Goal: Task Accomplishment & Management: Complete application form

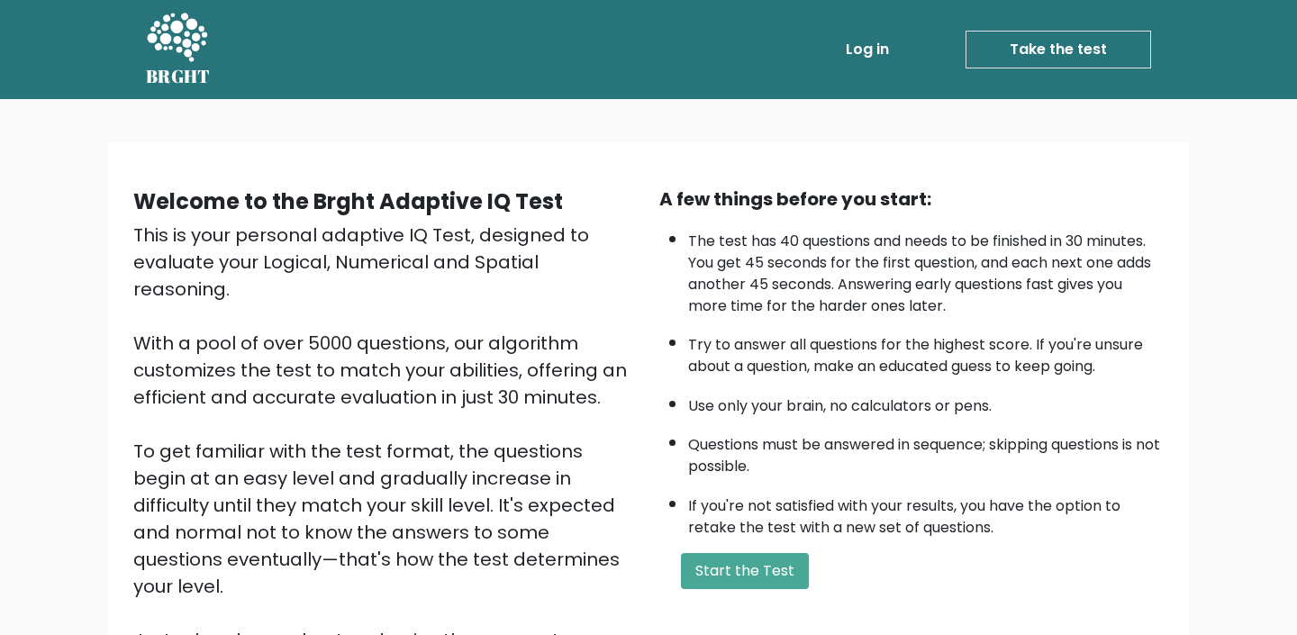
scroll to position [94, 0]
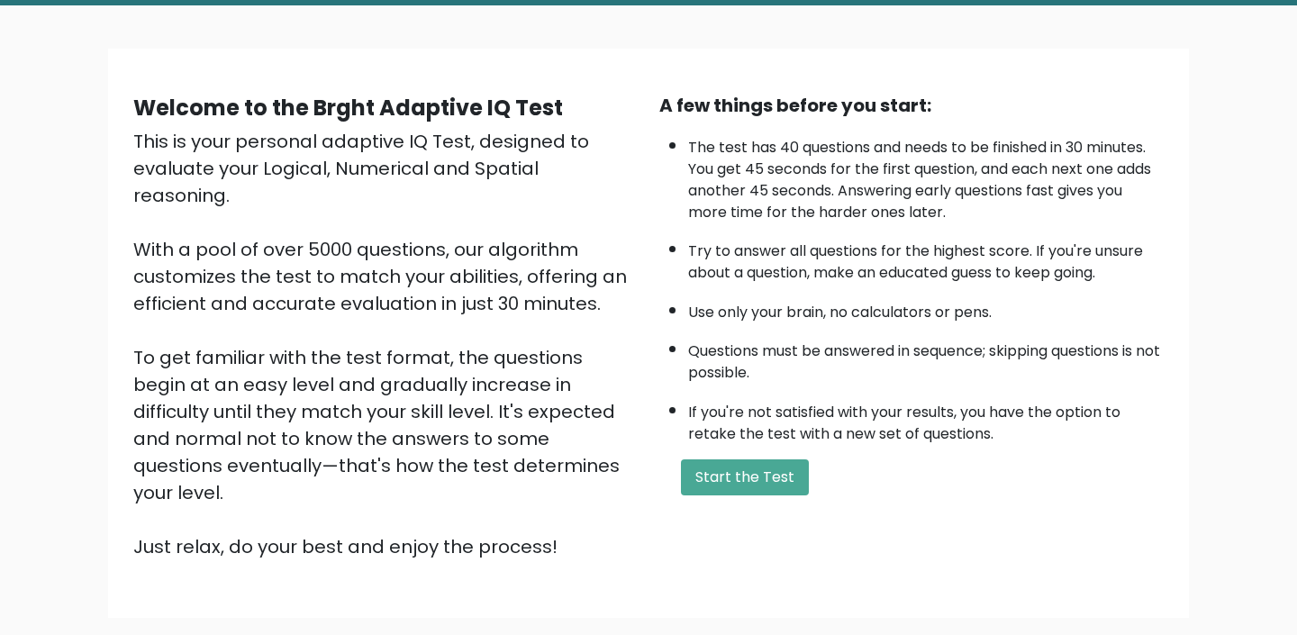
click at [733, 485] on div "A few things before you start: The test has 40 questions and needs to be finish…" at bounding box center [912, 326] width 526 height 469
click at [736, 494] on button "Start the Test" at bounding box center [745, 477] width 128 height 36
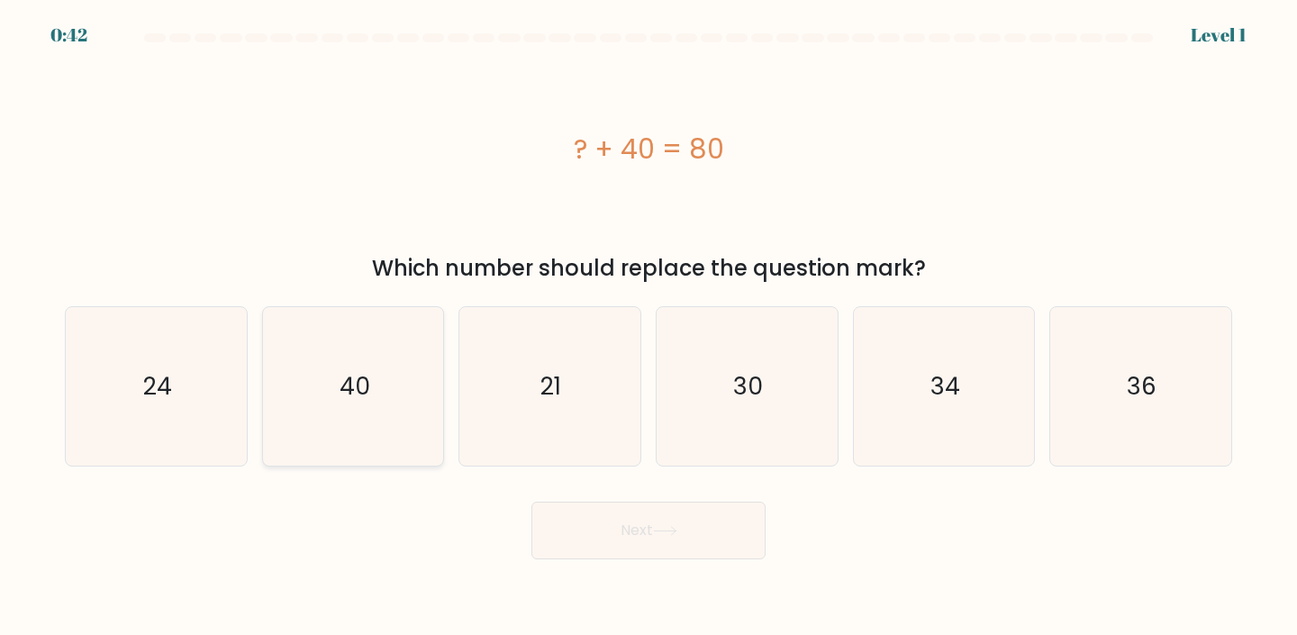
click at [388, 432] on icon "40" at bounding box center [353, 386] width 159 height 159
click at [649, 327] on input "b. 40" at bounding box center [649, 322] width 1 height 9
radio input "true"
click at [699, 543] on button "Next" at bounding box center [649, 531] width 234 height 58
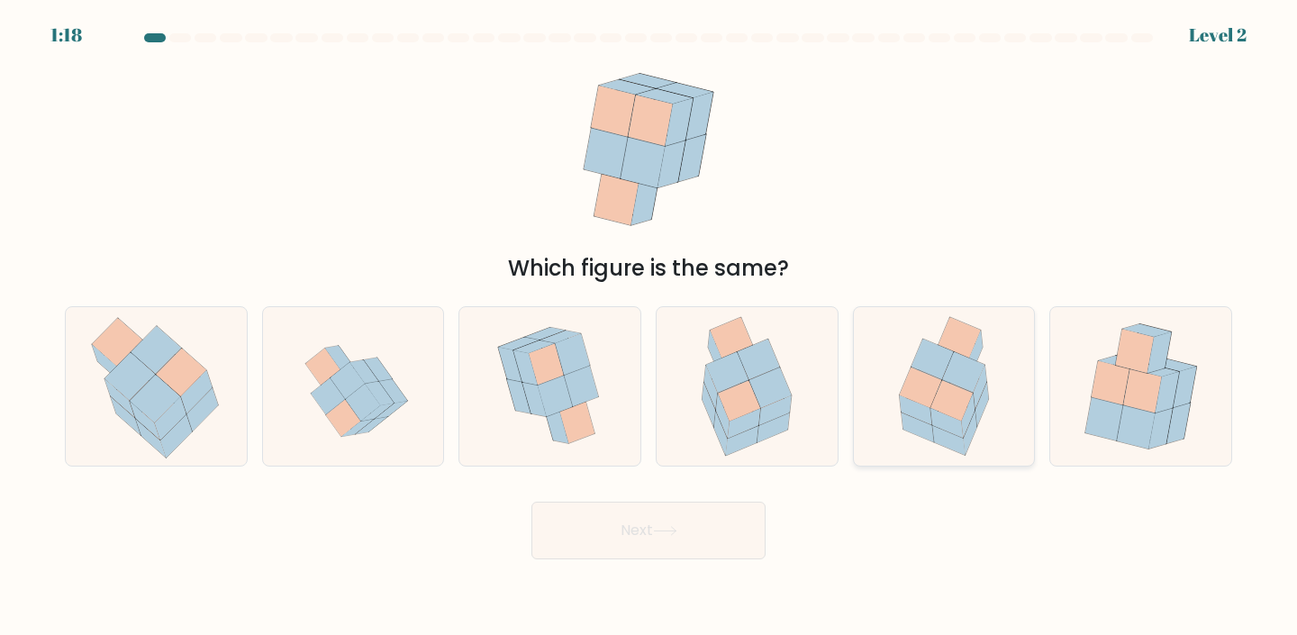
click at [945, 407] on icon at bounding box center [952, 400] width 42 height 41
click at [650, 327] on input "e." at bounding box center [649, 322] width 1 height 9
radio input "true"
click at [659, 538] on button "Next" at bounding box center [649, 531] width 234 height 58
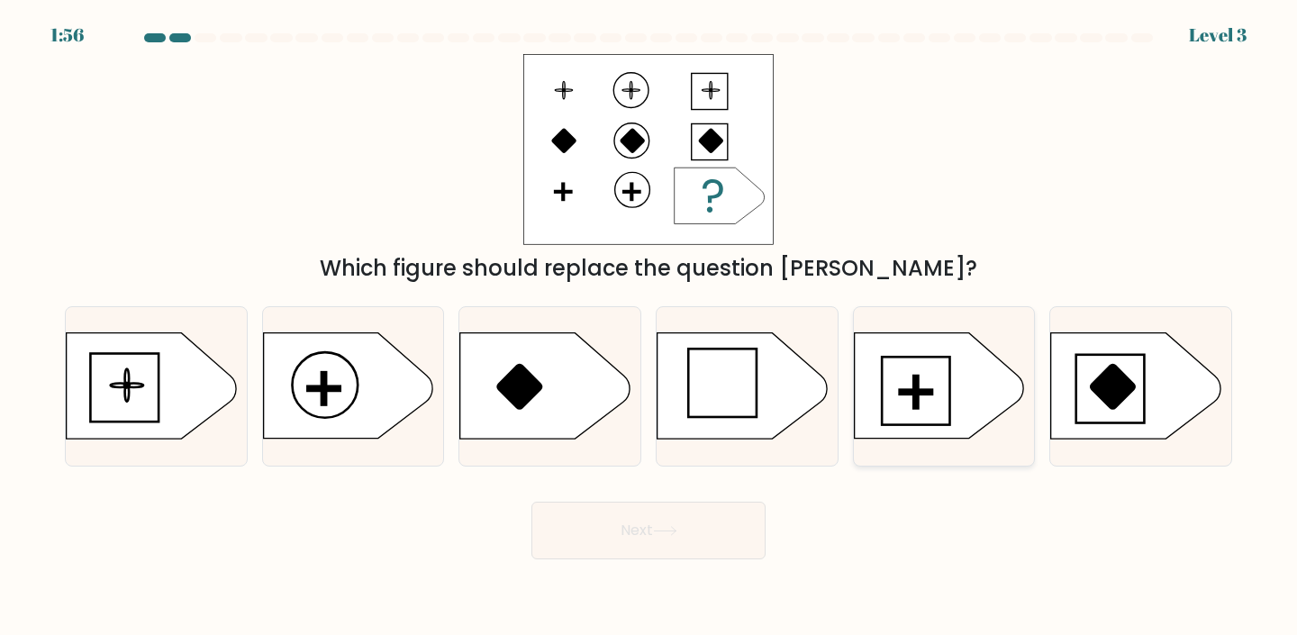
click at [933, 407] on icon at bounding box center [938, 385] width 169 height 105
click at [650, 327] on input "e." at bounding box center [649, 322] width 1 height 9
radio input "true"
click at [697, 545] on button "Next" at bounding box center [649, 531] width 234 height 58
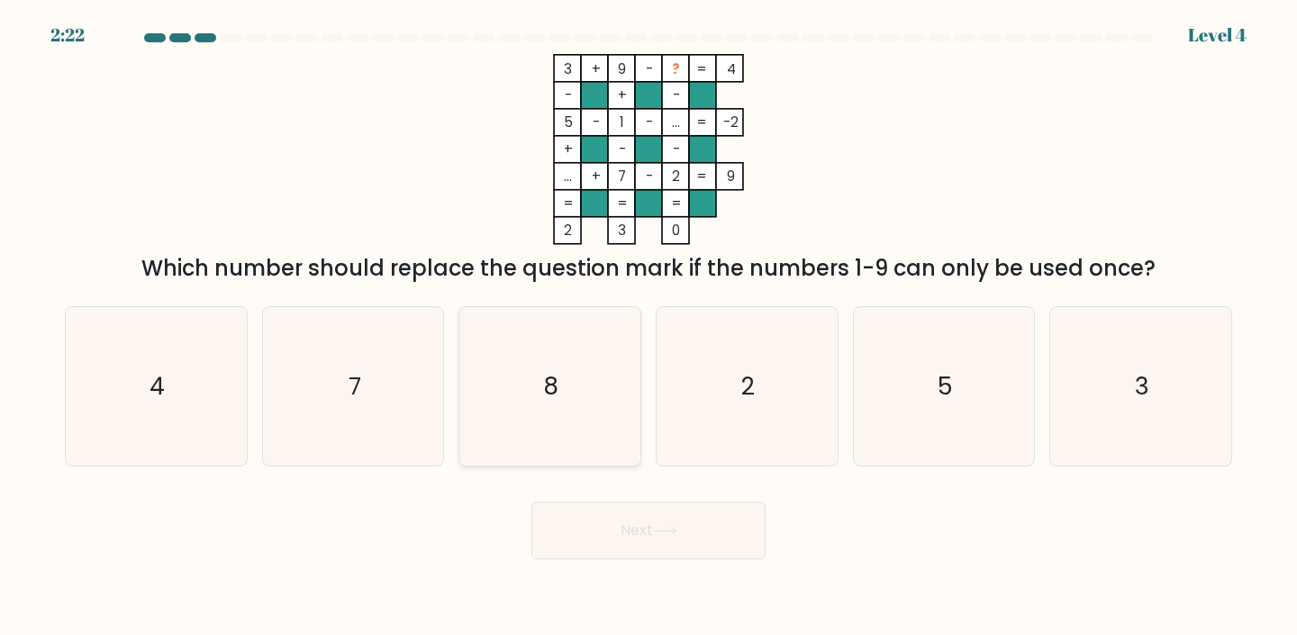
click at [542, 395] on icon "8" at bounding box center [549, 386] width 159 height 159
click at [649, 327] on input "c. 8" at bounding box center [649, 322] width 1 height 9
radio input "true"
click at [617, 530] on button "Next" at bounding box center [649, 531] width 234 height 58
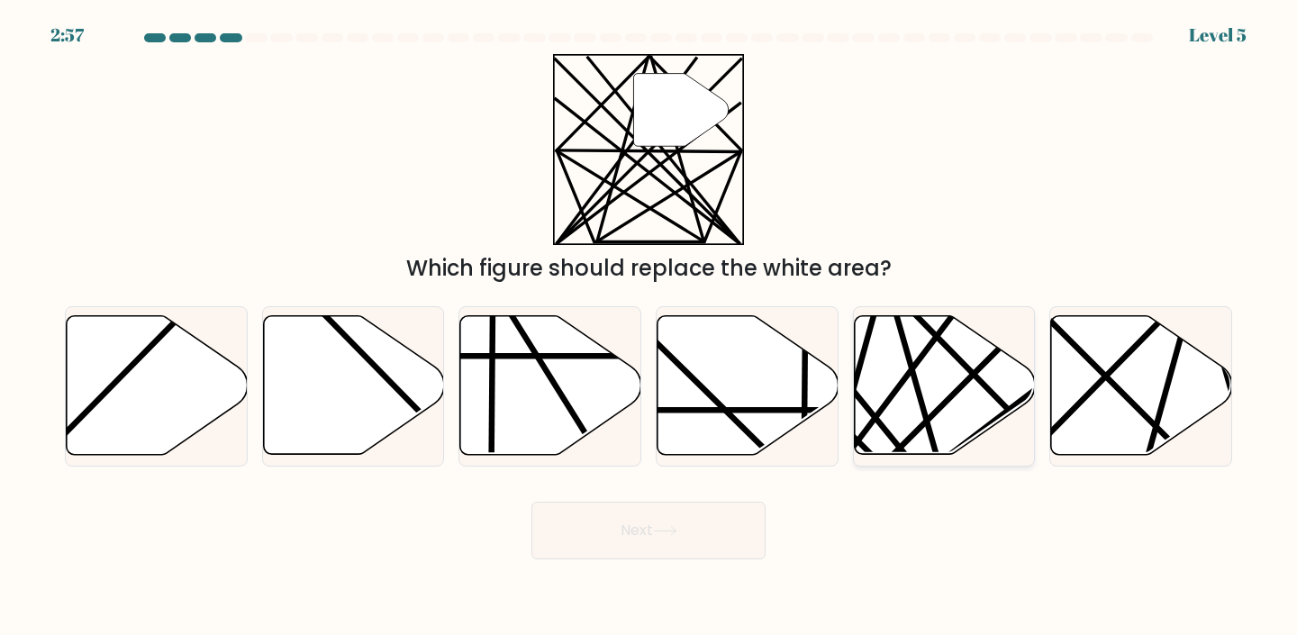
click at [936, 407] on icon at bounding box center [944, 385] width 181 height 139
click at [650, 327] on input "e." at bounding box center [649, 322] width 1 height 9
radio input "true"
click at [707, 541] on button "Next" at bounding box center [649, 531] width 234 height 58
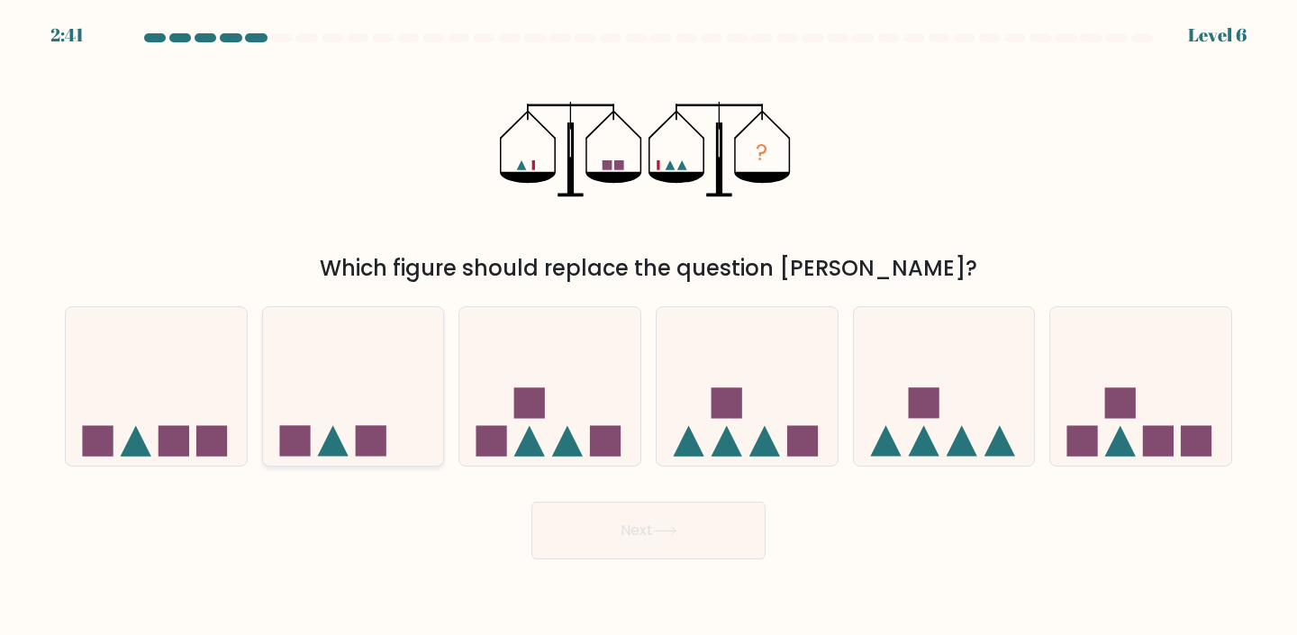
click at [368, 380] on icon at bounding box center [353, 387] width 181 height 150
click at [649, 327] on input "b." at bounding box center [649, 322] width 1 height 9
radio input "true"
click at [597, 542] on button "Next" at bounding box center [649, 531] width 234 height 58
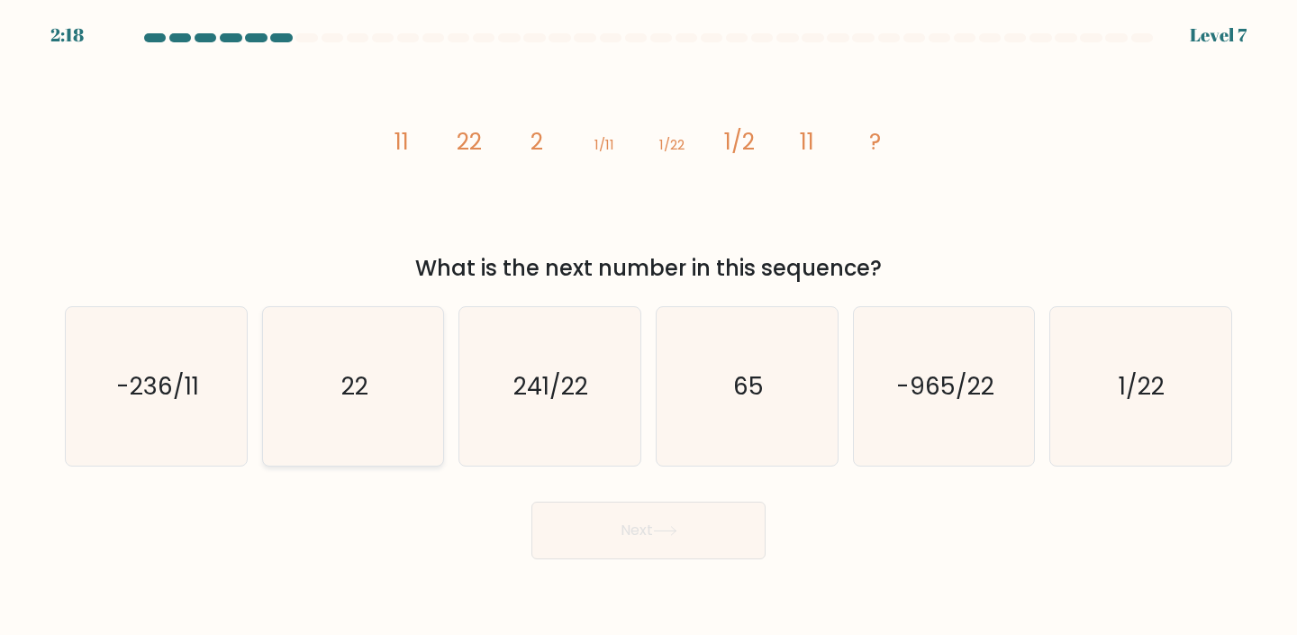
click at [394, 398] on icon "22" at bounding box center [353, 386] width 159 height 159
click at [649, 327] on input "b. 22" at bounding box center [649, 322] width 1 height 9
radio input "true"
click at [587, 533] on button "Next" at bounding box center [649, 531] width 234 height 58
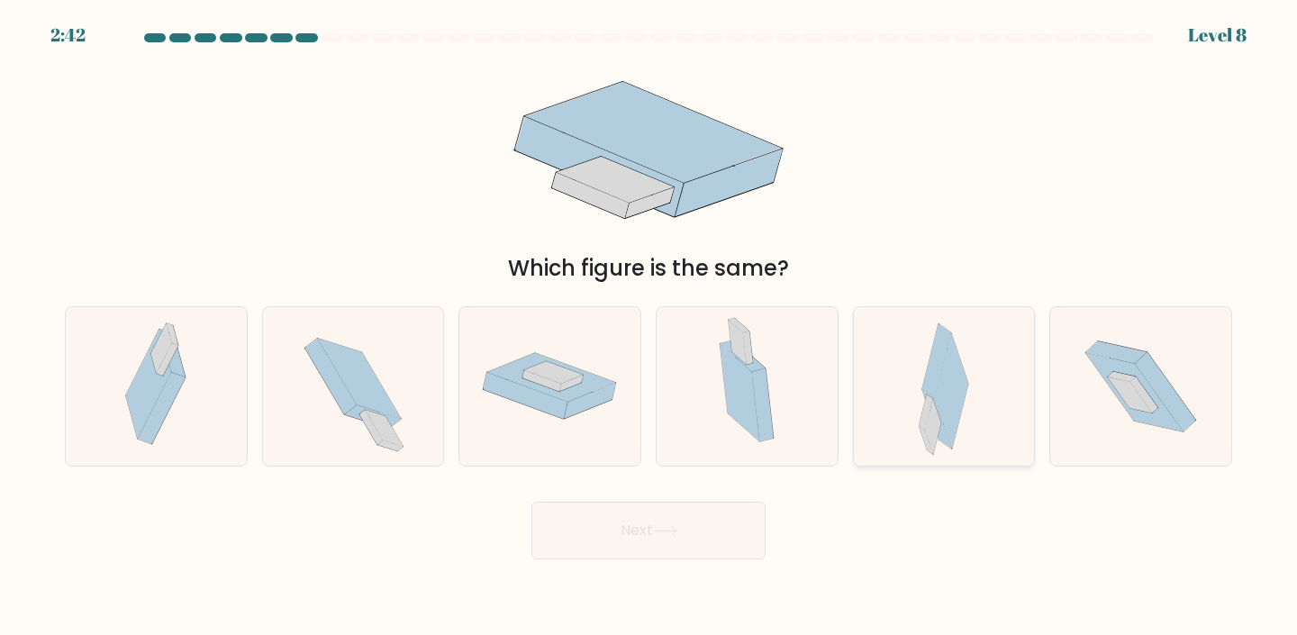
click at [1006, 391] on div at bounding box center [944, 386] width 183 height 161
click at [650, 327] on input "e." at bounding box center [649, 322] width 1 height 9
radio input "true"
click at [626, 554] on button "Next" at bounding box center [649, 531] width 234 height 58
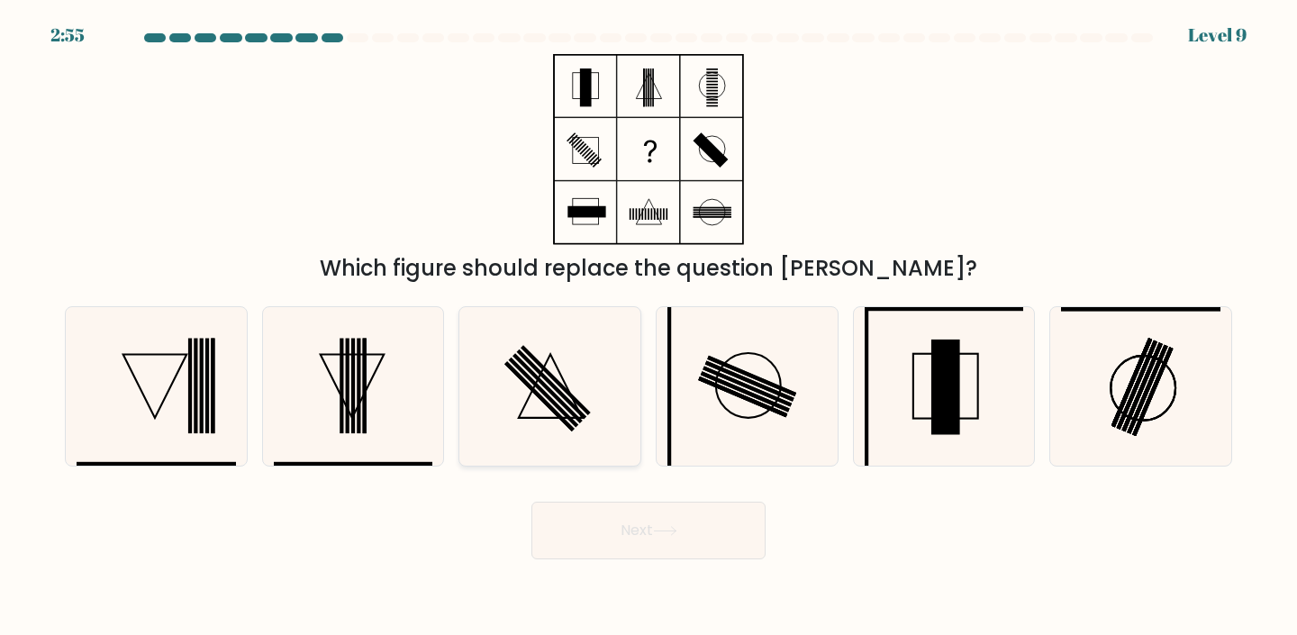
click at [542, 401] on icon at bounding box center [549, 386] width 159 height 159
click at [649, 327] on input "c." at bounding box center [649, 322] width 1 height 9
radio input "true"
click at [619, 534] on button "Next" at bounding box center [649, 531] width 234 height 58
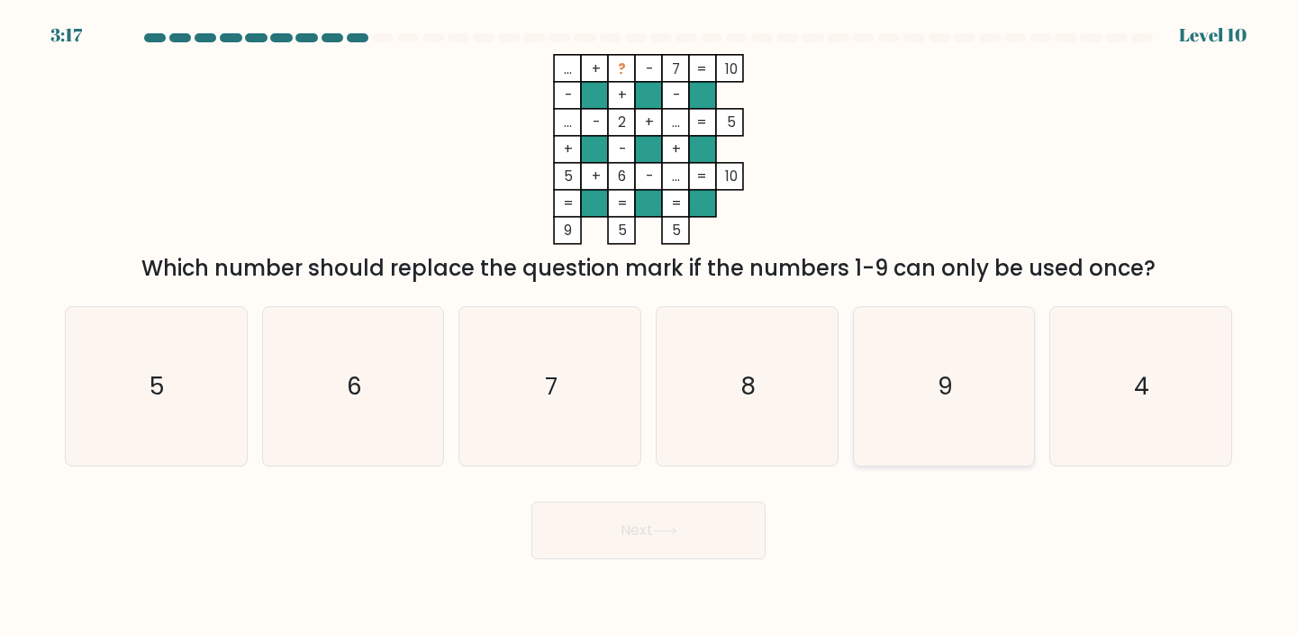
click at [947, 407] on icon "9" at bounding box center [944, 386] width 159 height 159
click at [650, 327] on input "e. 9" at bounding box center [649, 322] width 1 height 9
radio input "true"
click at [685, 532] on button "Next" at bounding box center [649, 531] width 234 height 58
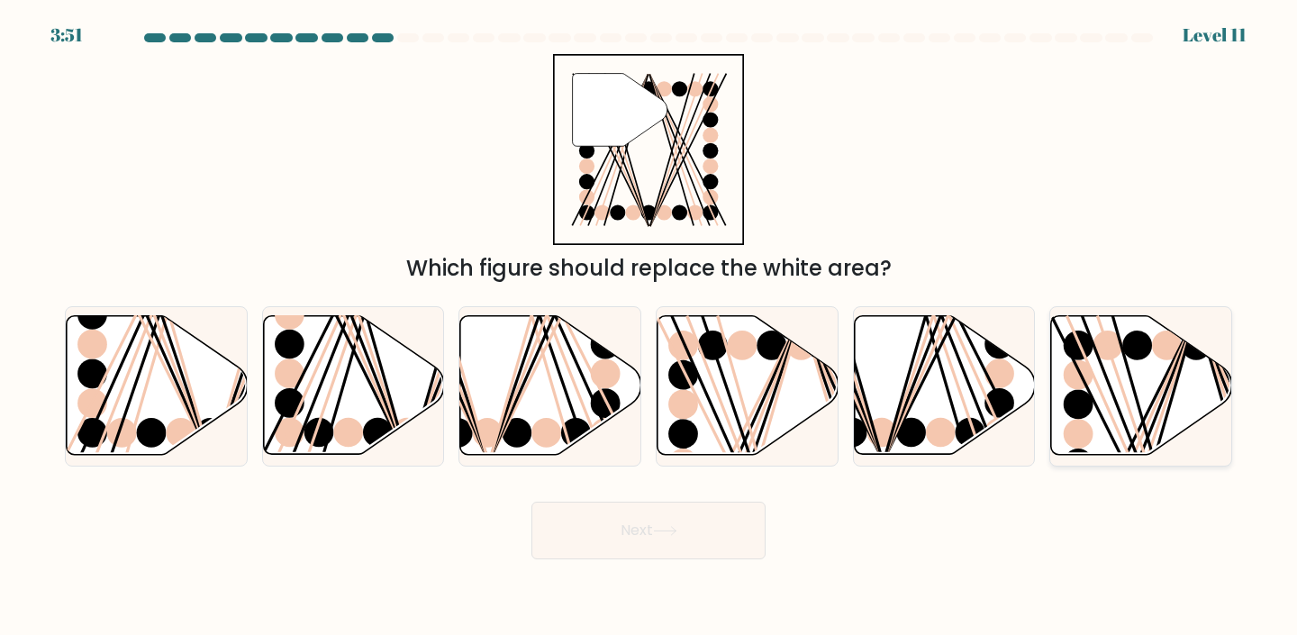
click at [1130, 416] on icon at bounding box center [1141, 385] width 181 height 139
click at [650, 327] on input "f." at bounding box center [649, 322] width 1 height 9
radio input "true"
click at [713, 533] on button "Next" at bounding box center [649, 531] width 234 height 58
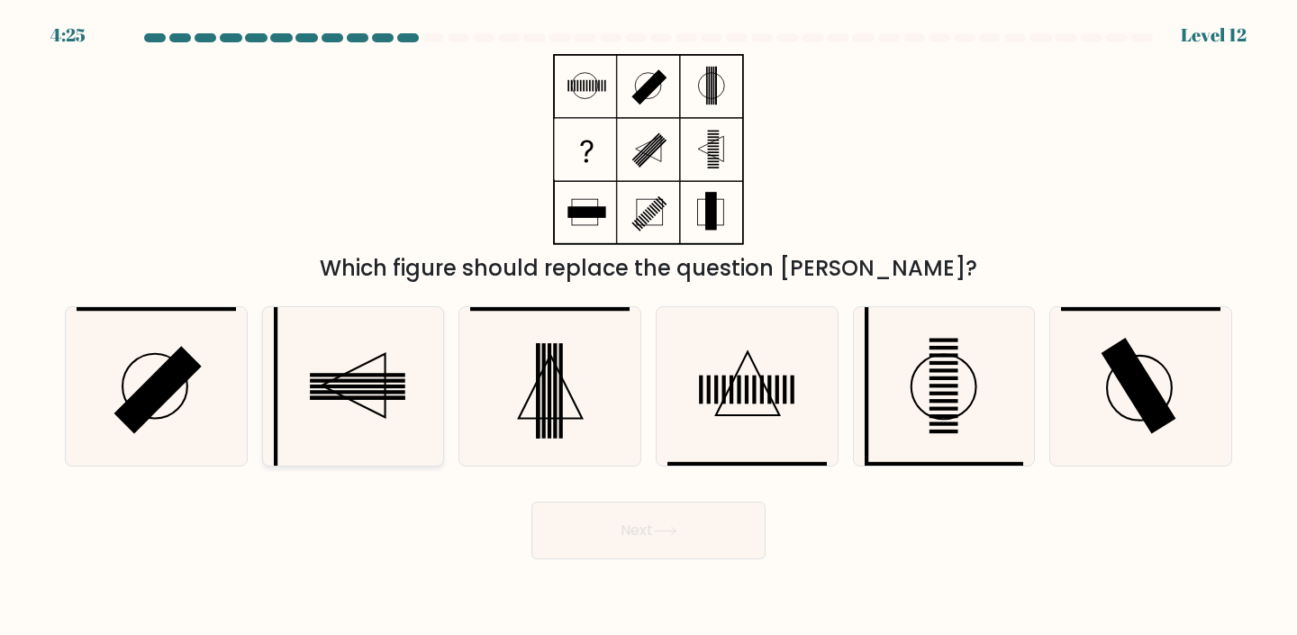
click at [405, 414] on icon at bounding box center [353, 386] width 159 height 159
click at [649, 327] on input "b." at bounding box center [649, 322] width 1 height 9
radio input "true"
click at [621, 542] on button "Next" at bounding box center [649, 531] width 234 height 58
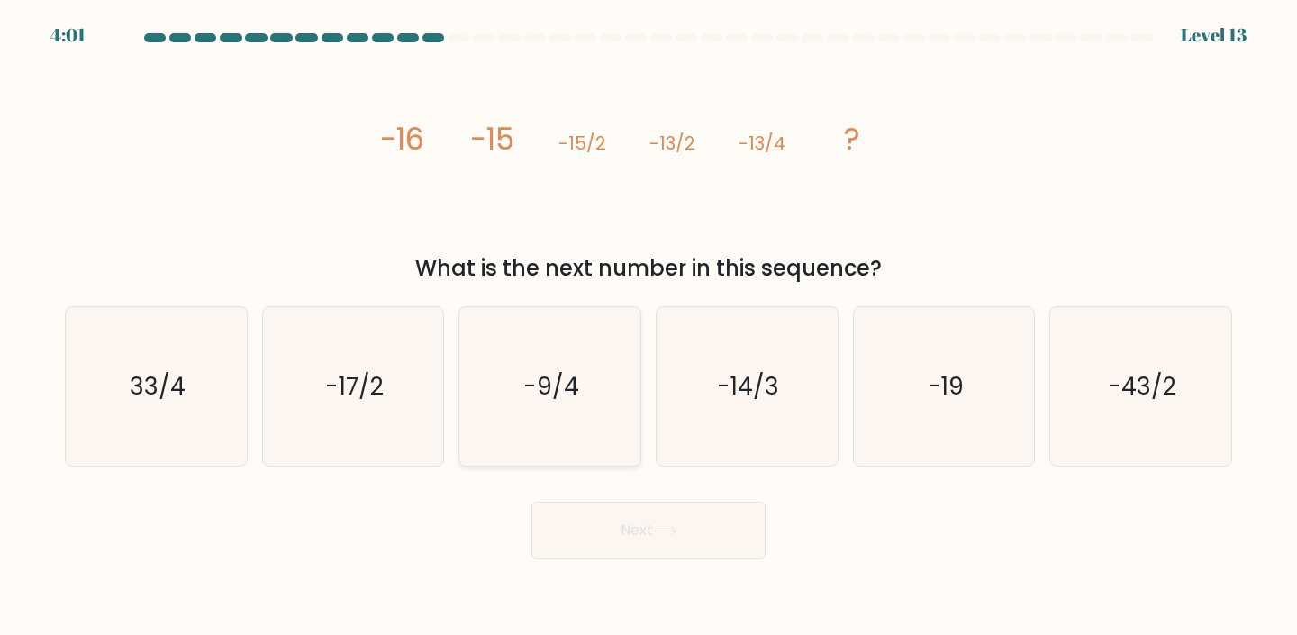
click at [587, 359] on icon "-9/4" at bounding box center [549, 386] width 159 height 159
click at [649, 327] on input "c. -9/4" at bounding box center [649, 322] width 1 height 9
radio input "true"
click at [587, 542] on button "Next" at bounding box center [649, 531] width 234 height 58
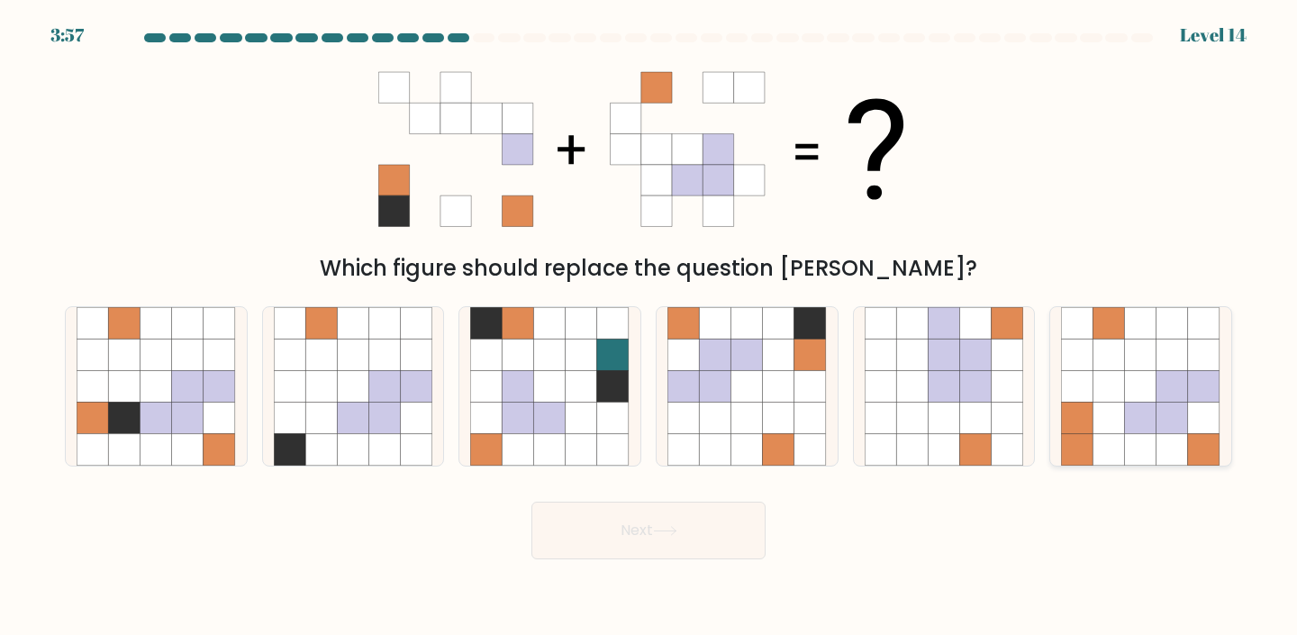
click at [1183, 356] on icon at bounding box center [1173, 355] width 32 height 32
click at [650, 327] on input "f." at bounding box center [649, 322] width 1 height 9
radio input "true"
click at [696, 533] on button "Next" at bounding box center [649, 531] width 234 height 58
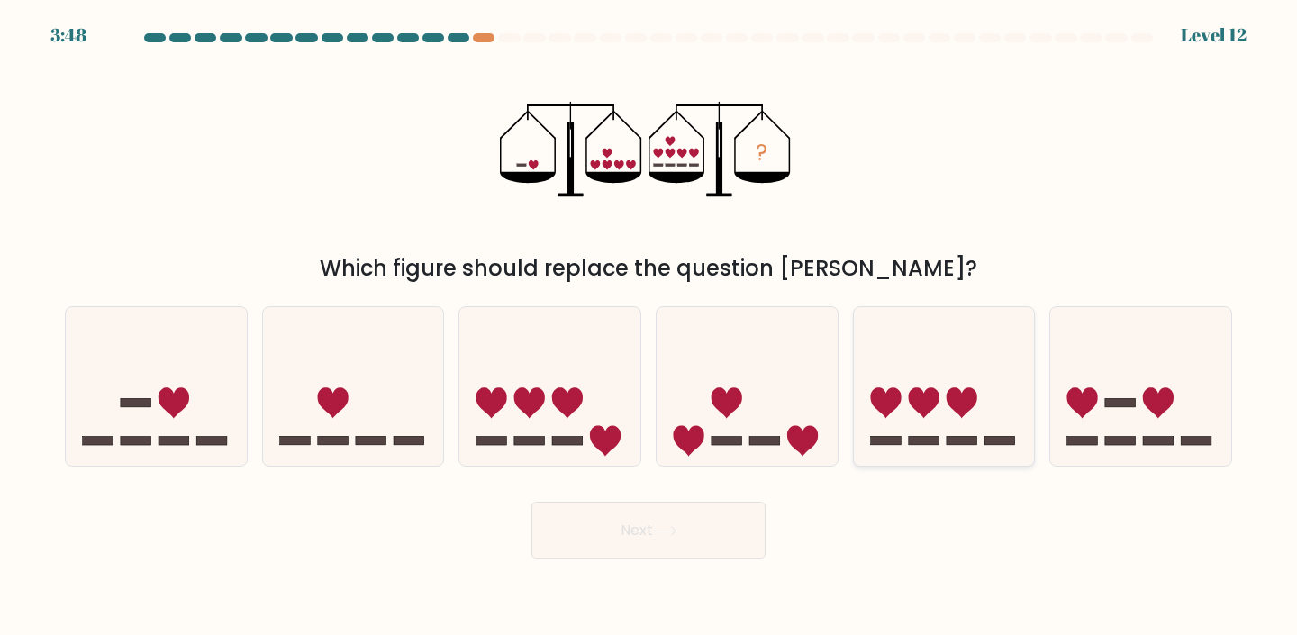
click at [968, 366] on icon at bounding box center [944, 387] width 181 height 150
click at [650, 327] on input "e." at bounding box center [649, 322] width 1 height 9
radio input "true"
click at [632, 522] on button "Next" at bounding box center [649, 531] width 234 height 58
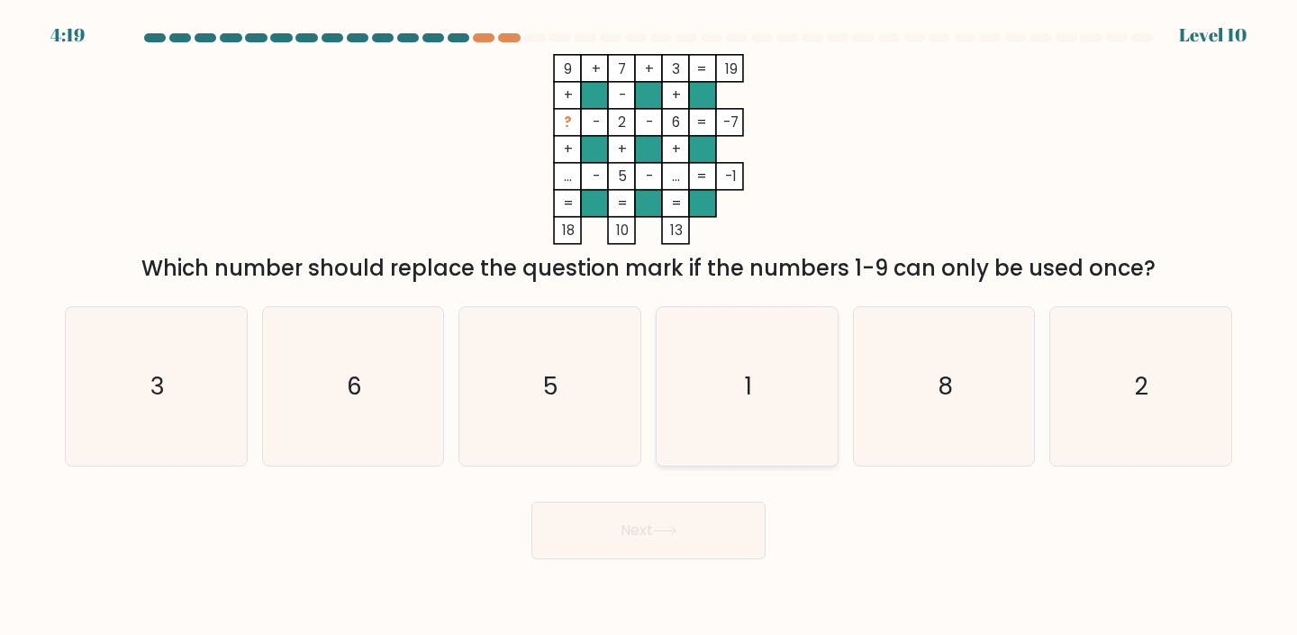
click at [740, 336] on icon "1" at bounding box center [747, 386] width 159 height 159
click at [650, 327] on input "d. 1" at bounding box center [649, 322] width 1 height 9
radio input "true"
click at [684, 531] on button "Next" at bounding box center [649, 531] width 234 height 58
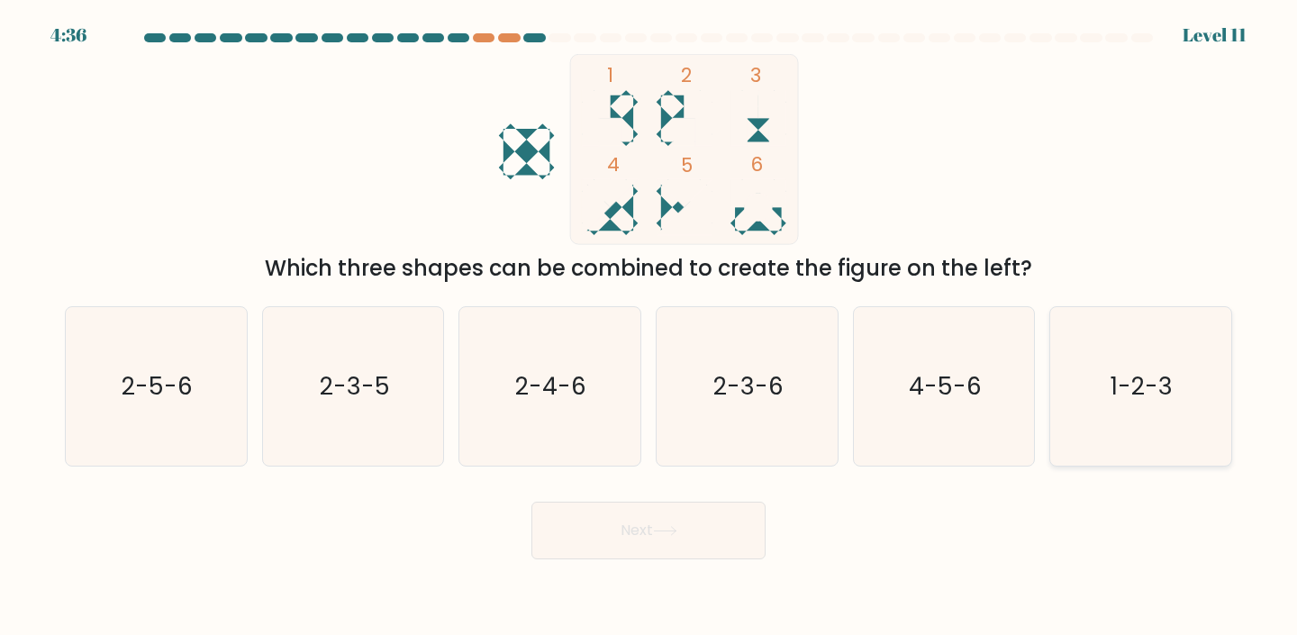
click at [1160, 383] on text "1-2-3" at bounding box center [1143, 385] width 62 height 33
click at [650, 327] on input "f. 1-2-3" at bounding box center [649, 322] width 1 height 9
radio input "true"
click at [719, 520] on button "Next" at bounding box center [649, 531] width 234 height 58
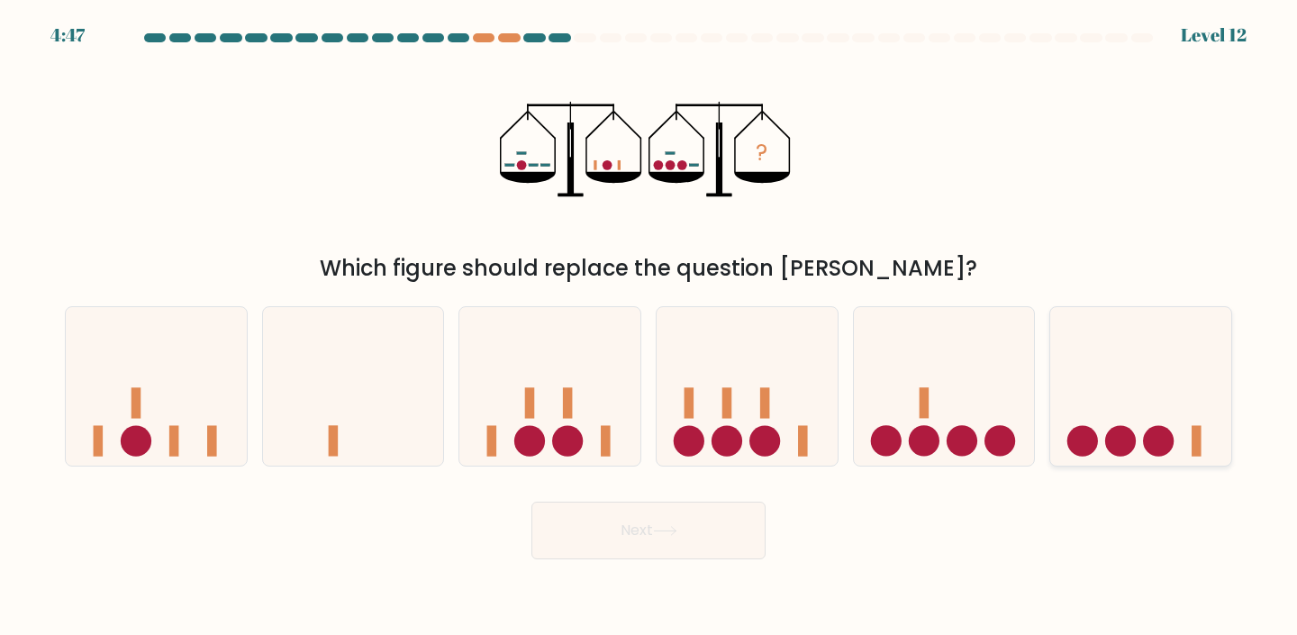
click at [1132, 428] on icon at bounding box center [1141, 387] width 181 height 150
click at [650, 327] on input "f." at bounding box center [649, 322] width 1 height 9
radio input "true"
click at [711, 535] on button "Next" at bounding box center [649, 531] width 234 height 58
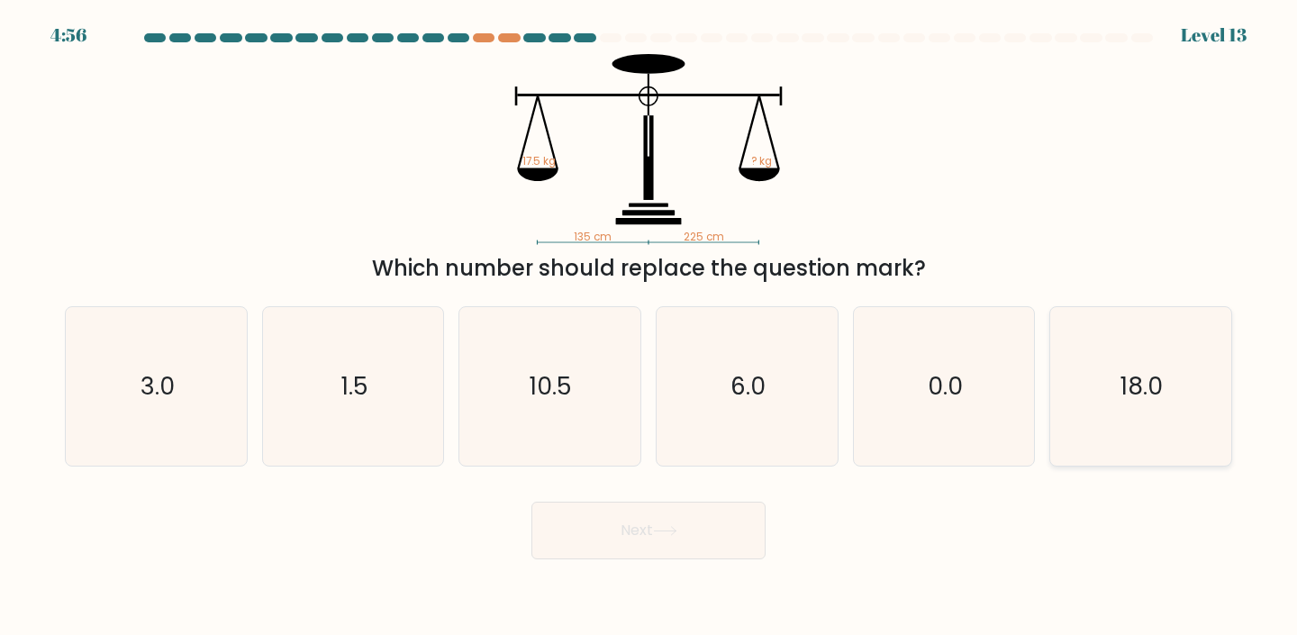
click at [1077, 358] on icon "18.0" at bounding box center [1140, 386] width 159 height 159
click at [650, 327] on input "f. 18.0" at bounding box center [649, 322] width 1 height 9
radio input "true"
click at [683, 523] on button "Next" at bounding box center [649, 531] width 234 height 58
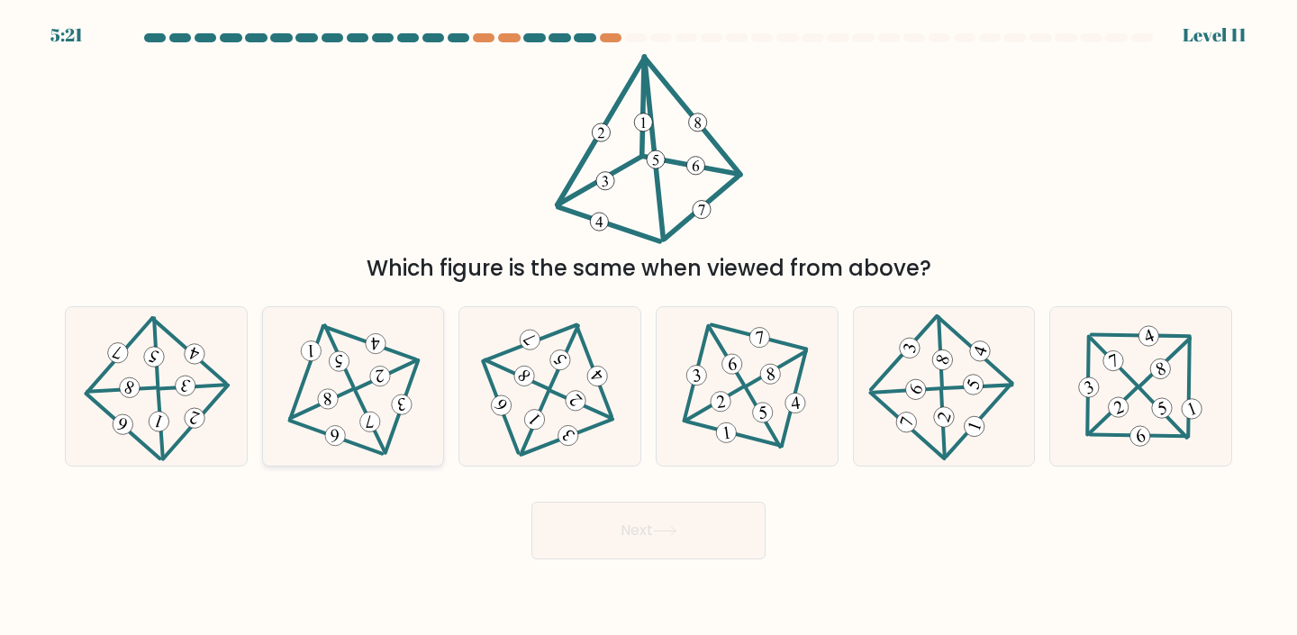
click at [361, 393] on icon at bounding box center [353, 386] width 130 height 127
click at [649, 327] on input "b." at bounding box center [649, 322] width 1 height 9
radio input "true"
click at [185, 413] on icon at bounding box center [156, 386] width 128 height 127
click at [649, 327] on input "a." at bounding box center [649, 322] width 1 height 9
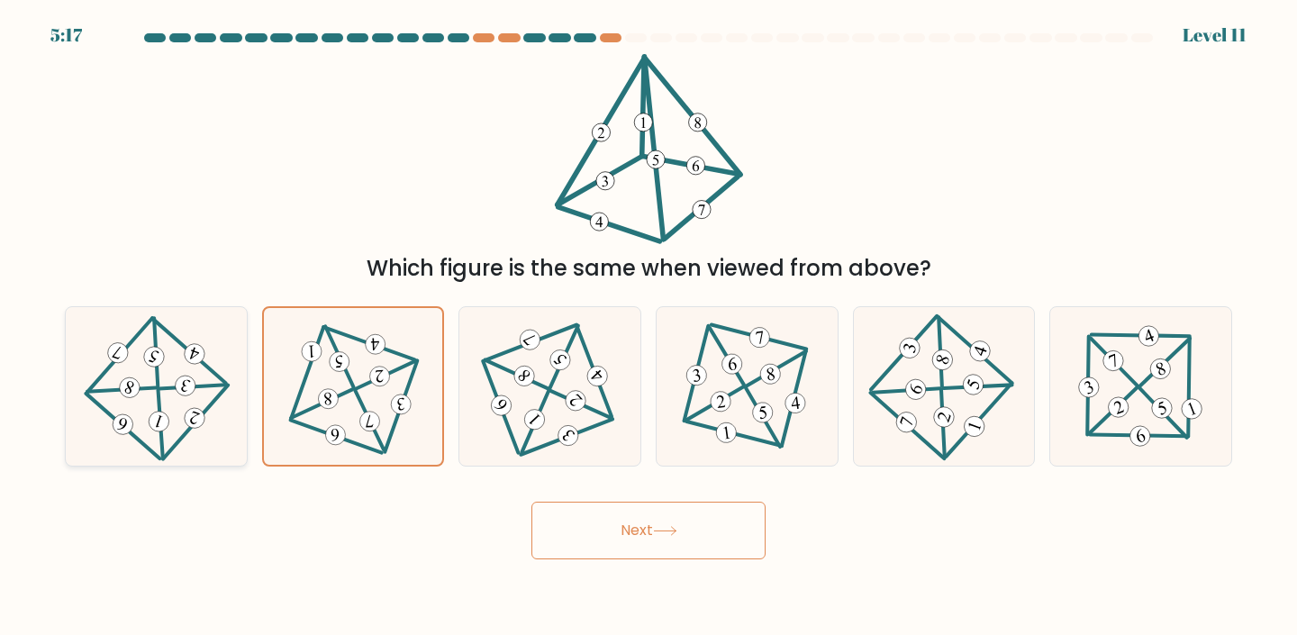
radio input "true"
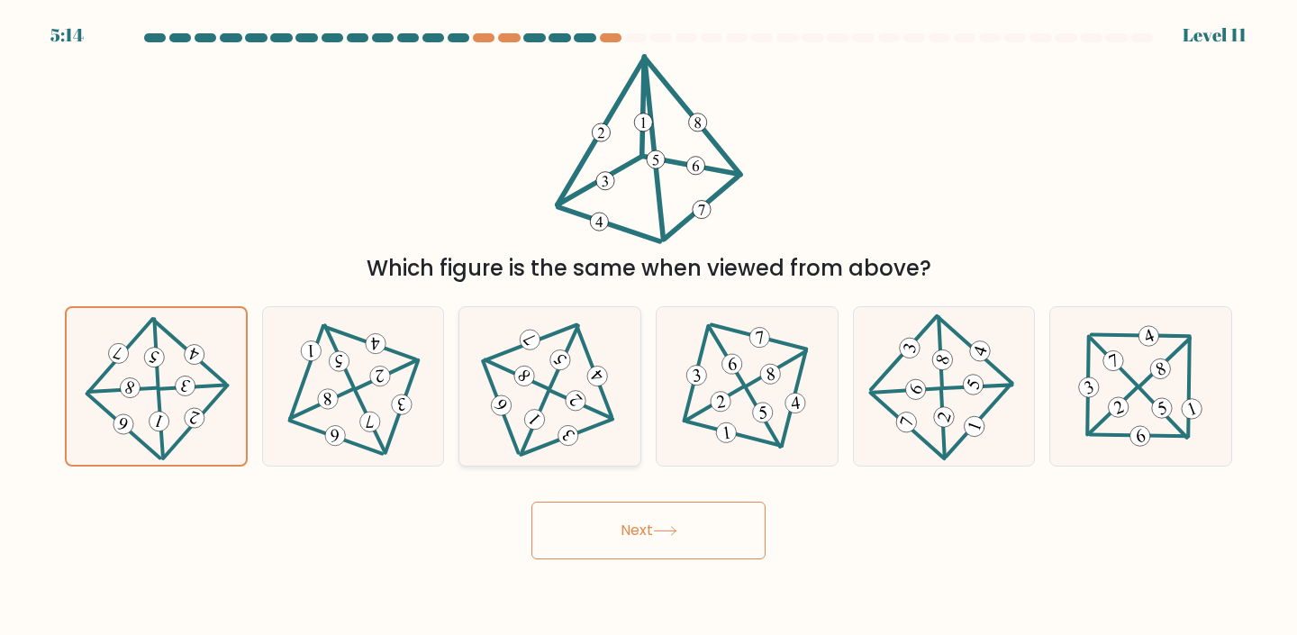
click at [591, 366] on icon at bounding box center [550, 386] width 130 height 127
click at [649, 327] on input "c." at bounding box center [649, 322] width 1 height 9
radio input "true"
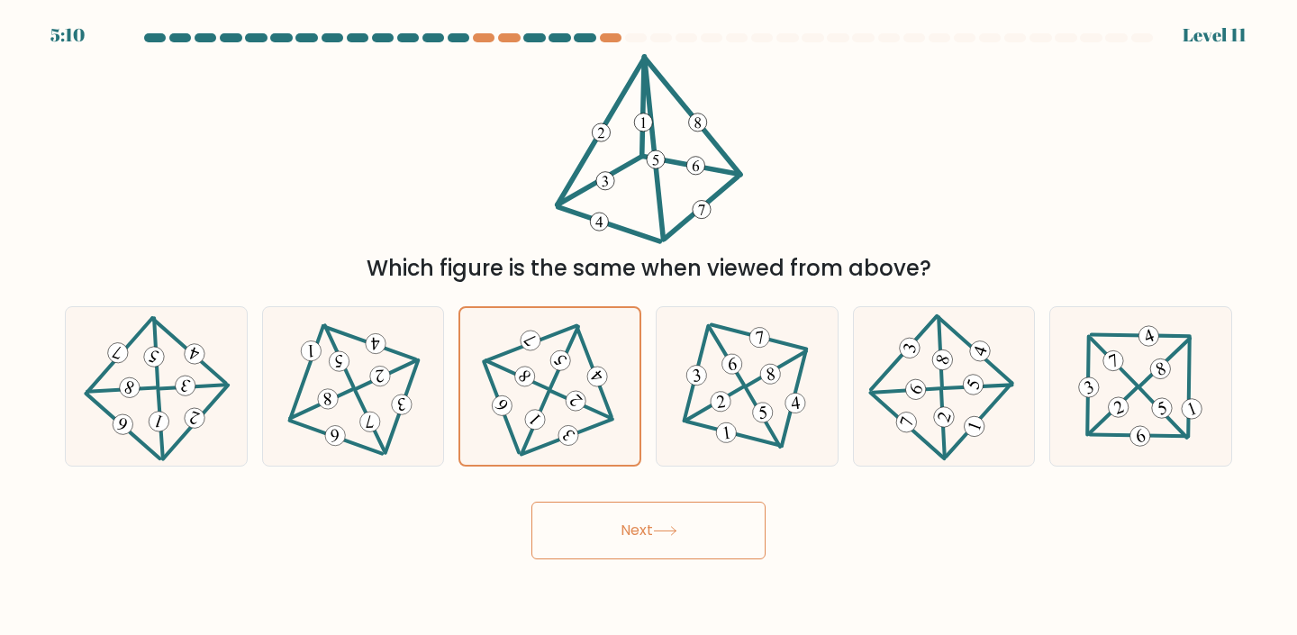
click at [637, 531] on button "Next" at bounding box center [649, 531] width 234 height 58
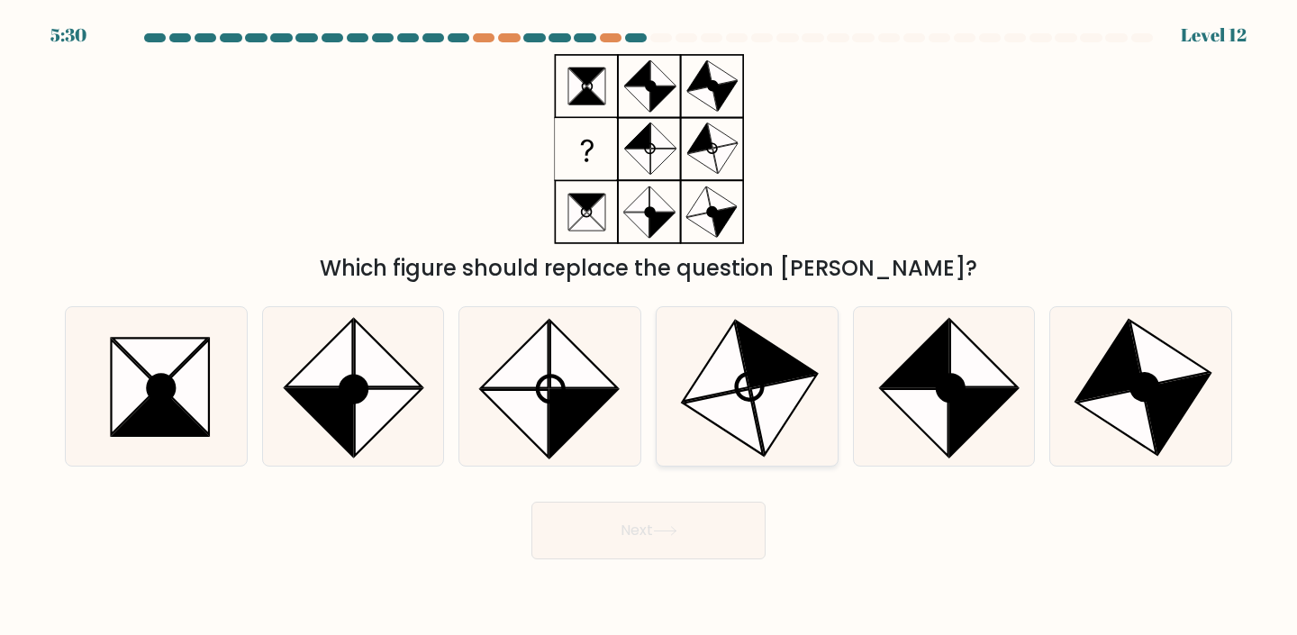
click at [743, 333] on icon at bounding box center [777, 354] width 80 height 66
click at [650, 327] on input "d." at bounding box center [649, 322] width 1 height 9
radio input "true"
click at [652, 533] on button "Next" at bounding box center [649, 531] width 234 height 58
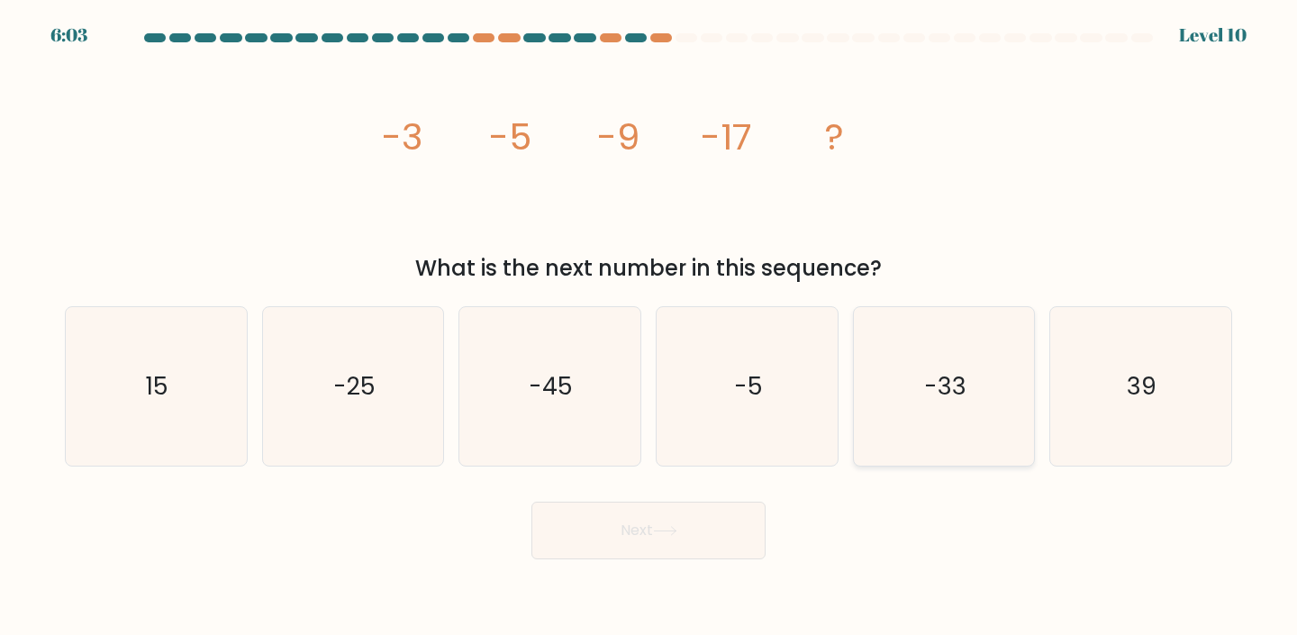
click at [919, 399] on icon "-33" at bounding box center [944, 386] width 159 height 159
click at [650, 327] on input "e. -33" at bounding box center [649, 322] width 1 height 9
radio input "true"
click at [676, 534] on icon at bounding box center [665, 531] width 22 height 8
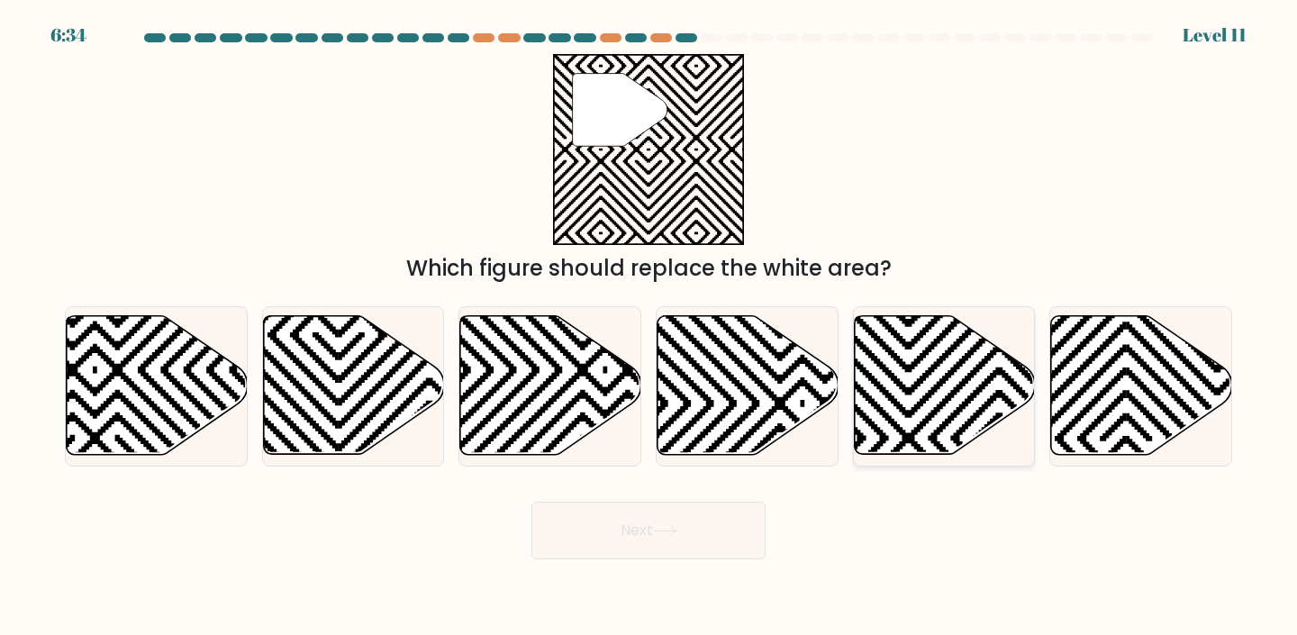
click at [954, 389] on icon at bounding box center [999, 461] width 365 height 365
click at [650, 327] on input "e." at bounding box center [649, 322] width 1 height 9
radio input "true"
click at [660, 529] on icon at bounding box center [665, 531] width 24 height 10
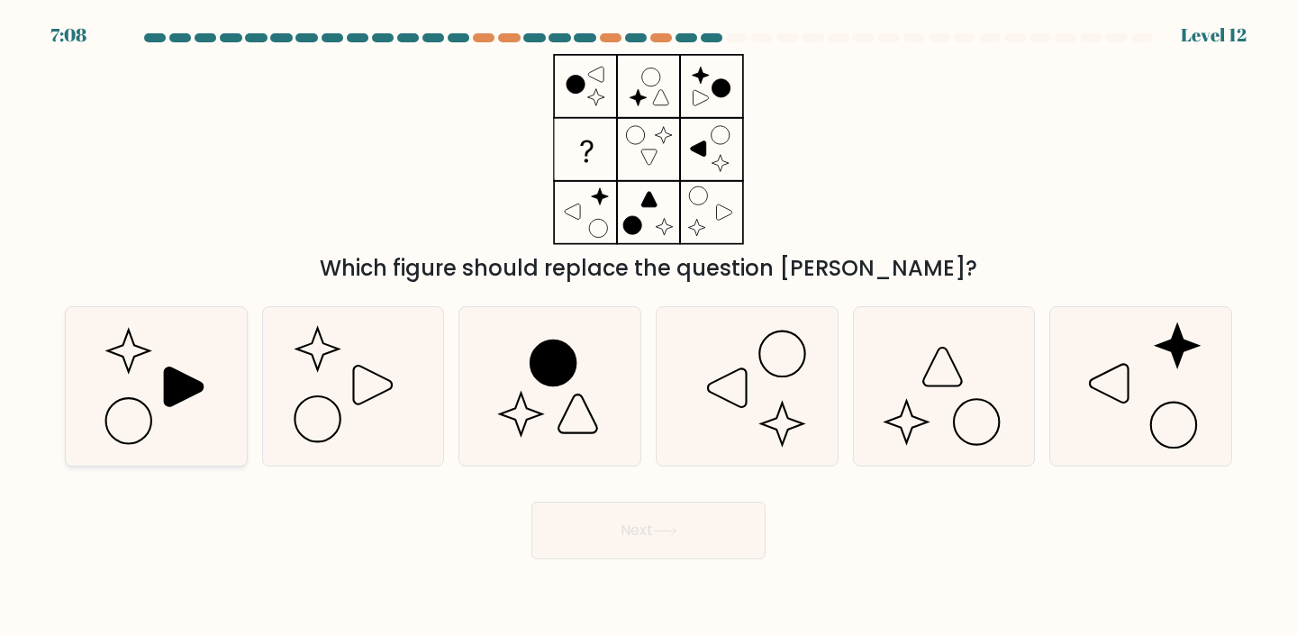
click at [146, 406] on icon at bounding box center [129, 421] width 46 height 46
click at [649, 327] on input "a." at bounding box center [649, 322] width 1 height 9
radio input "true"
click at [674, 545] on button "Next" at bounding box center [649, 531] width 234 height 58
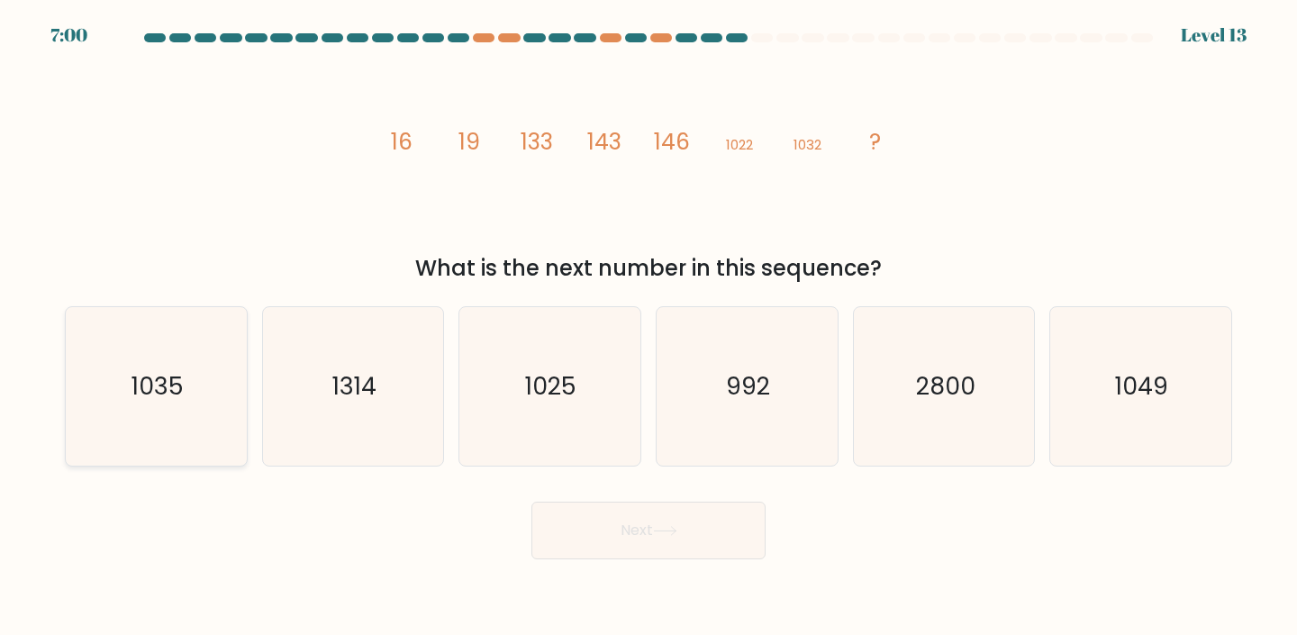
click at [151, 382] on text "1035" at bounding box center [158, 385] width 52 height 33
click at [649, 327] on input "a. 1035" at bounding box center [649, 322] width 1 height 9
radio input "true"
click at [640, 539] on button "Next" at bounding box center [649, 531] width 234 height 58
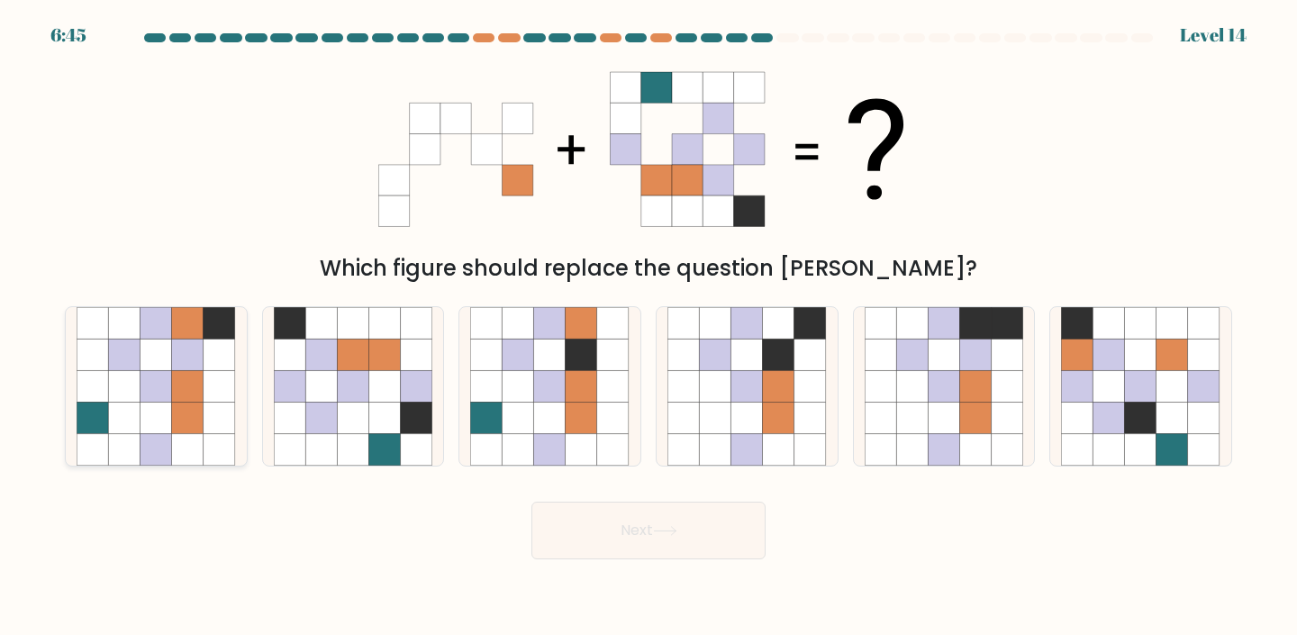
click at [194, 395] on icon at bounding box center [188, 386] width 32 height 32
click at [649, 327] on input "a." at bounding box center [649, 322] width 1 height 9
radio input "true"
click at [605, 541] on button "Next" at bounding box center [649, 531] width 234 height 58
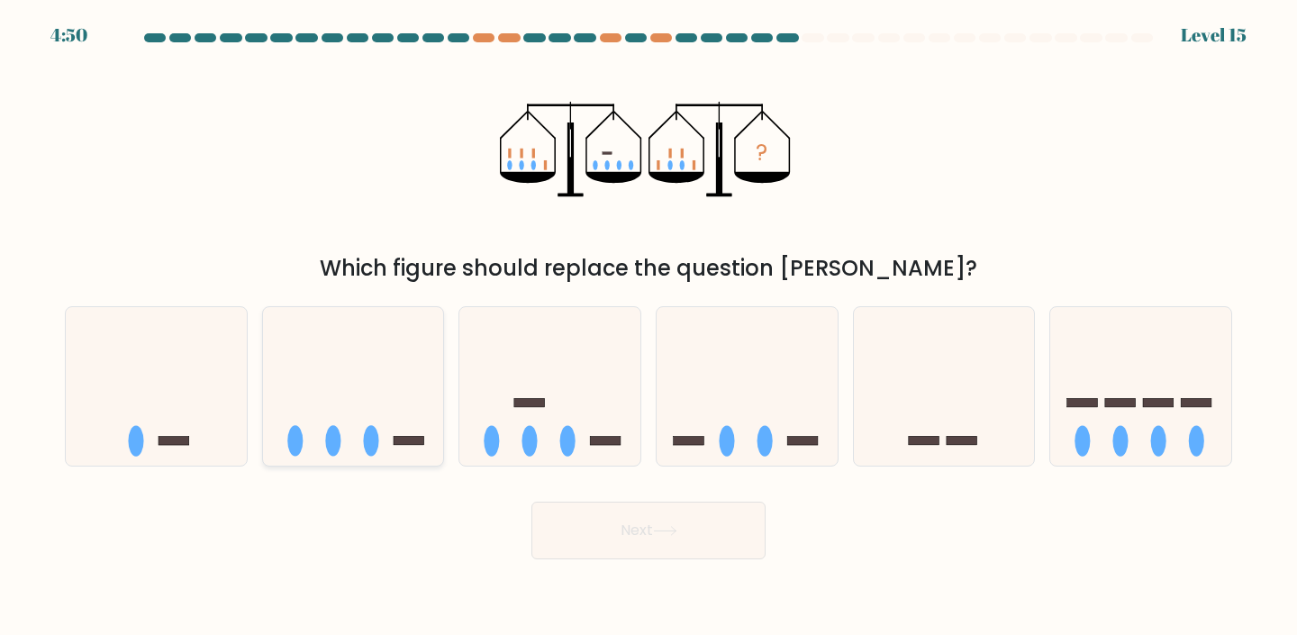
click at [383, 402] on icon at bounding box center [353, 387] width 181 height 150
click at [649, 327] on input "b." at bounding box center [649, 322] width 1 height 9
radio input "true"
click at [680, 538] on button "Next" at bounding box center [649, 531] width 234 height 58
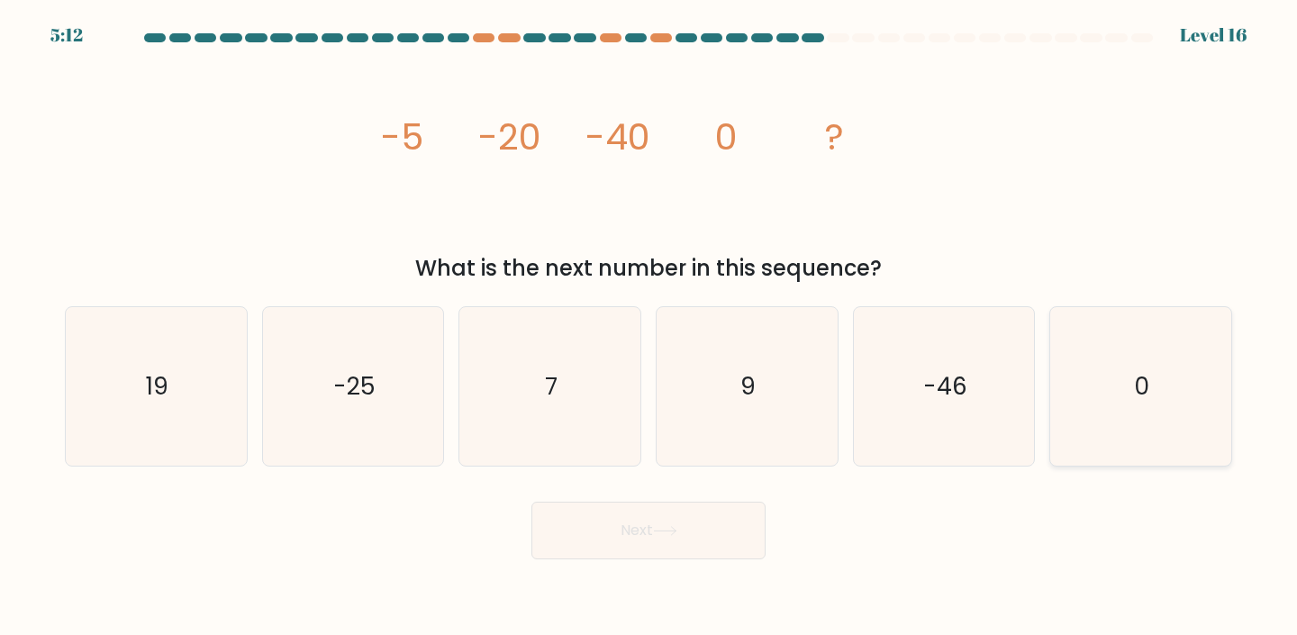
click at [1155, 377] on icon "0" at bounding box center [1140, 386] width 159 height 159
click at [650, 327] on input "f. 0" at bounding box center [649, 322] width 1 height 9
radio input "true"
click at [714, 530] on button "Next" at bounding box center [649, 531] width 234 height 58
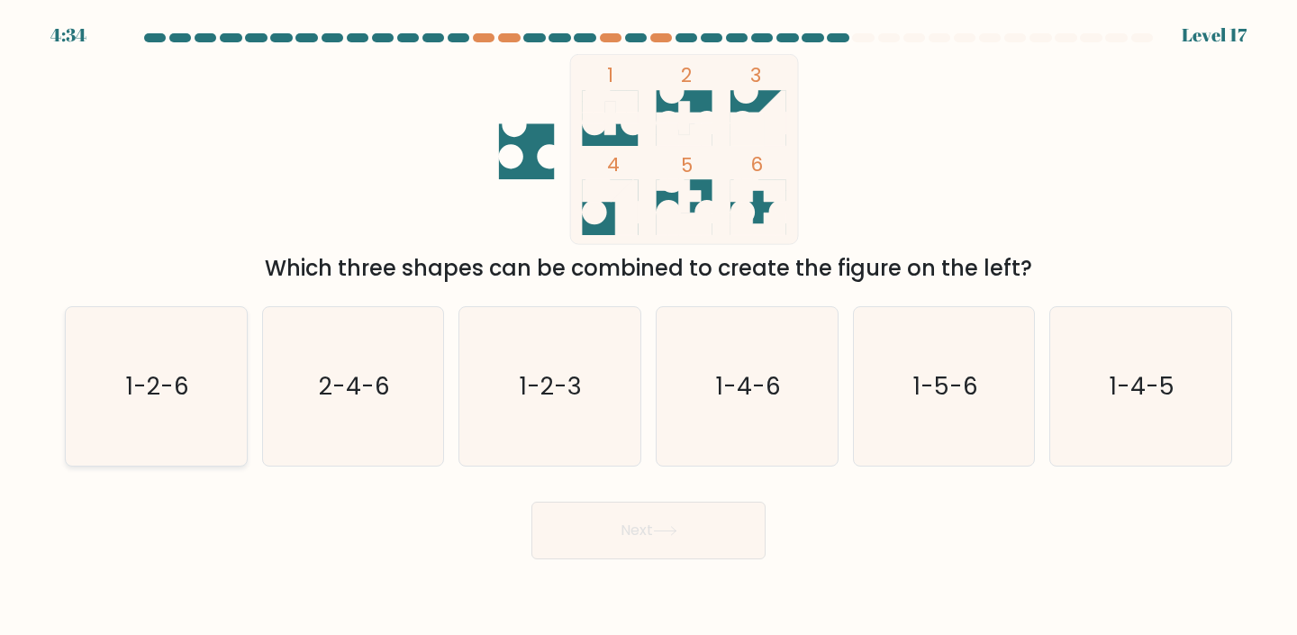
click at [216, 387] on icon "1-2-6" at bounding box center [156, 386] width 159 height 159
click at [649, 327] on input "a. 1-2-6" at bounding box center [649, 322] width 1 height 9
radio input "true"
click at [672, 532] on icon at bounding box center [665, 531] width 24 height 10
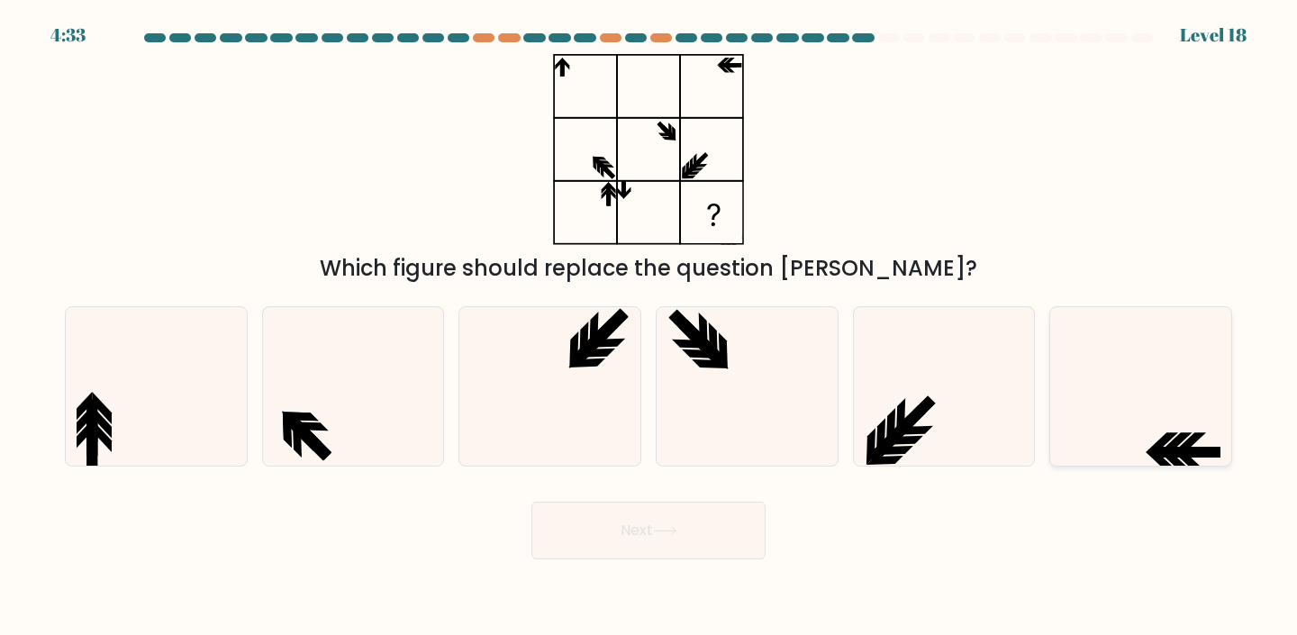
click at [1191, 421] on icon at bounding box center [1140, 386] width 159 height 159
click at [650, 327] on input "f." at bounding box center [649, 322] width 1 height 9
radio input "true"
click at [721, 535] on button "Next" at bounding box center [649, 531] width 234 height 58
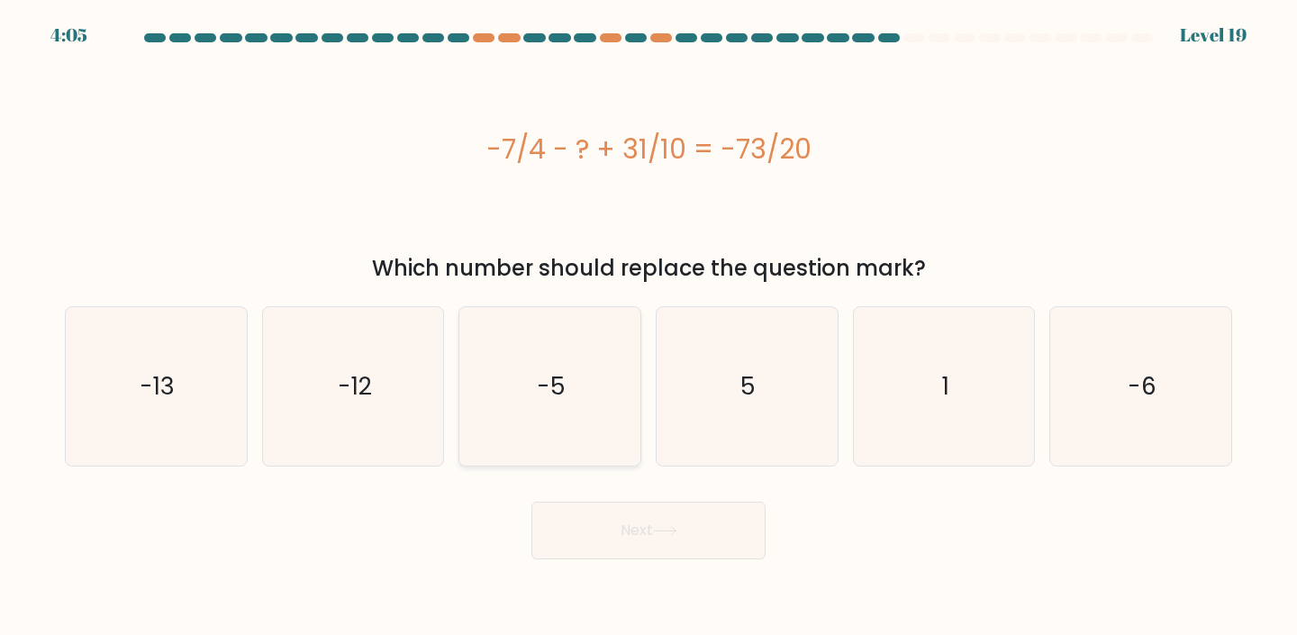
click at [548, 438] on icon "-5" at bounding box center [549, 386] width 159 height 159
click at [649, 327] on input "c. -5" at bounding box center [649, 322] width 1 height 9
radio input "true"
click at [624, 533] on button "Next" at bounding box center [649, 531] width 234 height 58
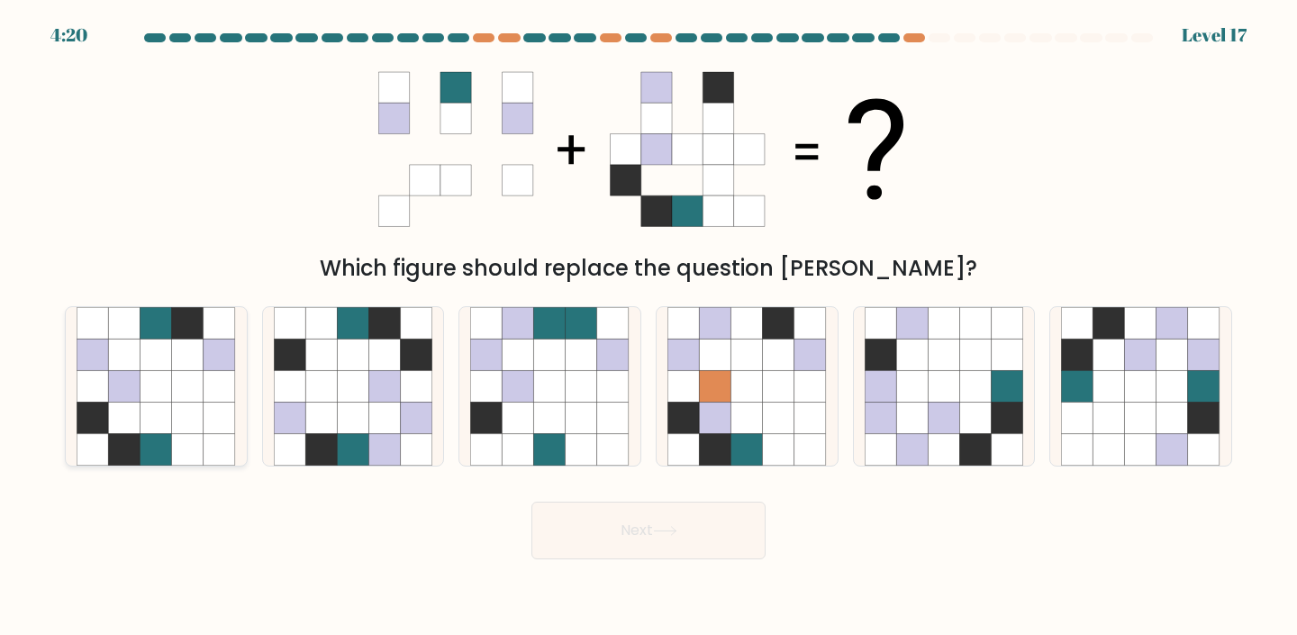
click at [164, 431] on icon at bounding box center [157, 418] width 32 height 32
click at [649, 327] on input "a." at bounding box center [649, 322] width 1 height 9
radio input "true"
click at [585, 527] on button "Next" at bounding box center [649, 531] width 234 height 58
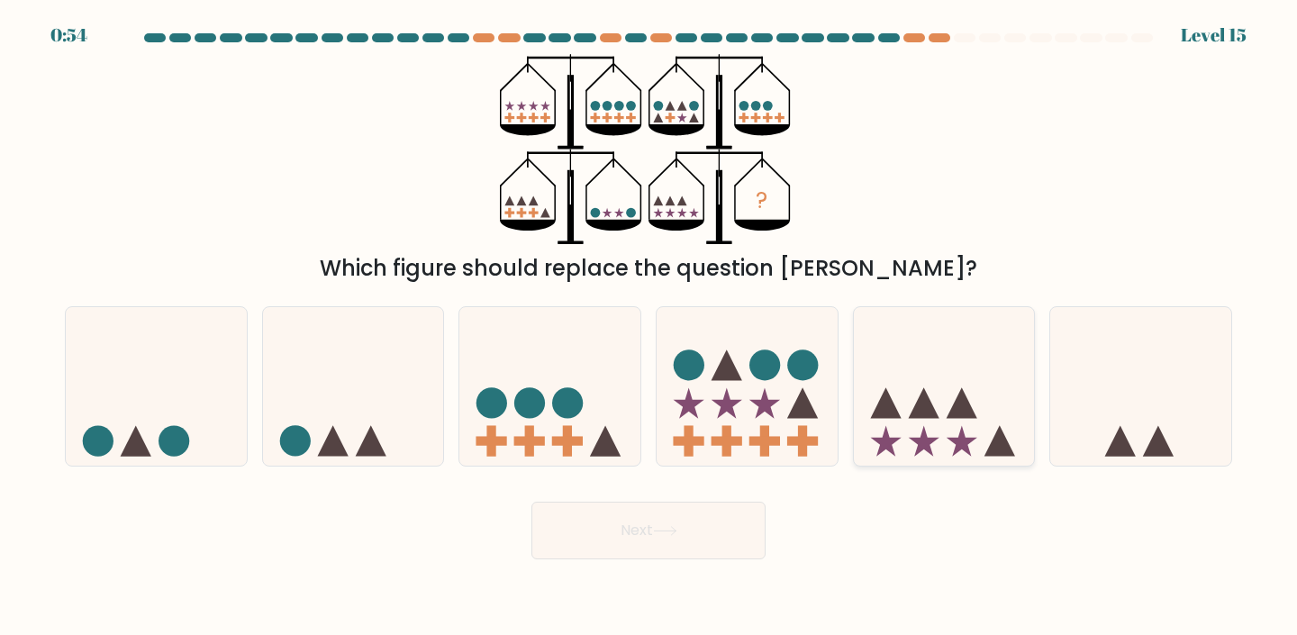
click at [989, 408] on icon at bounding box center [944, 387] width 181 height 150
click at [650, 327] on input "e." at bounding box center [649, 322] width 1 height 9
radio input "true"
click at [557, 362] on icon at bounding box center [549, 387] width 181 height 150
click at [649, 327] on input "c." at bounding box center [649, 322] width 1 height 9
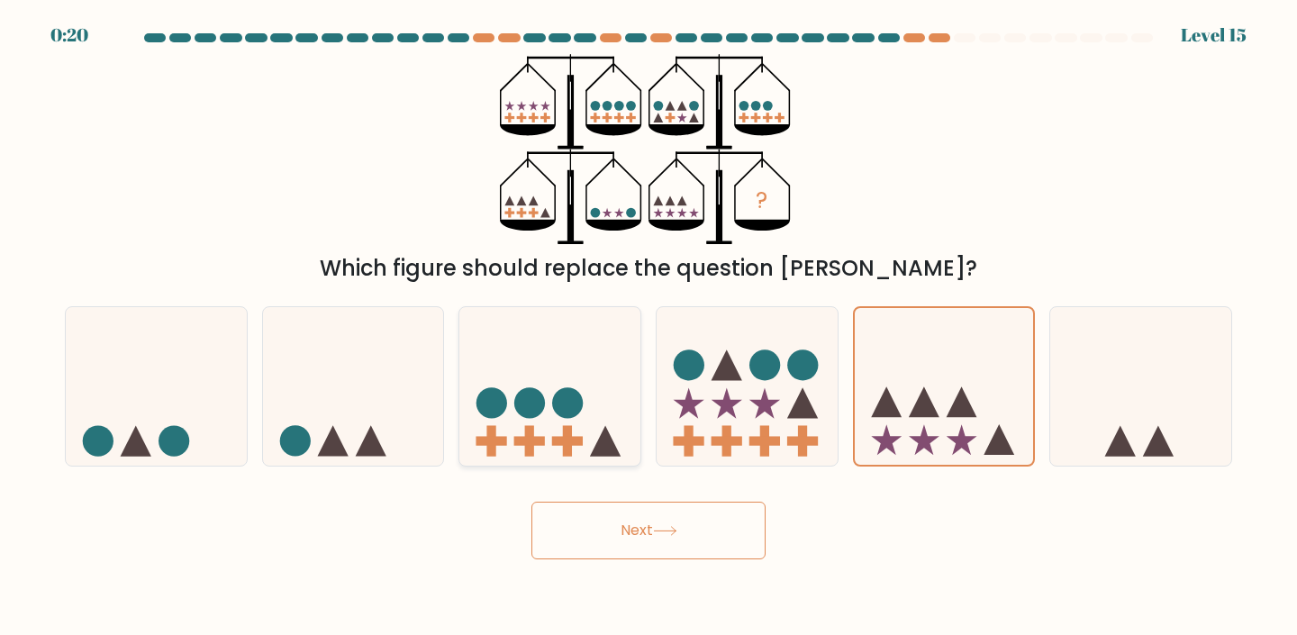
radio input "true"
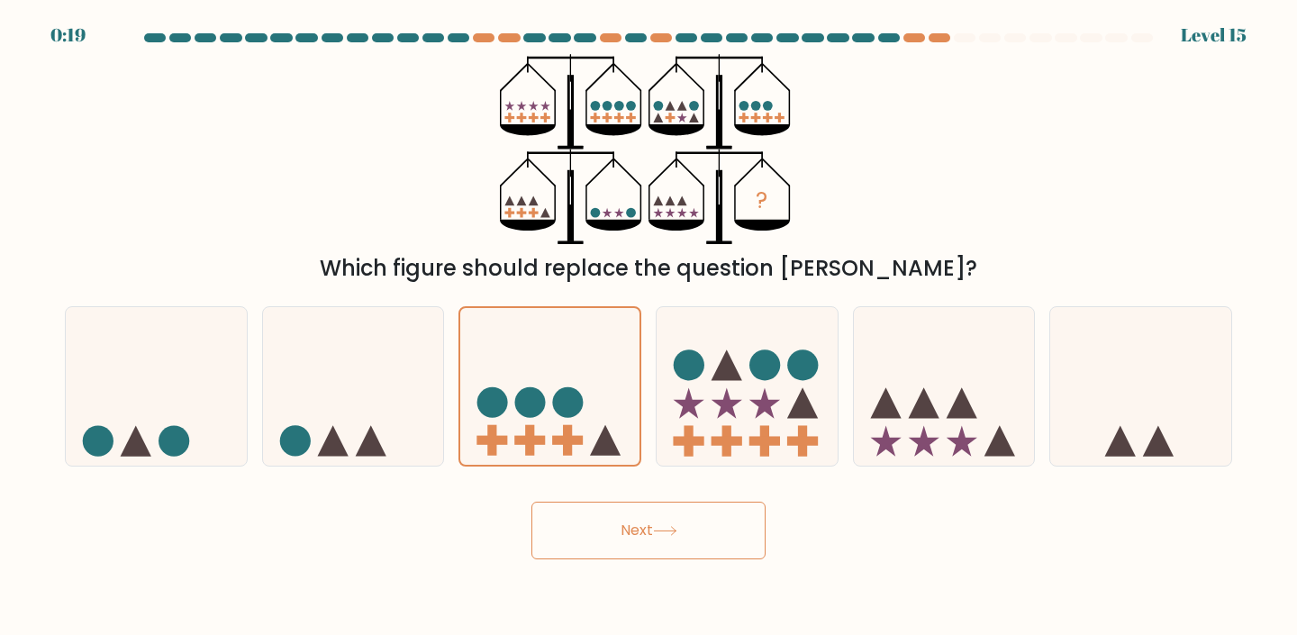
click at [632, 535] on button "Next" at bounding box center [649, 531] width 234 height 58
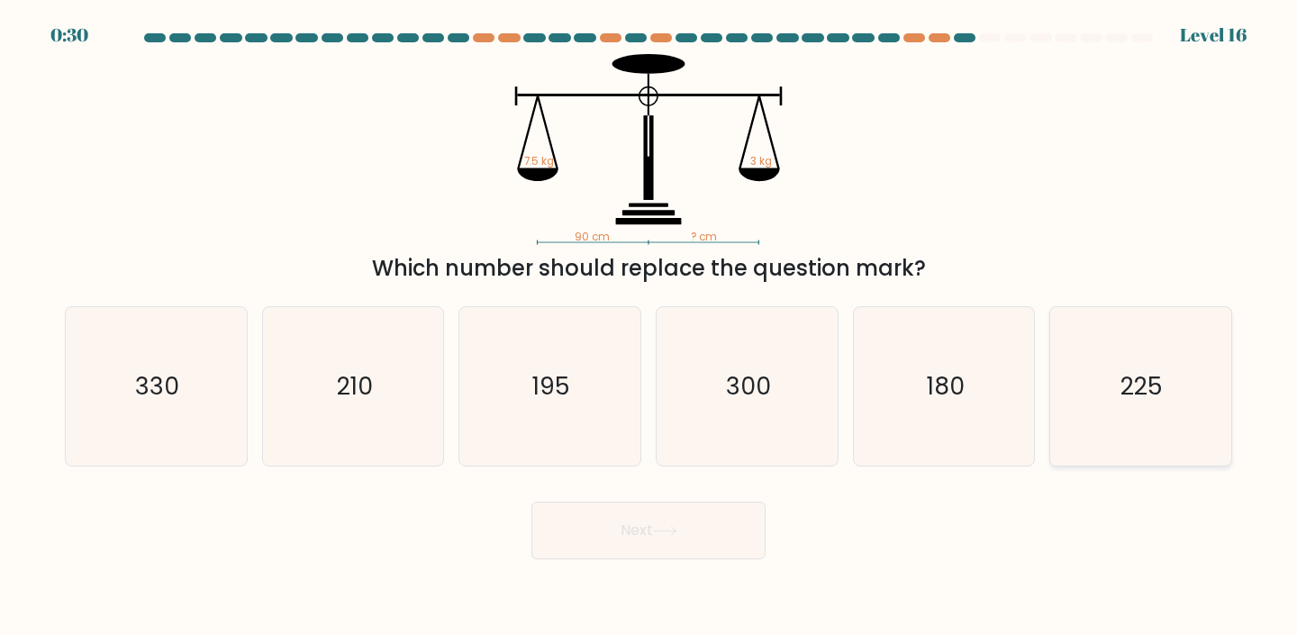
click at [1174, 324] on icon "225" at bounding box center [1140, 386] width 159 height 159
click at [650, 324] on input "f. 225" at bounding box center [649, 322] width 1 height 9
radio input "true"
click at [660, 543] on button "Next" at bounding box center [649, 531] width 234 height 58
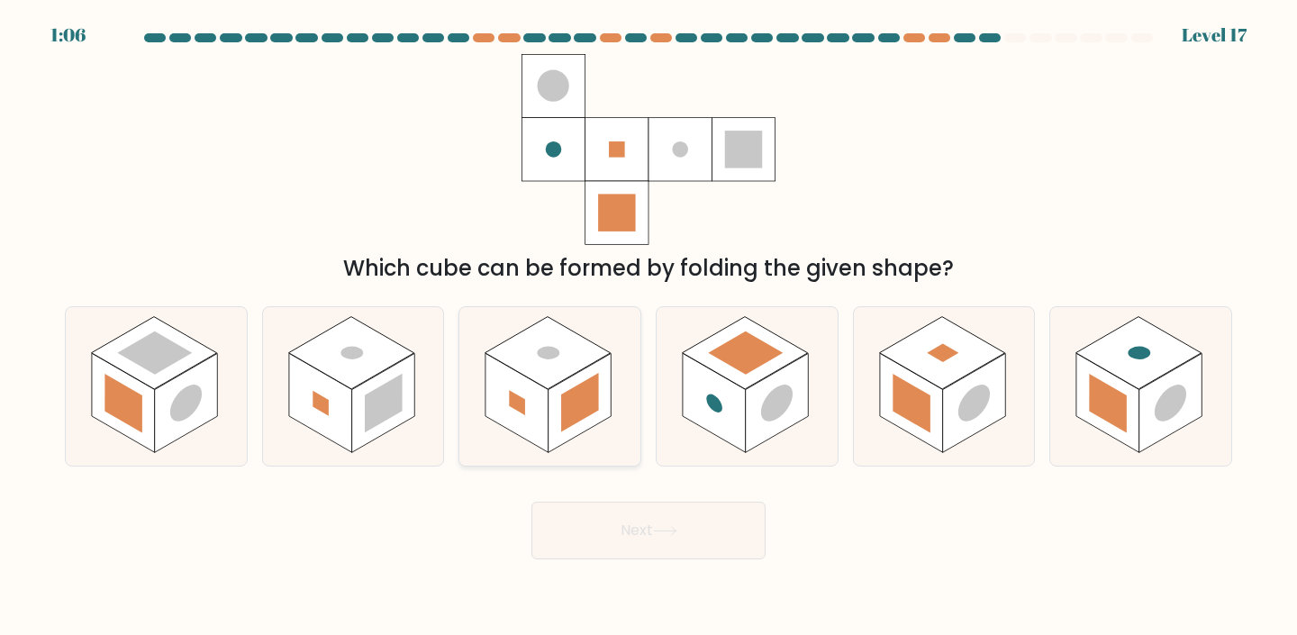
click at [565, 431] on rect at bounding box center [580, 402] width 63 height 99
click at [649, 327] on input "c." at bounding box center [649, 322] width 1 height 9
radio input "true"
click at [634, 518] on button "Next" at bounding box center [649, 531] width 234 height 58
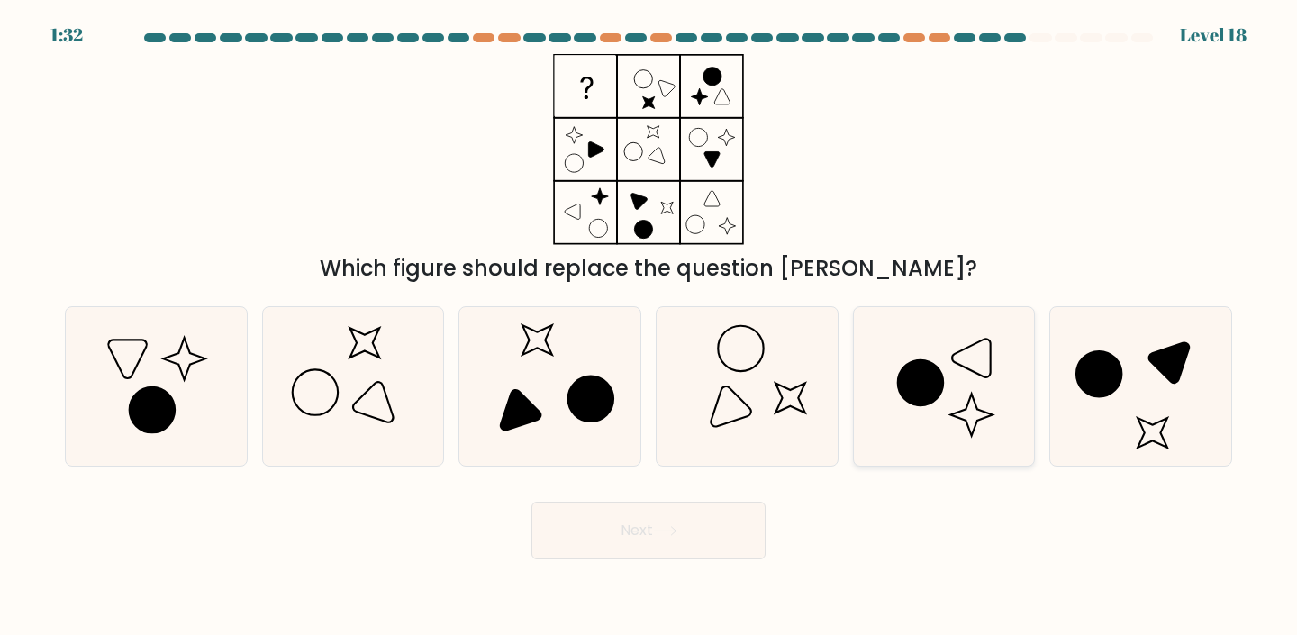
click at [943, 394] on icon at bounding box center [944, 386] width 159 height 159
click at [650, 327] on input "e." at bounding box center [649, 322] width 1 height 9
radio input "true"
click at [744, 515] on button "Next" at bounding box center [649, 531] width 234 height 58
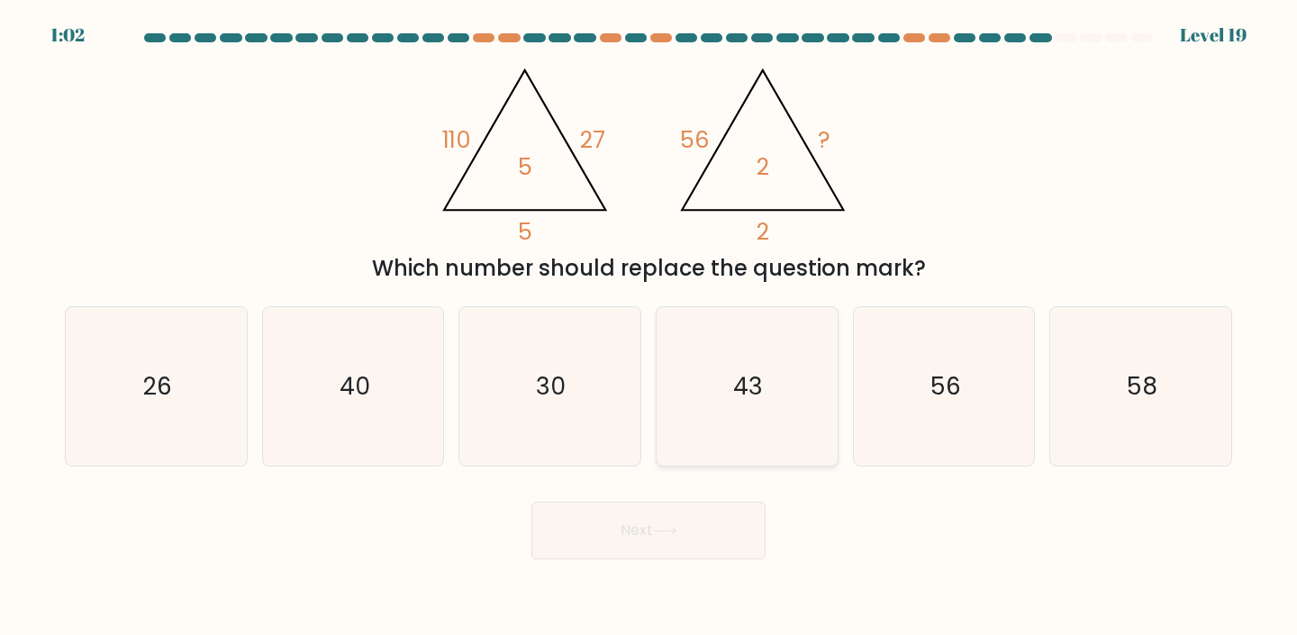
click at [800, 366] on icon "43" at bounding box center [747, 386] width 159 height 159
click at [650, 327] on input "d. 43" at bounding box center [649, 322] width 1 height 9
radio input "true"
click at [698, 530] on button "Next" at bounding box center [649, 531] width 234 height 58
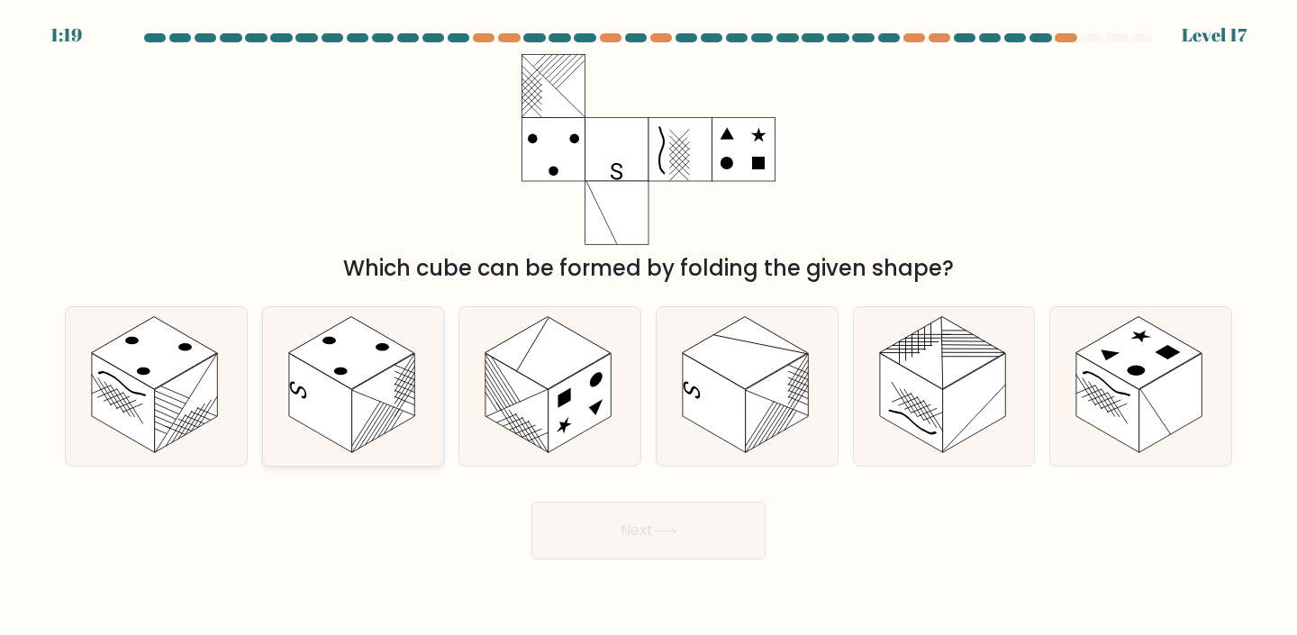
click at [415, 429] on icon at bounding box center [353, 386] width 181 height 159
click at [649, 327] on input "b." at bounding box center [649, 322] width 1 height 9
radio input "true"
click at [632, 535] on button "Next" at bounding box center [649, 531] width 234 height 58
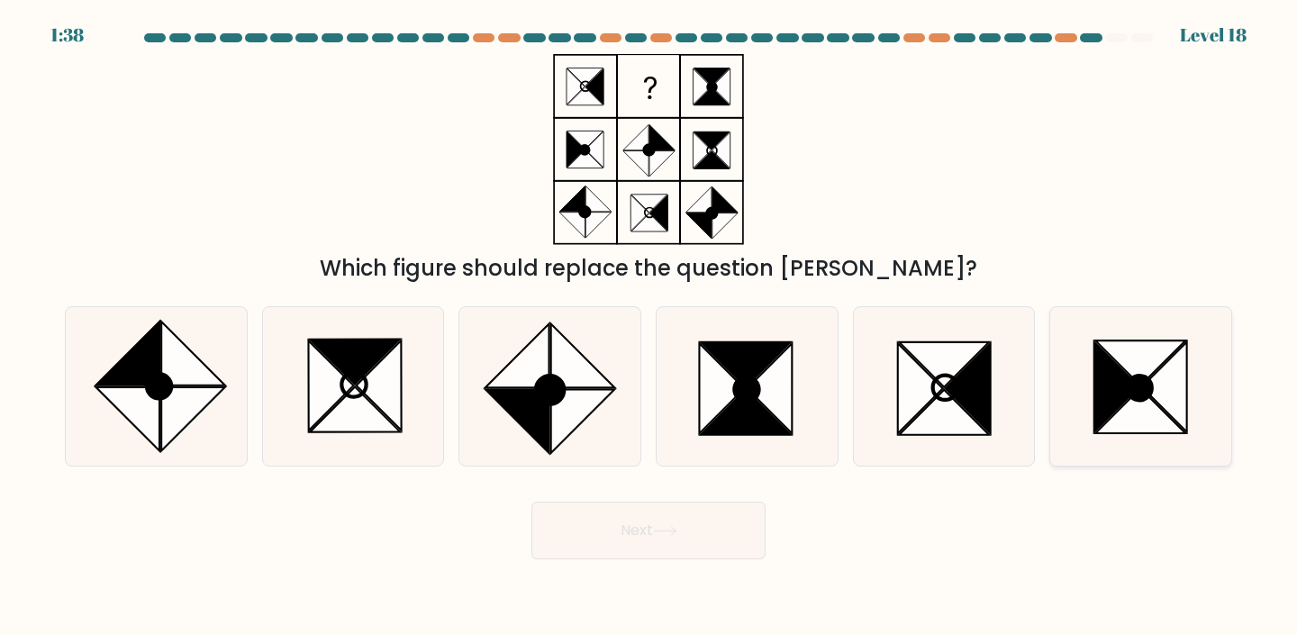
click at [1170, 396] on icon at bounding box center [1164, 386] width 45 height 90
click at [650, 327] on input "f." at bounding box center [649, 322] width 1 height 9
radio input "true"
click at [720, 542] on button "Next" at bounding box center [649, 531] width 234 height 58
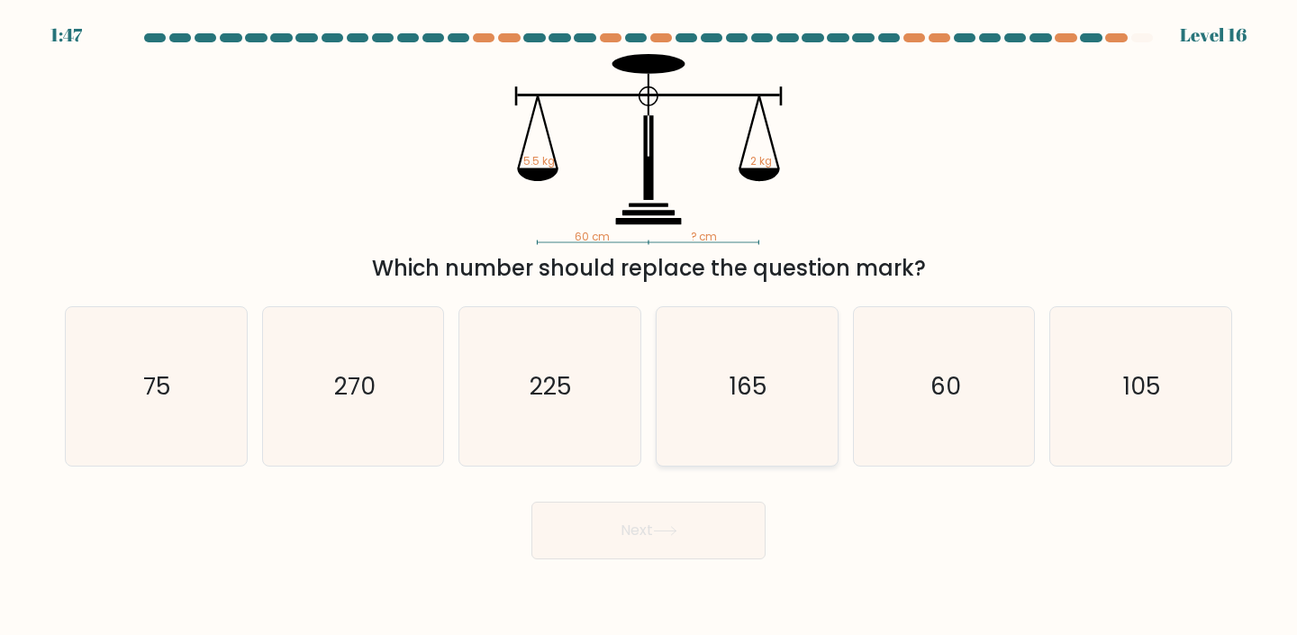
click at [825, 421] on icon "165" at bounding box center [747, 386] width 159 height 159
click at [650, 327] on input "d. 165" at bounding box center [649, 322] width 1 height 9
radio input "true"
click at [688, 540] on button "Next" at bounding box center [649, 531] width 234 height 58
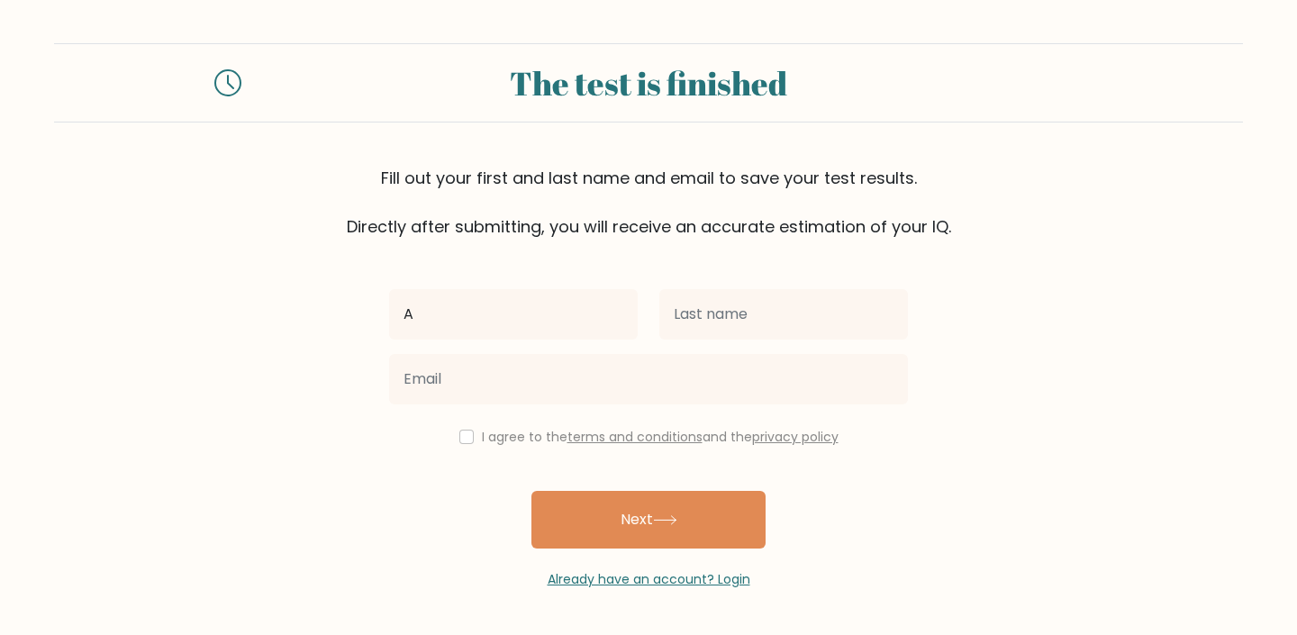
type input "A"
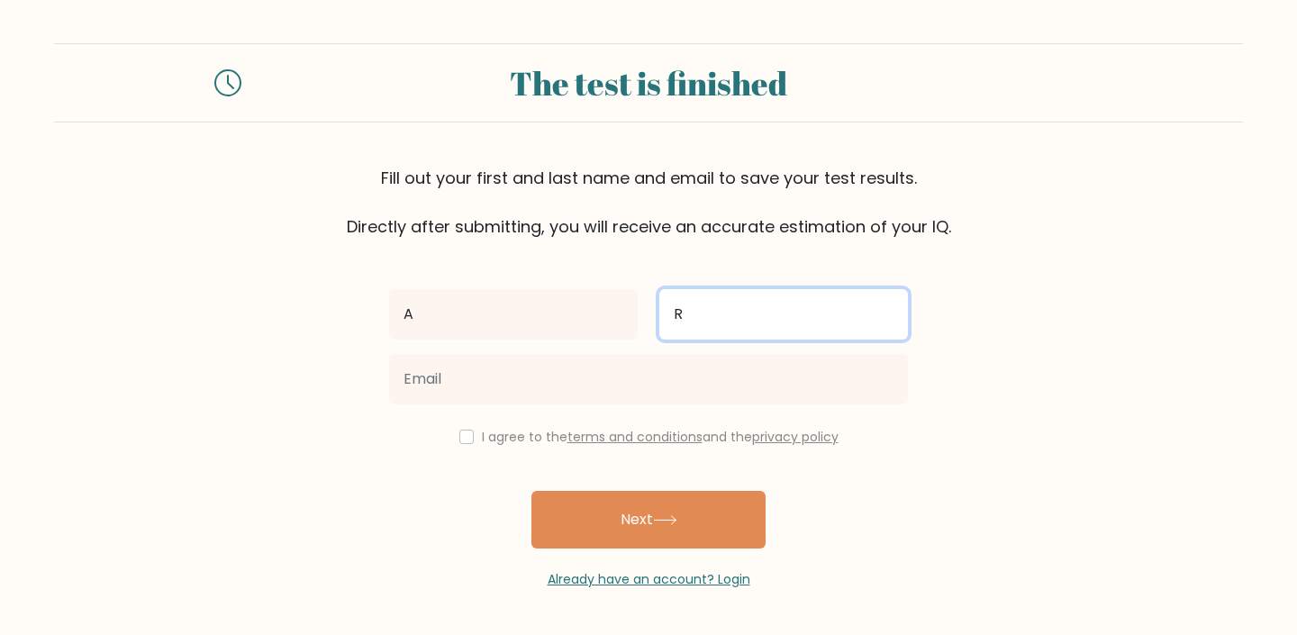
type input "R"
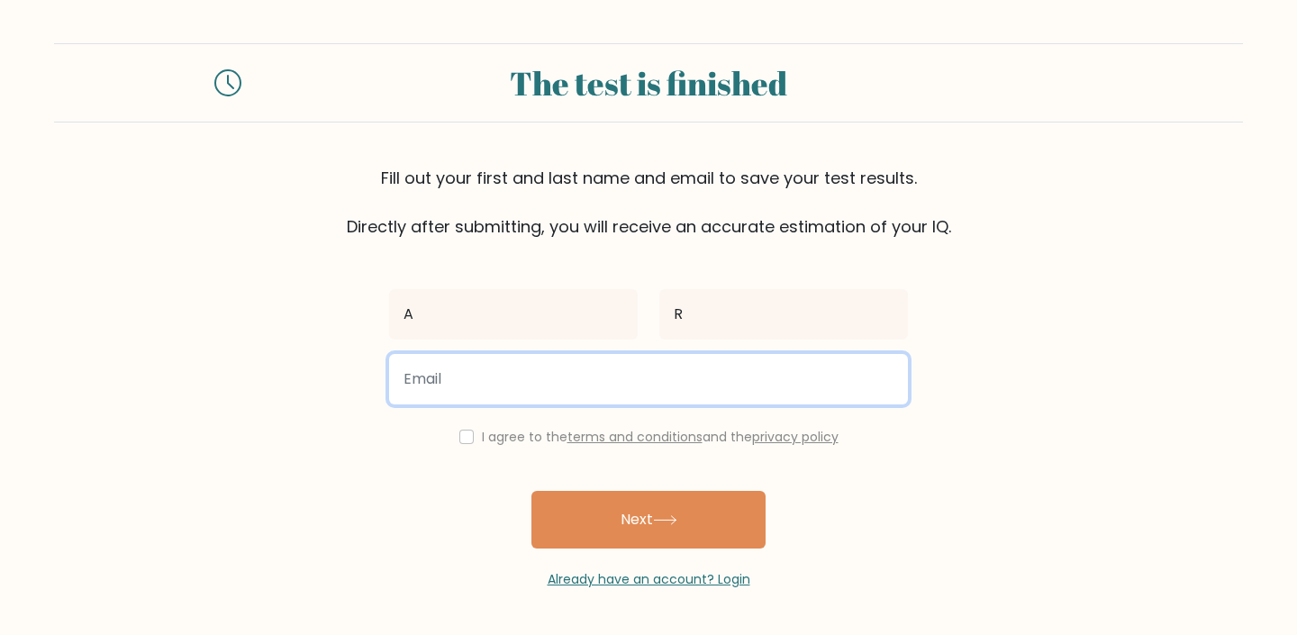
click at [690, 382] on input "email" at bounding box center [648, 379] width 519 height 50
type input "ar21ywy@gmail.com"
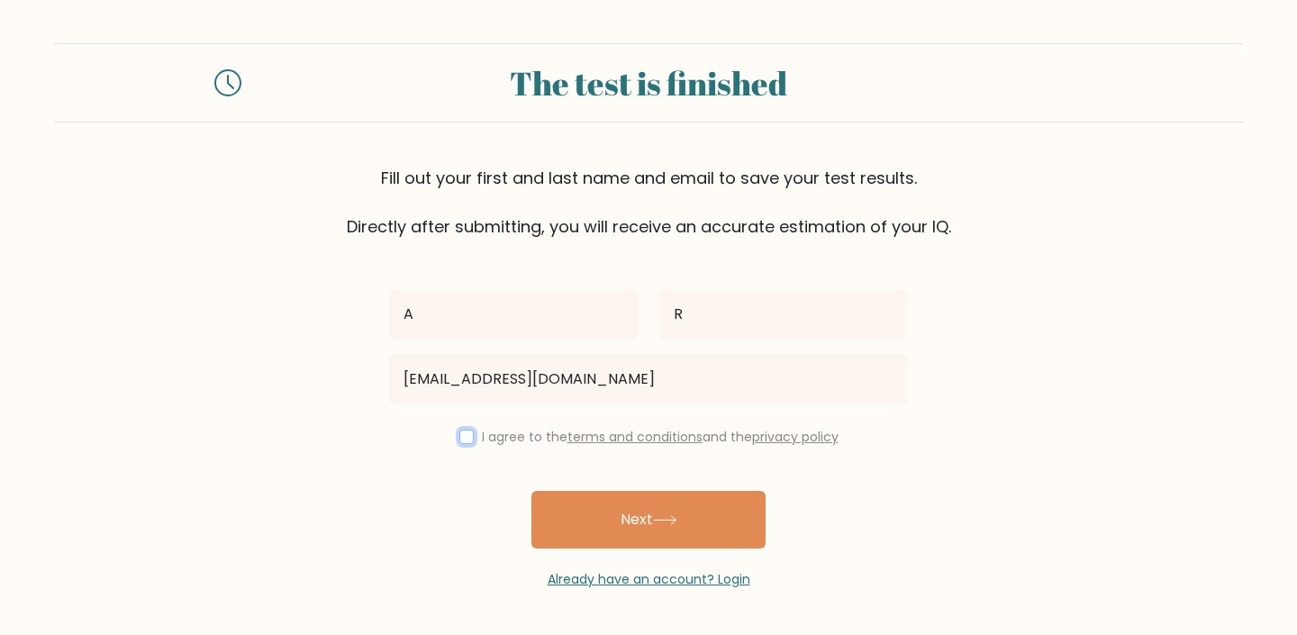
click at [463, 443] on input "checkbox" at bounding box center [466, 437] width 14 height 14
checkbox input "true"
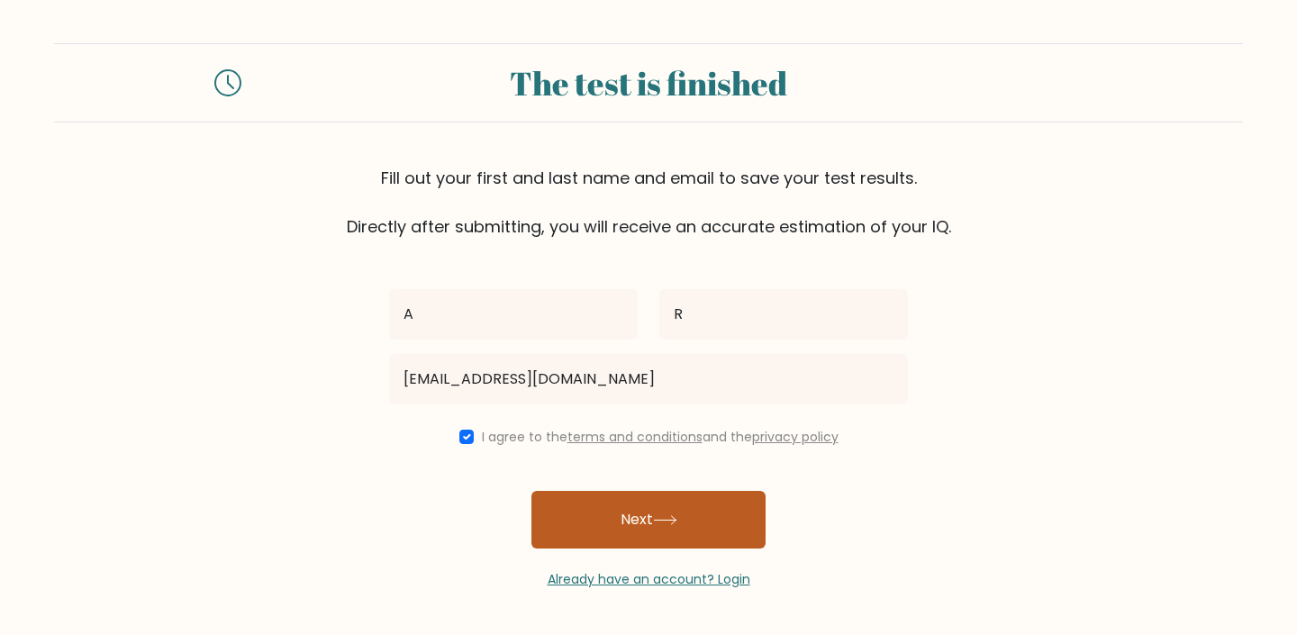
click at [626, 496] on button "Next" at bounding box center [649, 520] width 234 height 58
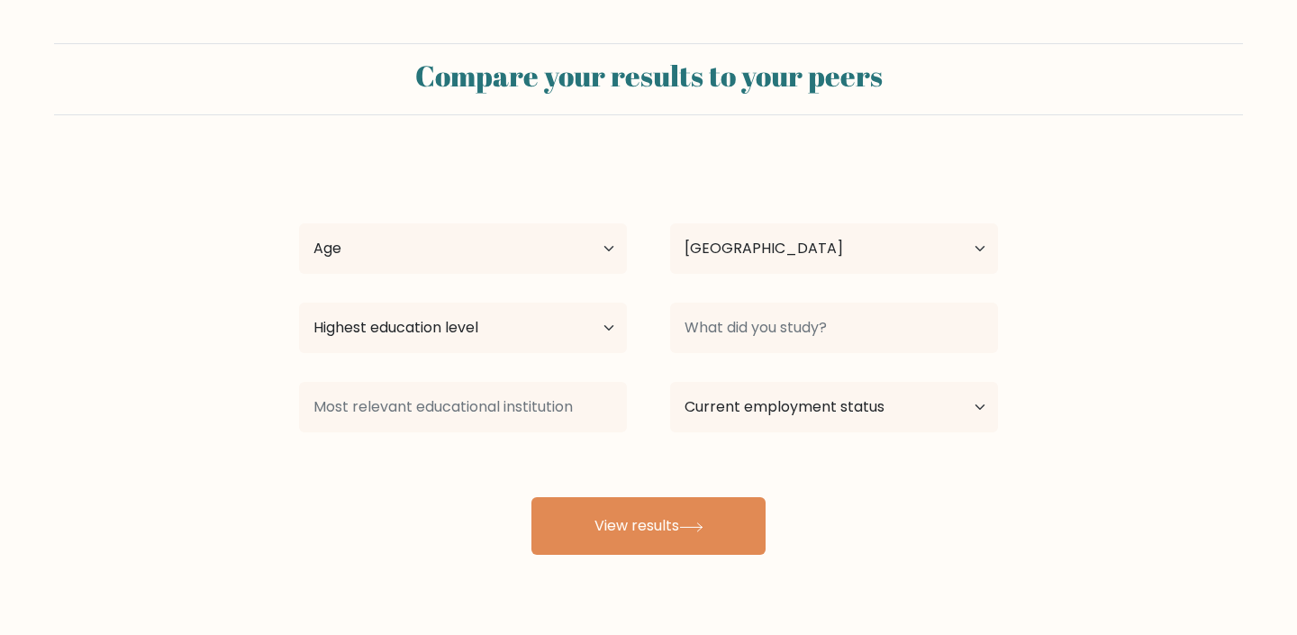
select select "NL"
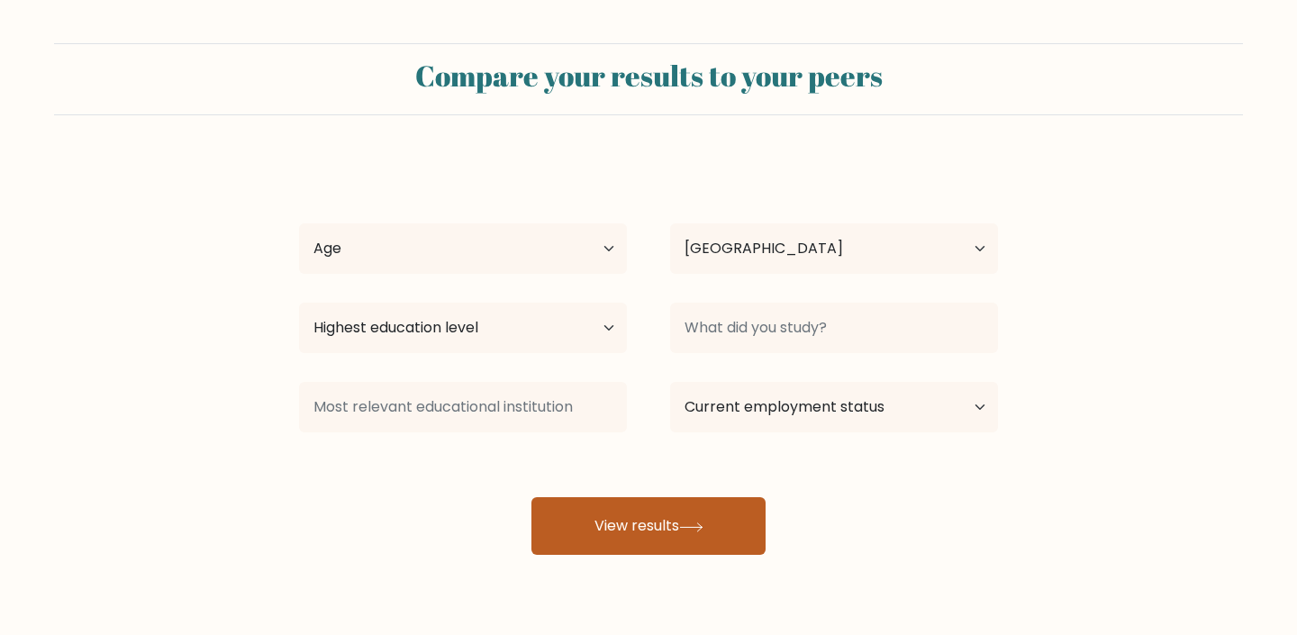
click at [626, 514] on button "View results" at bounding box center [649, 526] width 234 height 58
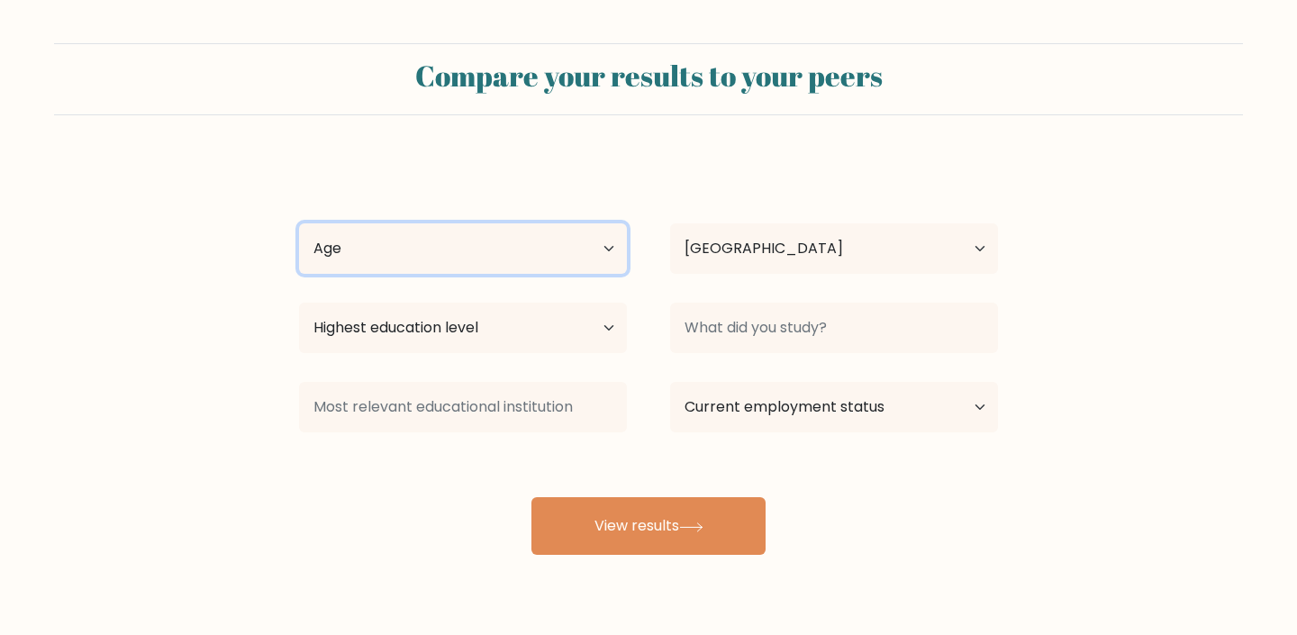
click at [299, 223] on select "Age Under [DEMOGRAPHIC_DATA] [DEMOGRAPHIC_DATA] [DEMOGRAPHIC_DATA] [DEMOGRAPHIC…" at bounding box center [463, 248] width 328 height 50
select select "25_34"
click option "[DEMOGRAPHIC_DATA]" at bounding box center [0, 0] width 0 height 0
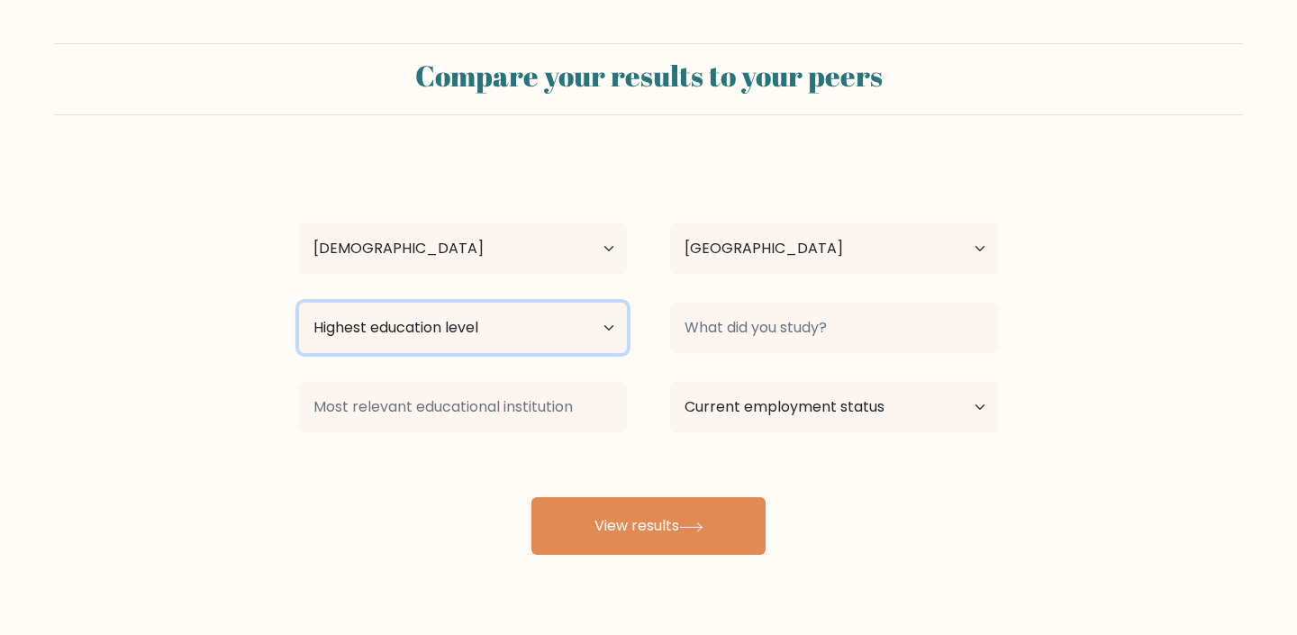
select select "masters_degree"
click option "Master's degree" at bounding box center [0, 0] width 0 height 0
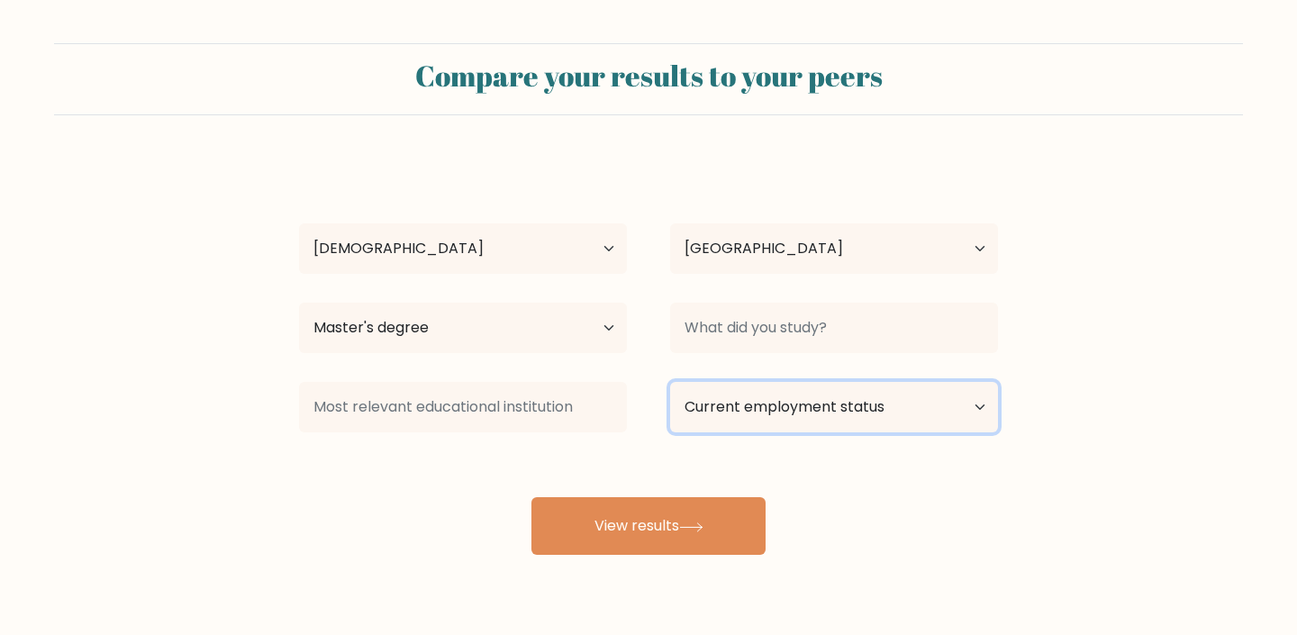
select select "other"
click option "Other / prefer not to answer" at bounding box center [0, 0] width 0 height 0
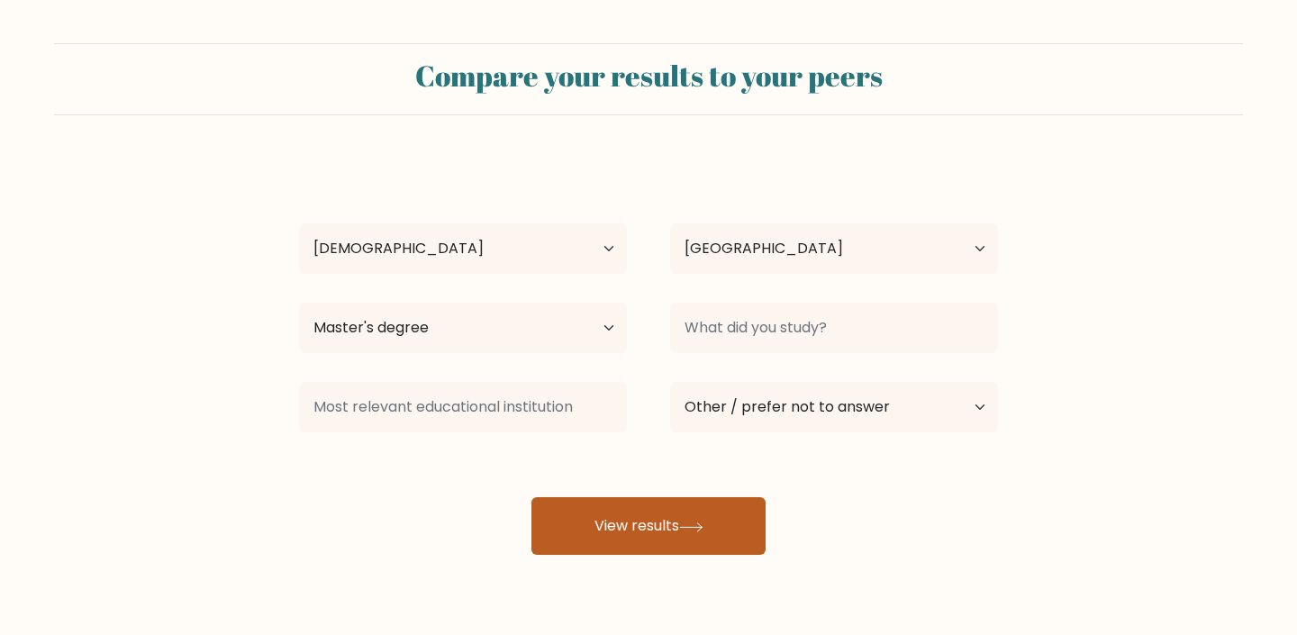
click at [699, 517] on button "View results" at bounding box center [649, 526] width 234 height 58
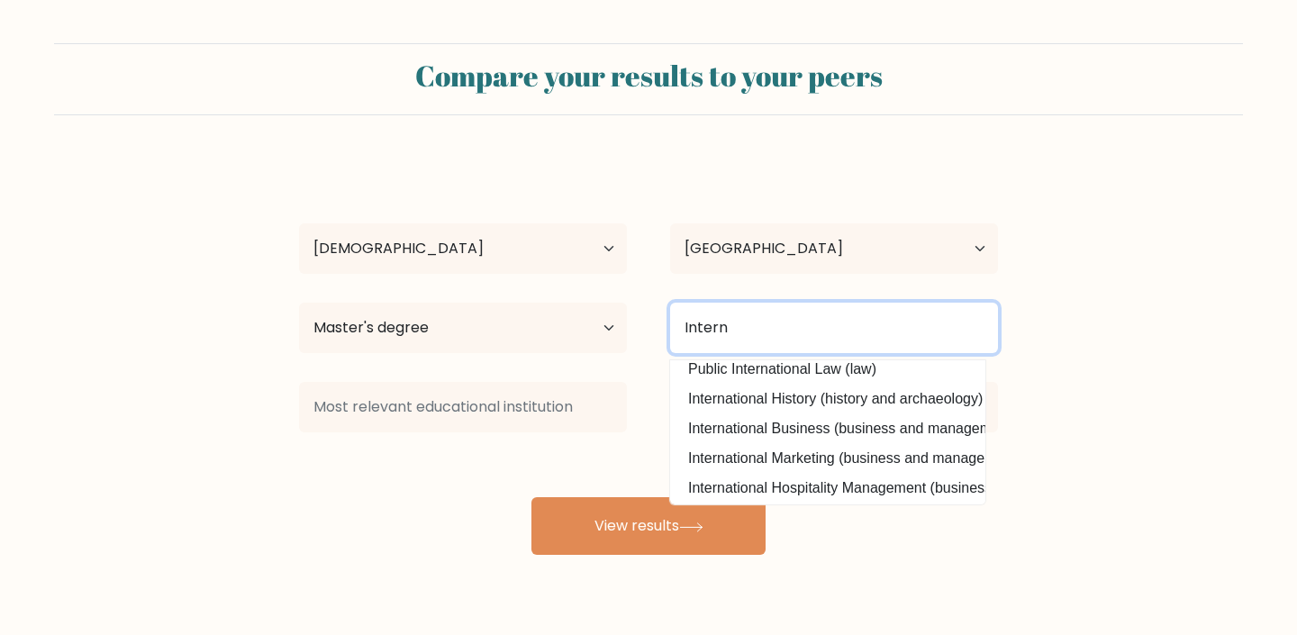
scroll to position [162, 0]
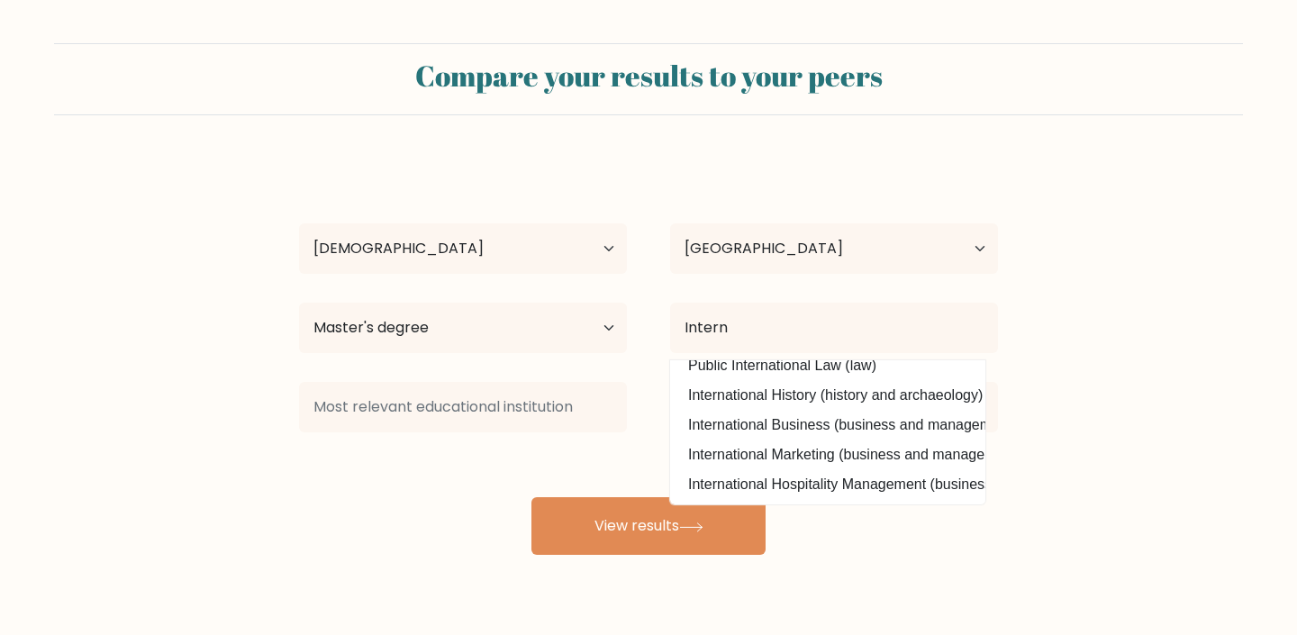
click at [882, 414] on option "International Business (business and management)" at bounding box center [828, 425] width 306 height 29
type input "International Business"
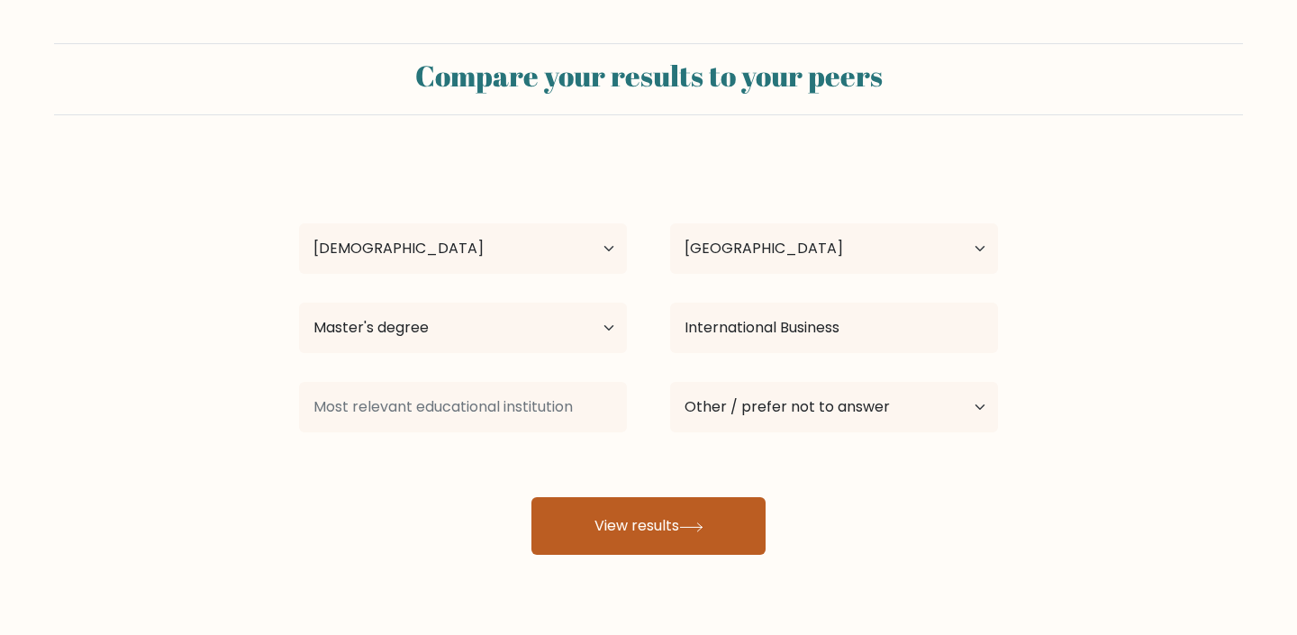
click at [729, 528] on button "View results" at bounding box center [649, 526] width 234 height 58
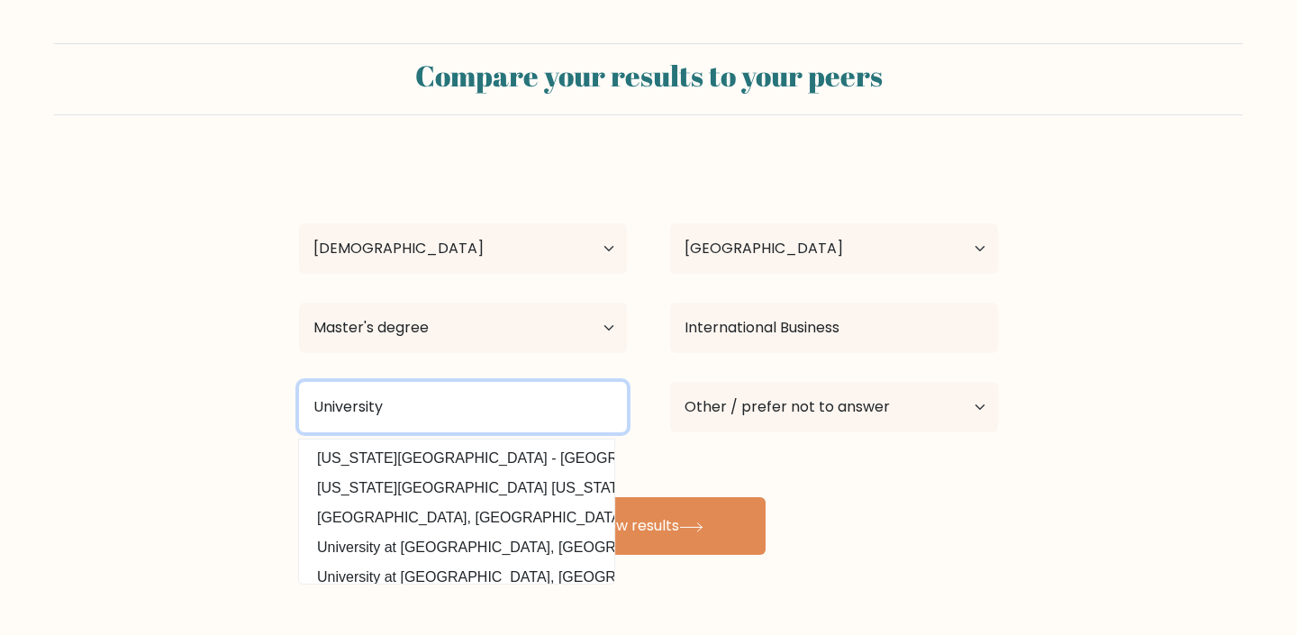
type input "University"
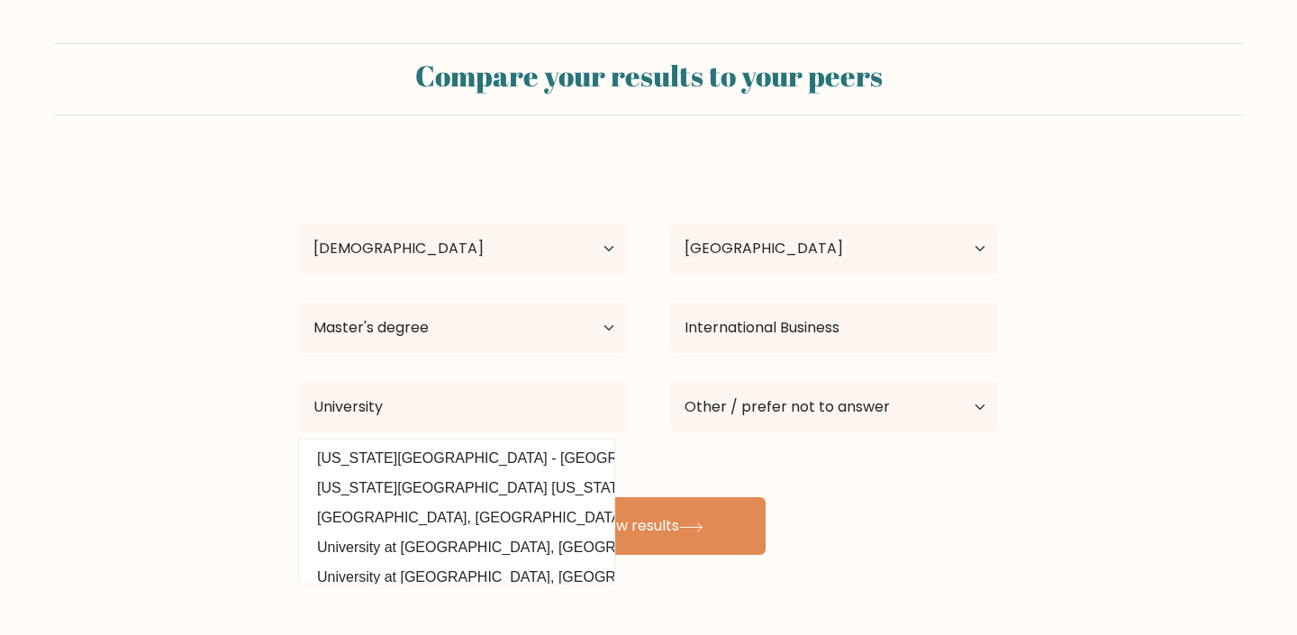
click at [910, 490] on div "A R Age Under 18 years old 18-24 years old 25-34 years old 35-44 years old 45-5…" at bounding box center [648, 357] width 721 height 396
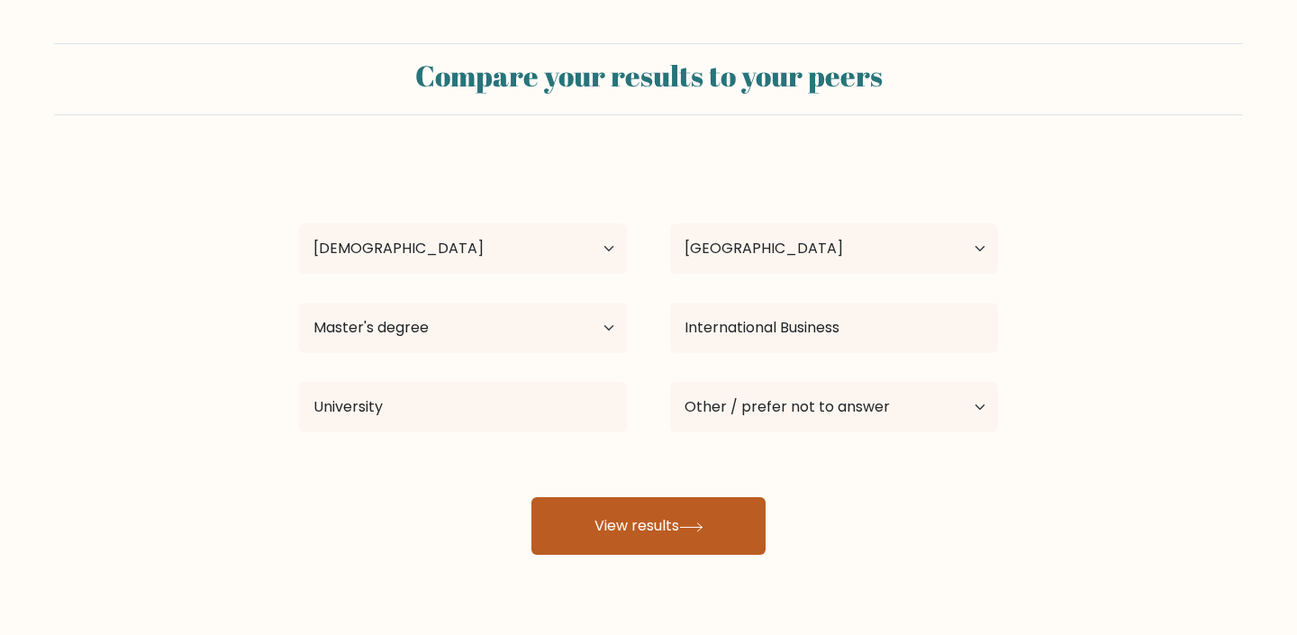
click at [742, 516] on button "View results" at bounding box center [649, 526] width 234 height 58
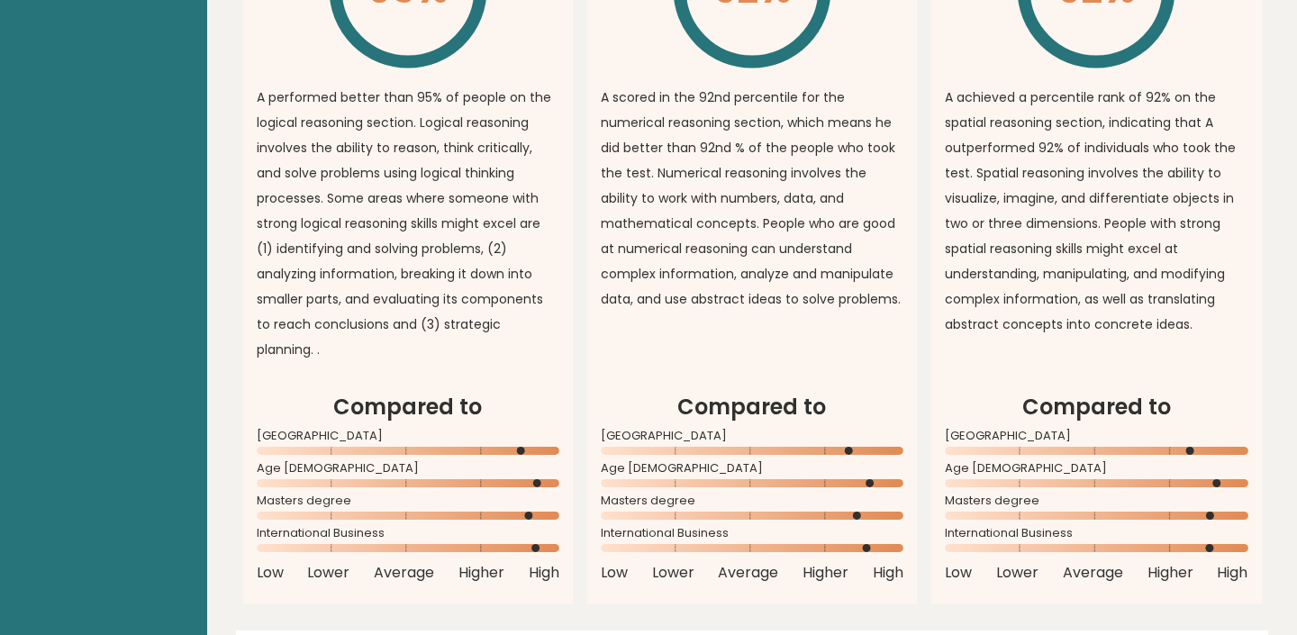
scroll to position [1541, 0]
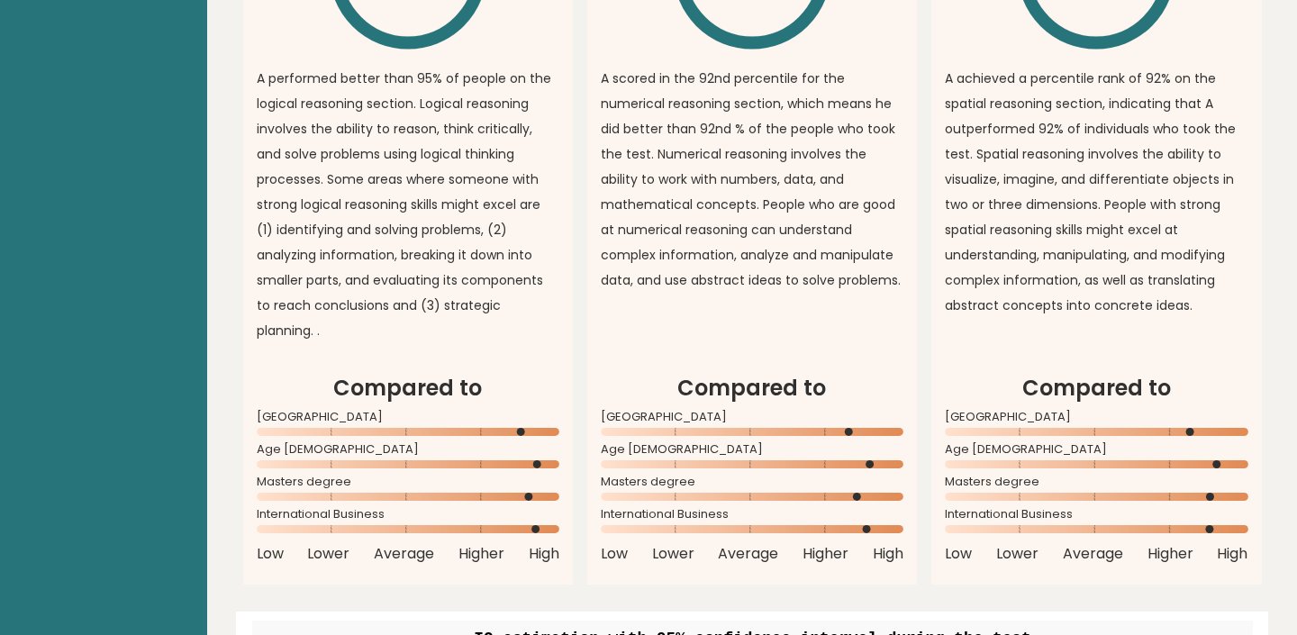
click at [993, 428] on rect at bounding box center [1096, 432] width 303 height 8
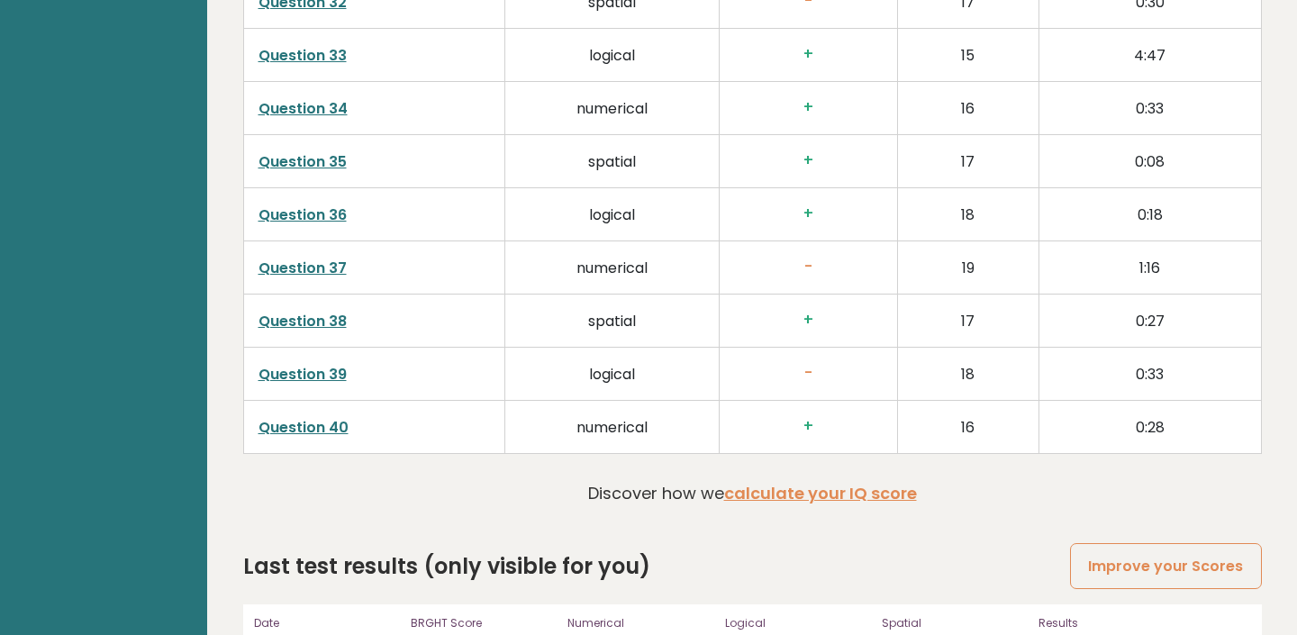
scroll to position [4611, 0]
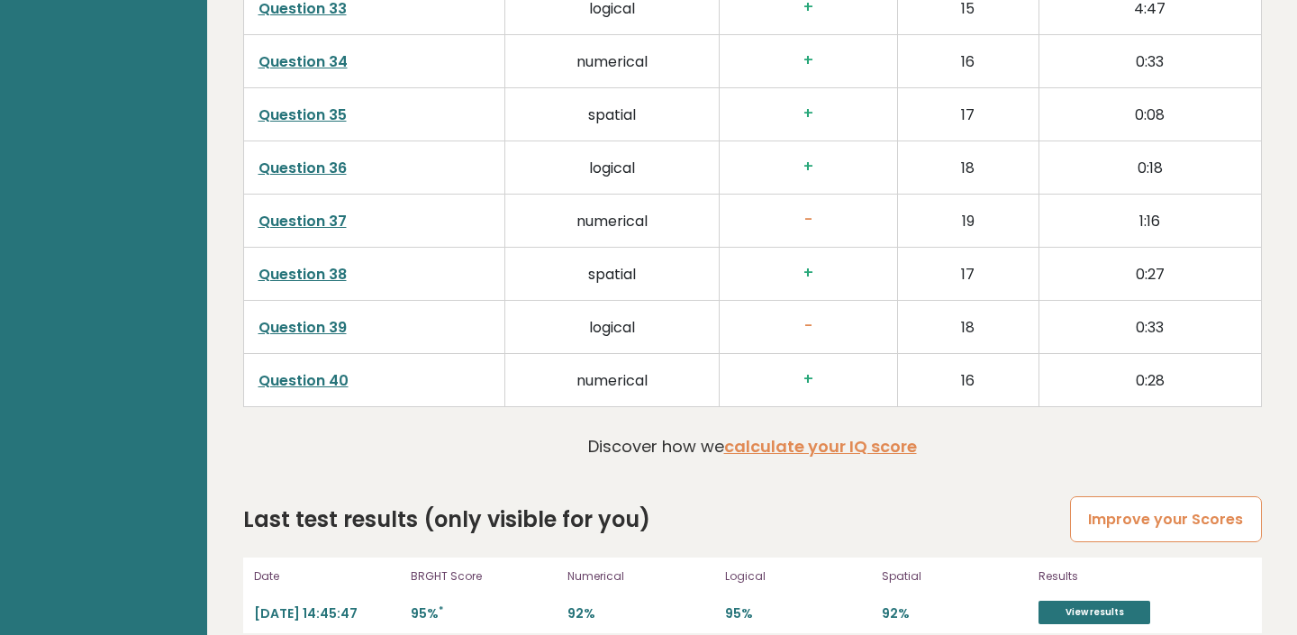
click at [1141, 496] on link "Improve your Scores" at bounding box center [1165, 519] width 191 height 46
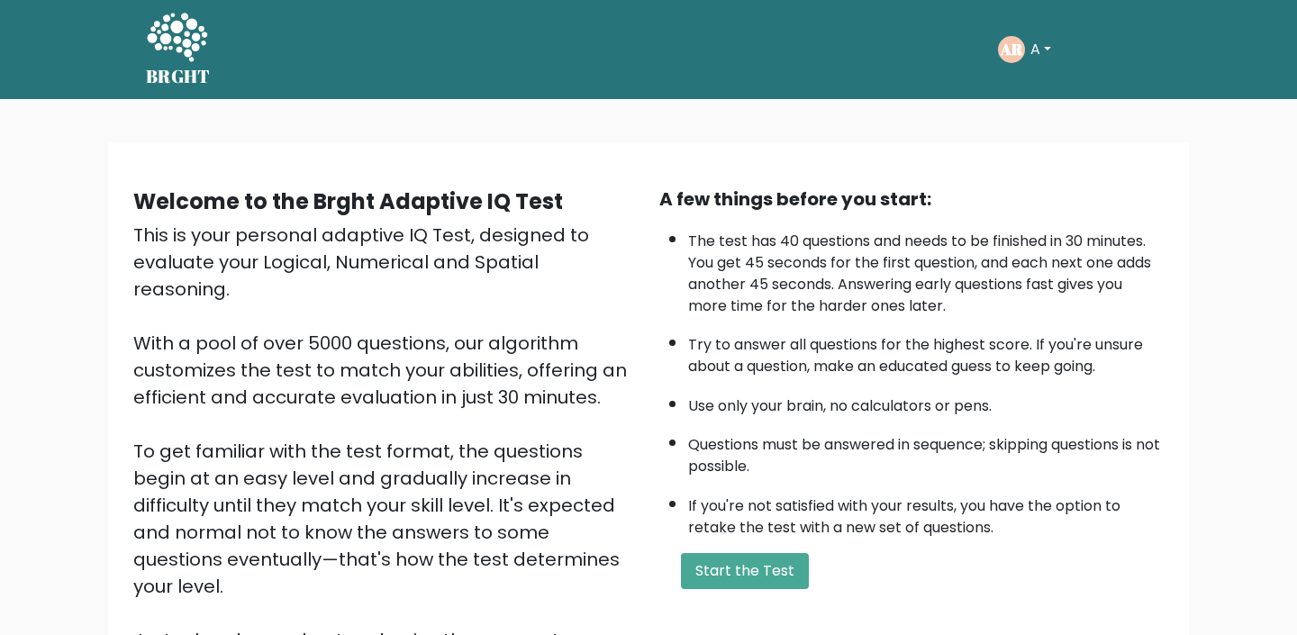
scroll to position [206, 0]
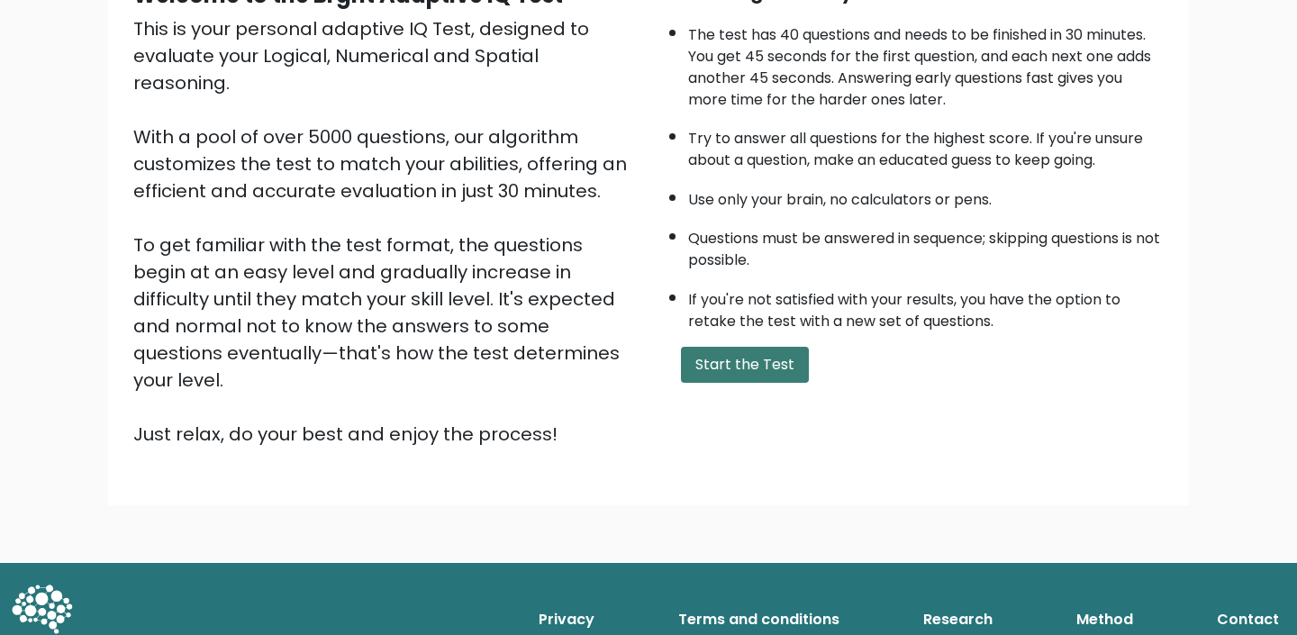
click at [706, 383] on button "Start the Test" at bounding box center [745, 365] width 128 height 36
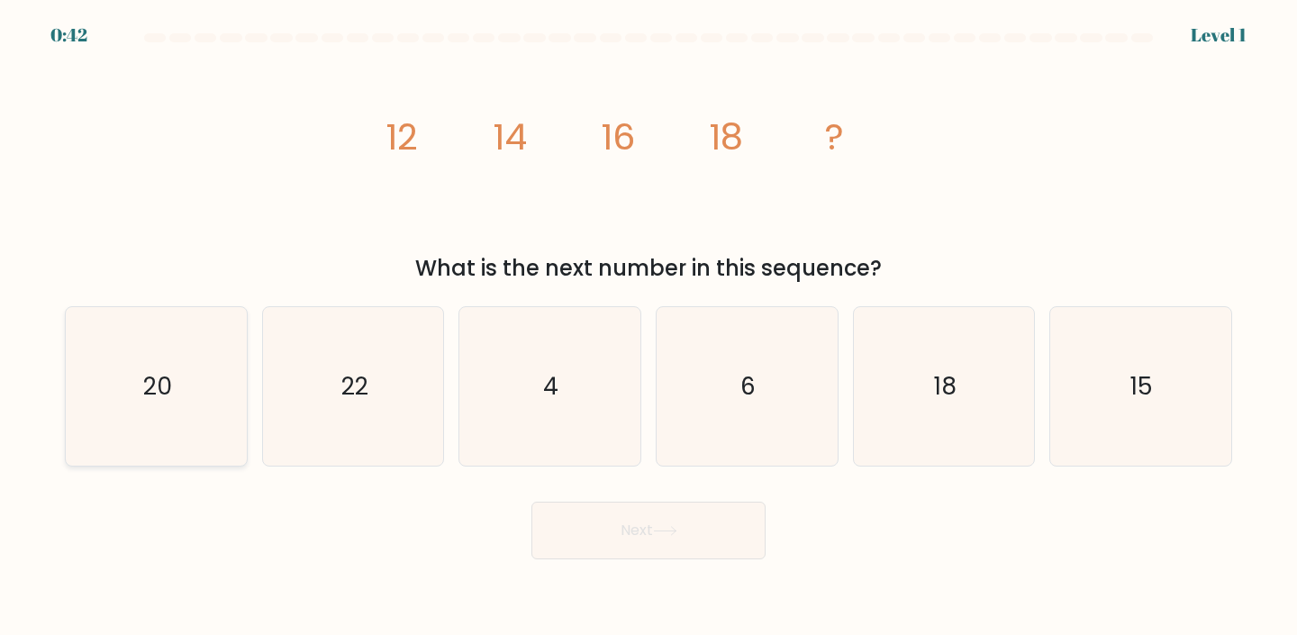
click at [197, 425] on icon "20" at bounding box center [156, 386] width 159 height 159
click at [649, 327] on input "a. 20" at bounding box center [649, 322] width 1 height 9
radio input "true"
click at [669, 554] on button "Next" at bounding box center [649, 531] width 234 height 58
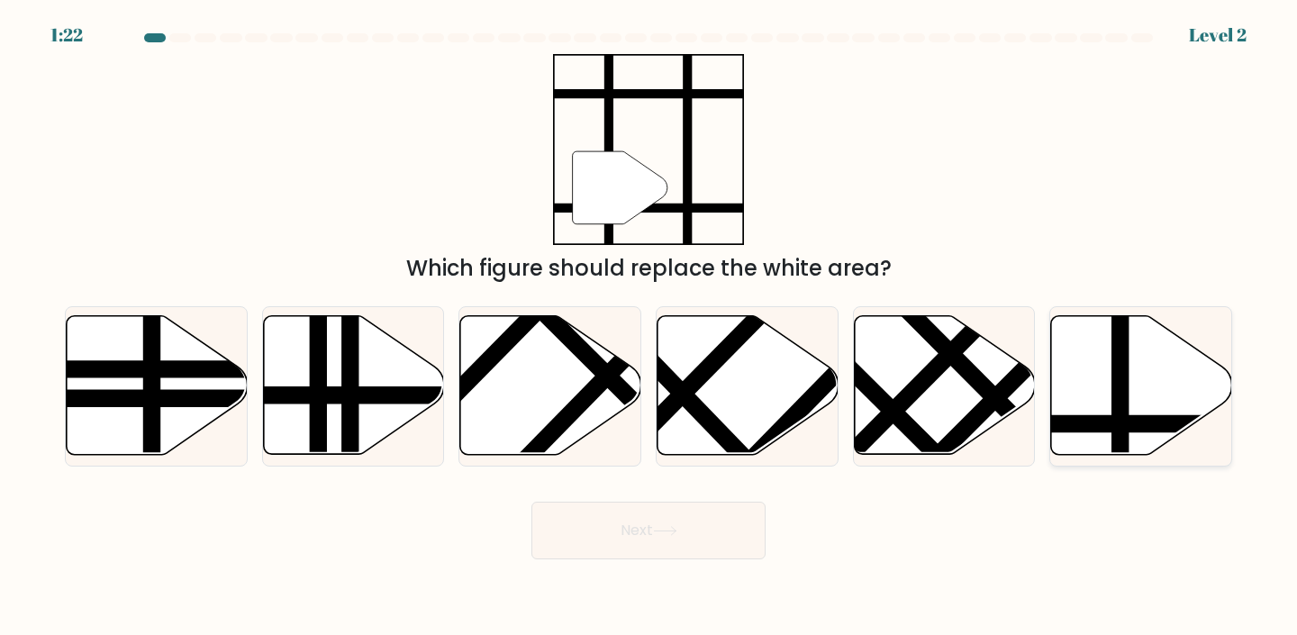
click at [1138, 405] on icon at bounding box center [1141, 385] width 181 height 139
click at [650, 327] on input "f." at bounding box center [649, 322] width 1 height 9
radio input "true"
click at [678, 523] on button "Next" at bounding box center [649, 531] width 234 height 58
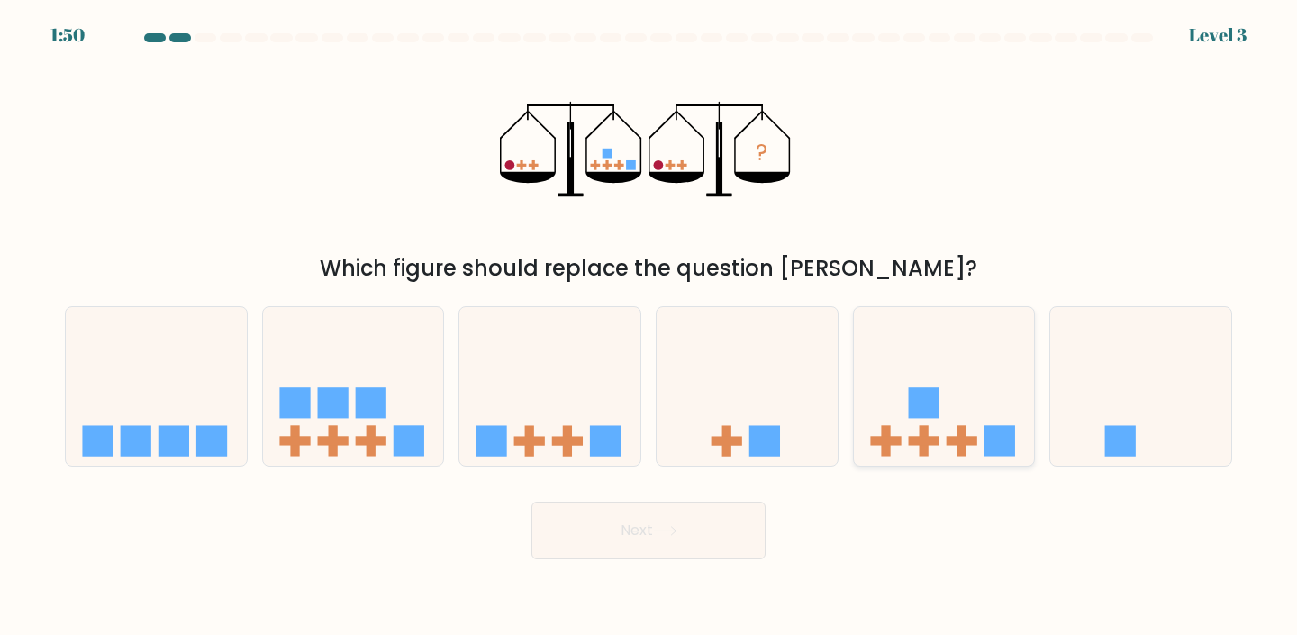
click at [939, 414] on rect at bounding box center [923, 402] width 31 height 31
click at [650, 327] on input "e." at bounding box center [649, 322] width 1 height 9
radio input "true"
click at [739, 520] on button "Next" at bounding box center [649, 531] width 234 height 58
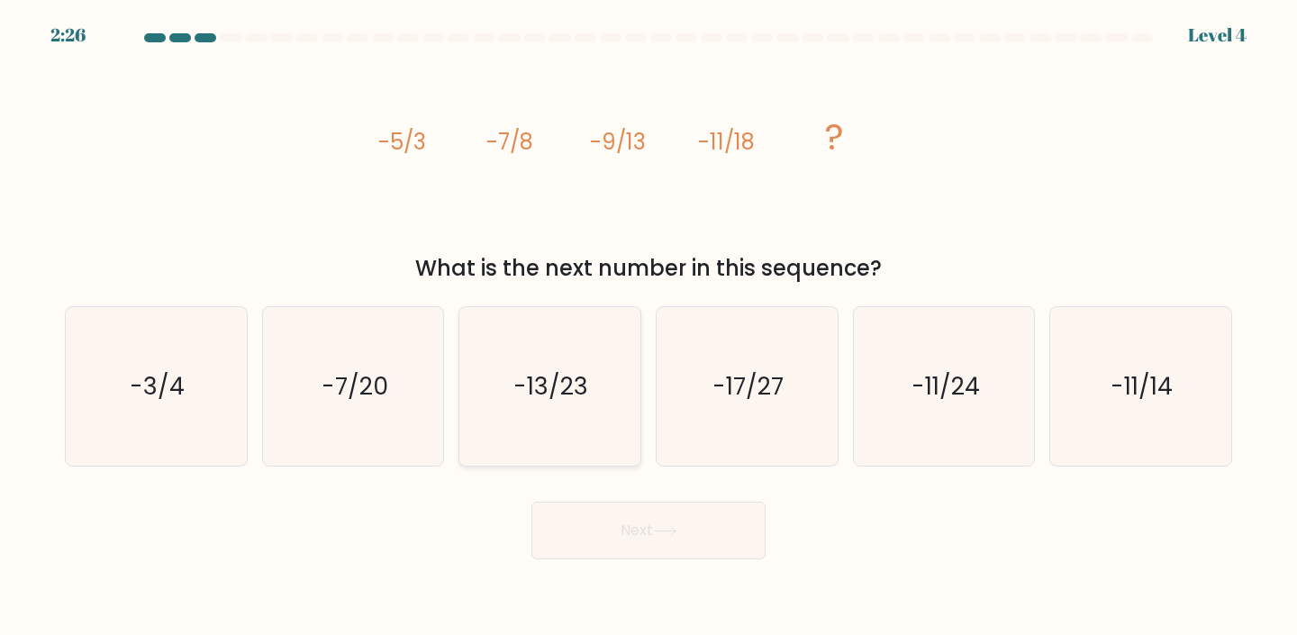
click at [555, 378] on text "-13/23" at bounding box center [551, 385] width 75 height 33
click at [649, 327] on input "c. -13/23" at bounding box center [649, 322] width 1 height 9
radio input "true"
click at [625, 540] on button "Next" at bounding box center [649, 531] width 234 height 58
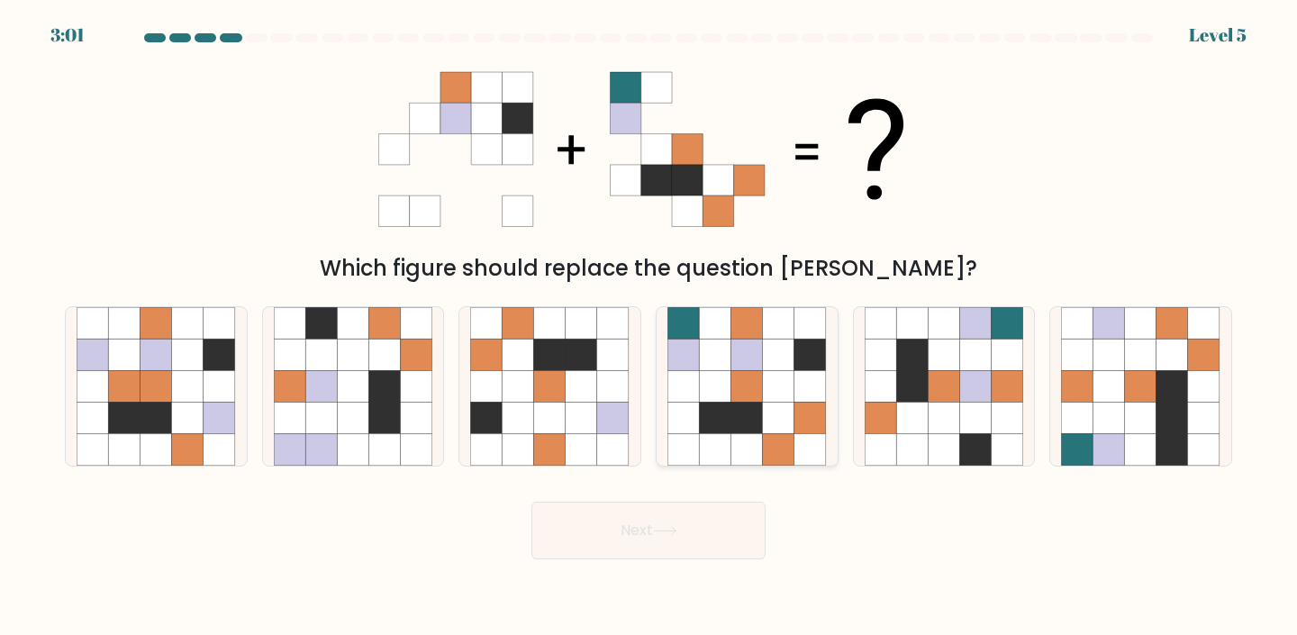
click at [739, 411] on icon at bounding box center [748, 418] width 32 height 32
click at [650, 327] on input "d." at bounding box center [649, 322] width 1 height 9
radio input "true"
click at [724, 524] on button "Next" at bounding box center [649, 531] width 234 height 58
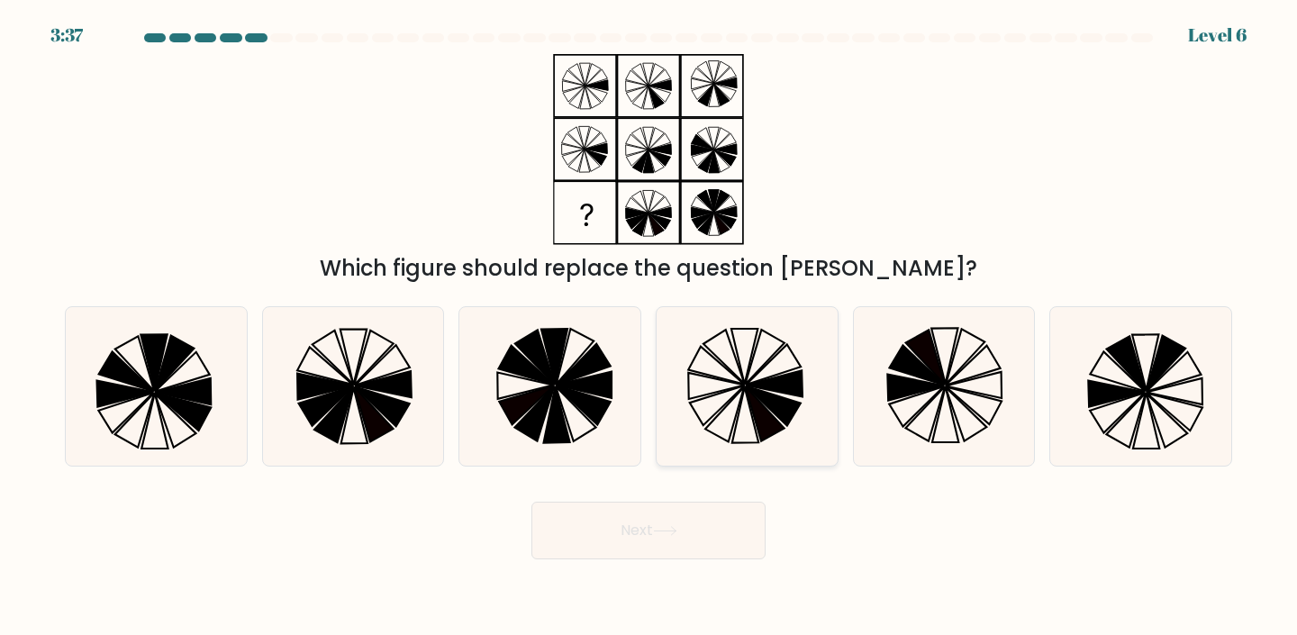
click at [796, 358] on icon at bounding box center [774, 364] width 55 height 41
click at [650, 327] on input "d." at bounding box center [649, 322] width 1 height 9
radio input "true"
click at [681, 537] on button "Next" at bounding box center [649, 531] width 234 height 58
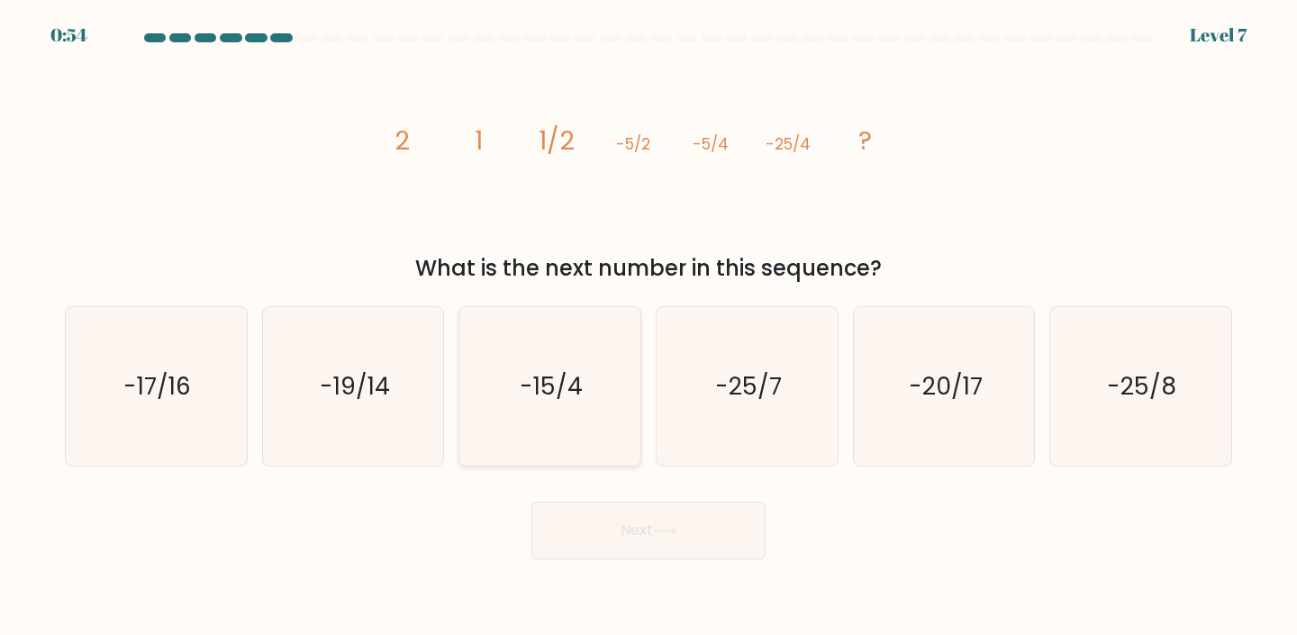
click at [596, 393] on icon "-15/4" at bounding box center [549, 386] width 159 height 159
click at [649, 327] on input "c. -15/4" at bounding box center [649, 322] width 1 height 9
radio input "true"
click at [642, 513] on button "Next" at bounding box center [649, 531] width 234 height 58
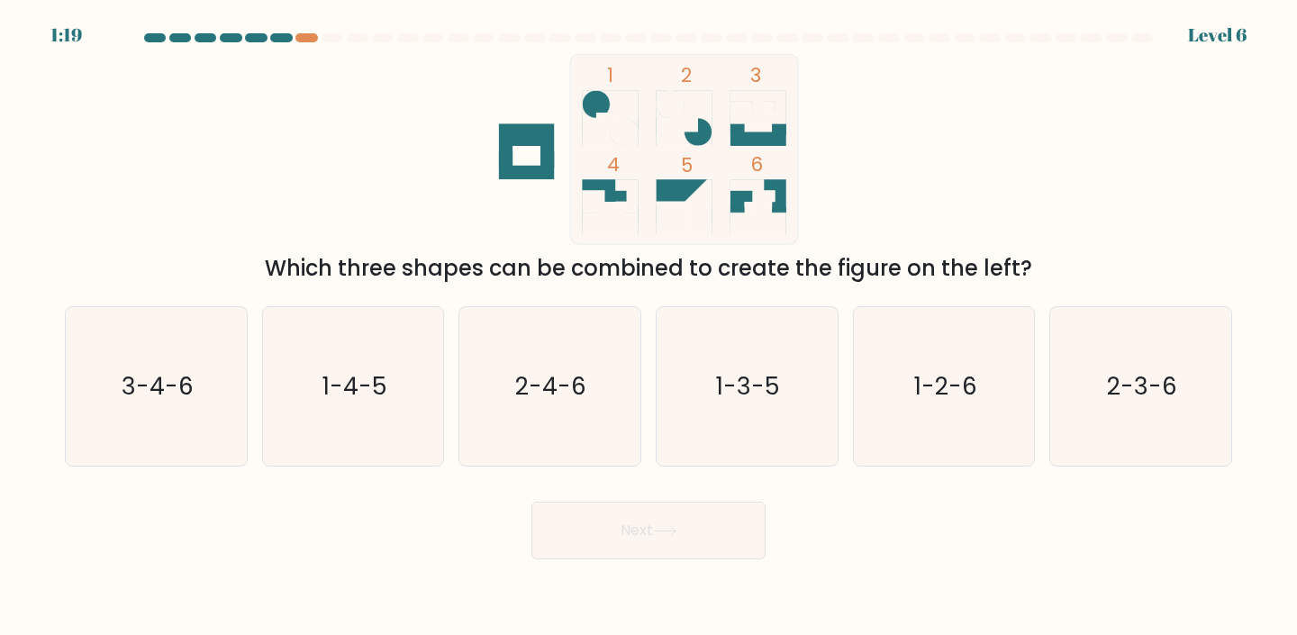
click at [32, 398] on form at bounding box center [648, 296] width 1297 height 526
click at [133, 385] on text "3-4-6" at bounding box center [158, 385] width 72 height 33
click at [649, 327] on input "a. 3-4-6" at bounding box center [649, 322] width 1 height 9
radio input "true"
click at [697, 541] on button "Next" at bounding box center [649, 531] width 234 height 58
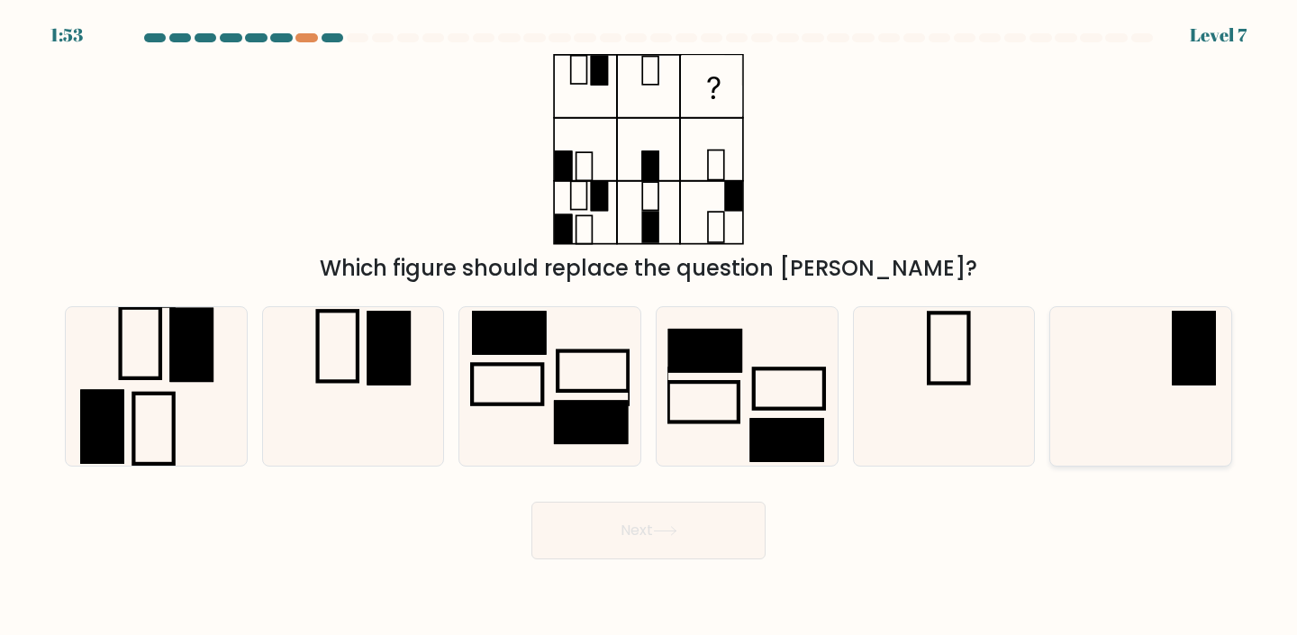
click at [1202, 362] on rect at bounding box center [1195, 348] width 44 height 75
click at [650, 327] on input "f." at bounding box center [649, 322] width 1 height 9
radio input "true"
click at [754, 538] on button "Next" at bounding box center [649, 531] width 234 height 58
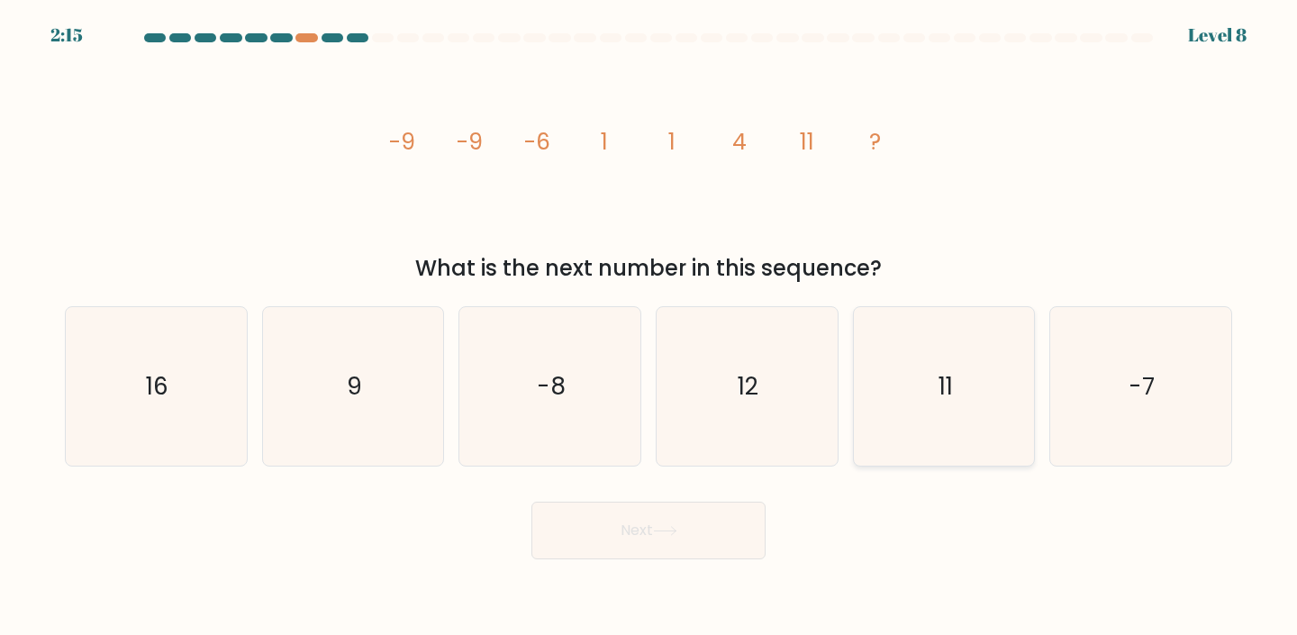
click at [933, 384] on icon "11" at bounding box center [944, 386] width 159 height 159
click at [650, 327] on input "e. 11" at bounding box center [649, 322] width 1 height 9
radio input "true"
click at [713, 523] on button "Next" at bounding box center [649, 531] width 234 height 58
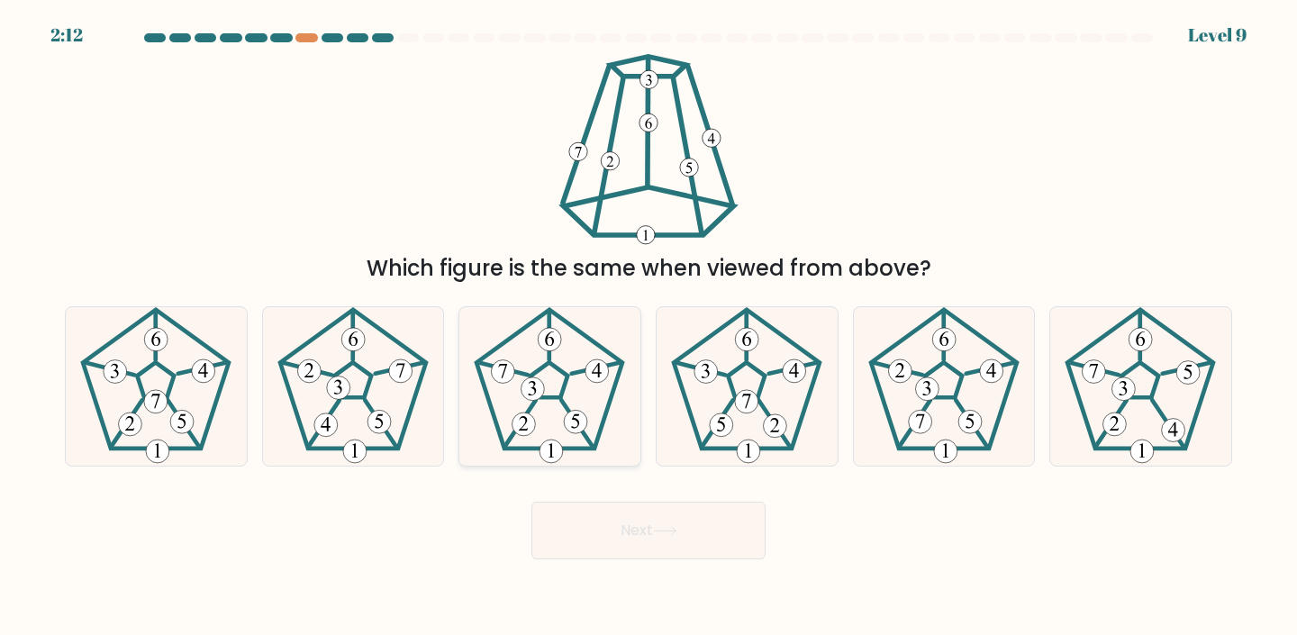
click at [596, 375] on 300 at bounding box center [598, 370] width 23 height 23
click at [649, 327] on input "c." at bounding box center [649, 322] width 1 height 9
radio input "true"
click at [631, 539] on button "Next" at bounding box center [649, 531] width 234 height 58
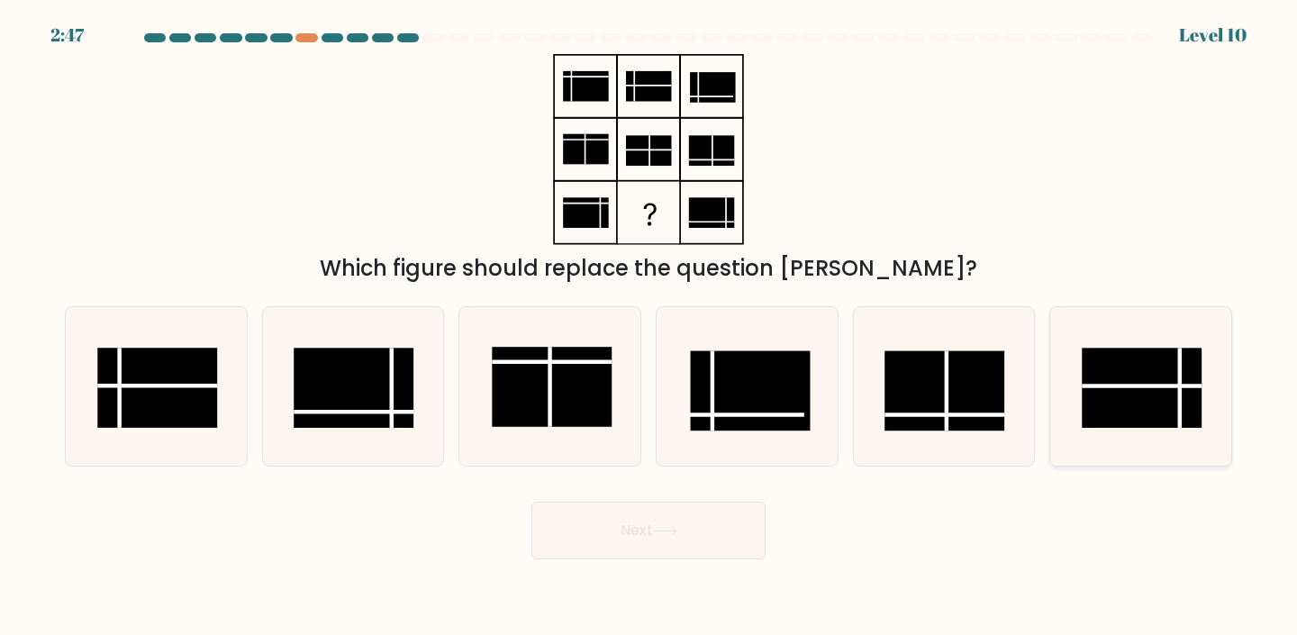
click at [1161, 374] on rect at bounding box center [1143, 388] width 120 height 80
click at [650, 327] on input "f." at bounding box center [649, 322] width 1 height 9
radio input "true"
click at [673, 550] on button "Next" at bounding box center [649, 531] width 234 height 58
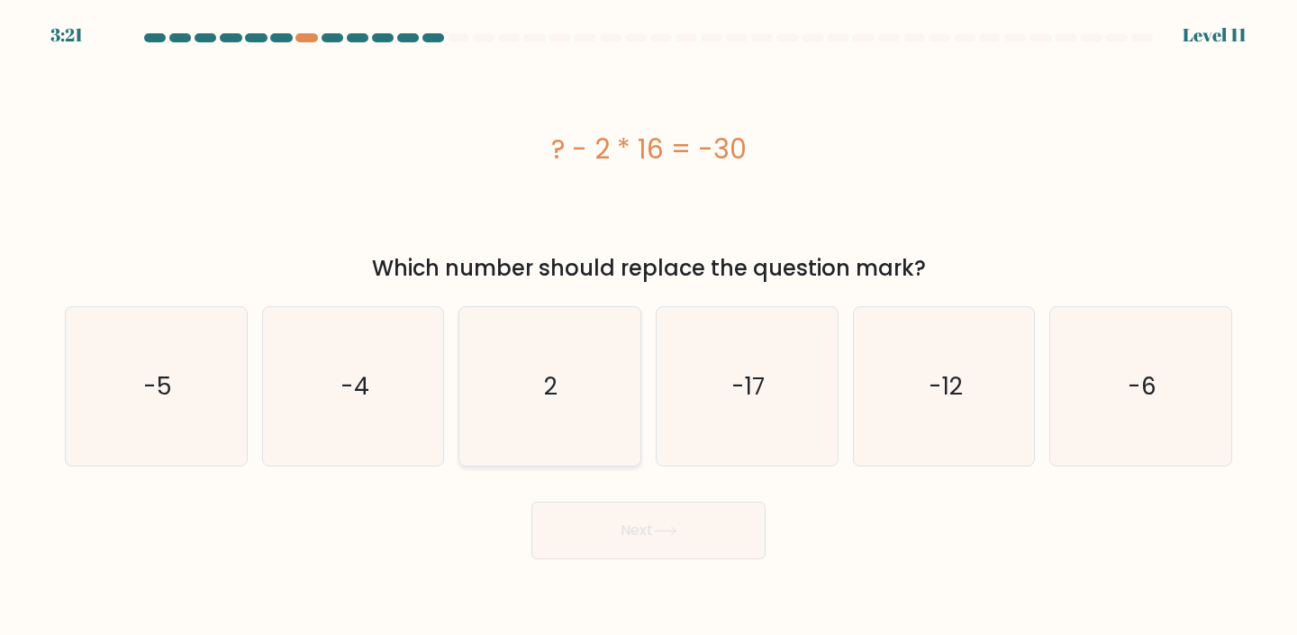
click at [562, 366] on icon "2" at bounding box center [549, 386] width 159 height 159
click at [649, 327] on input "c. 2" at bounding box center [649, 322] width 1 height 9
radio input "true"
click at [677, 533] on icon at bounding box center [665, 531] width 24 height 10
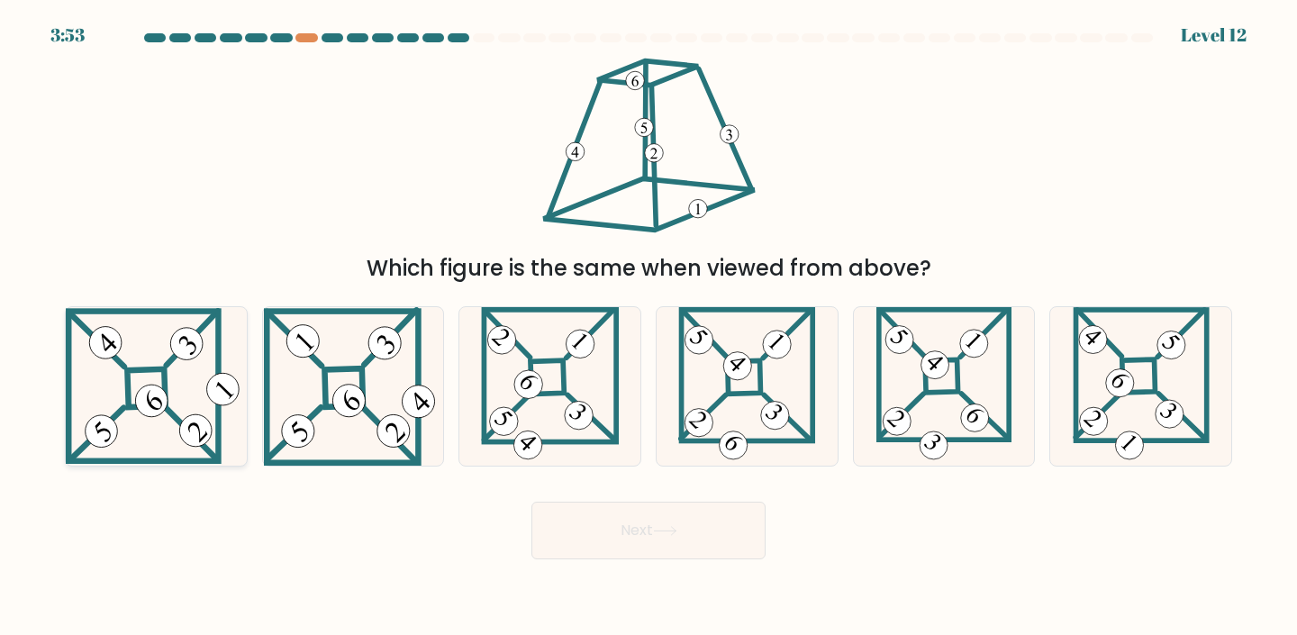
click at [168, 378] on icon at bounding box center [156, 386] width 181 height 156
click at [649, 327] on input "a." at bounding box center [649, 322] width 1 height 9
radio input "true"
click at [1169, 447] on icon at bounding box center [1141, 386] width 137 height 159
click at [650, 327] on input "f." at bounding box center [649, 322] width 1 height 9
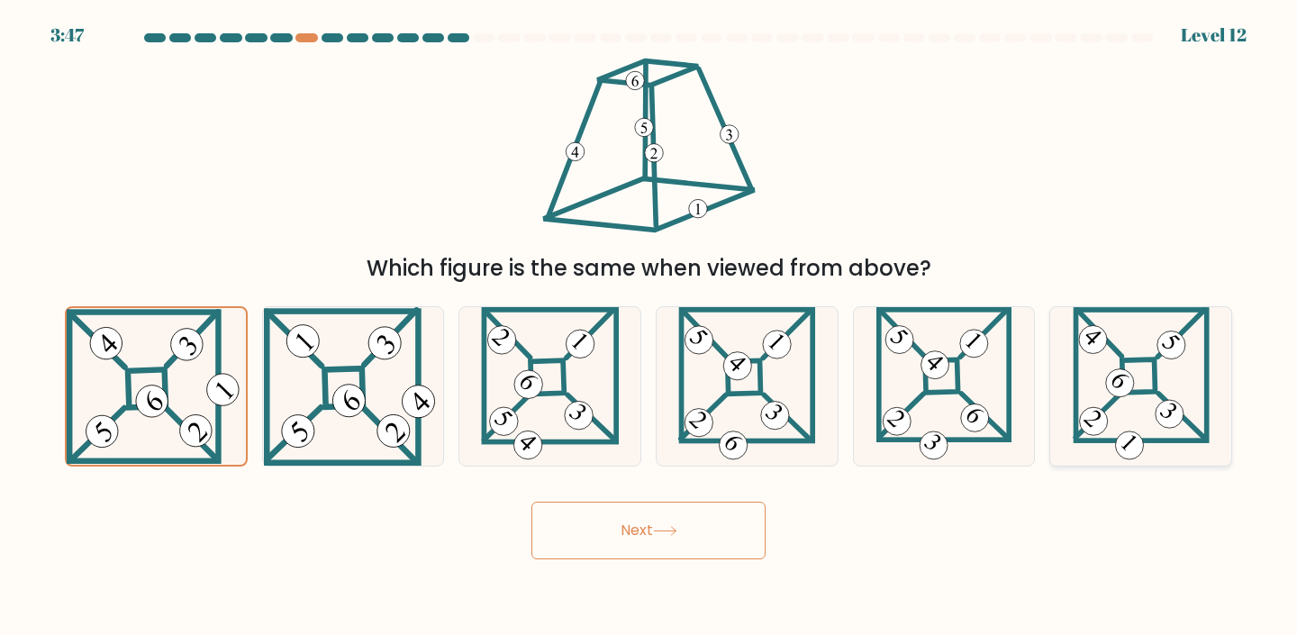
radio input "true"
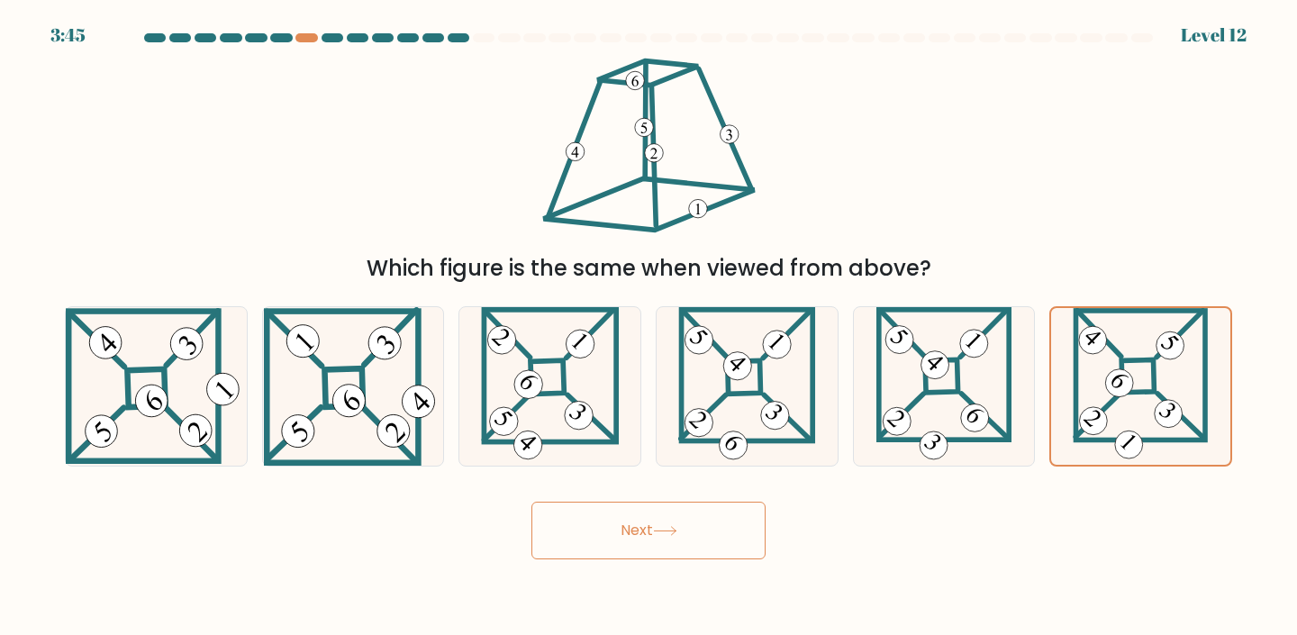
click at [702, 545] on button "Next" at bounding box center [649, 531] width 234 height 58
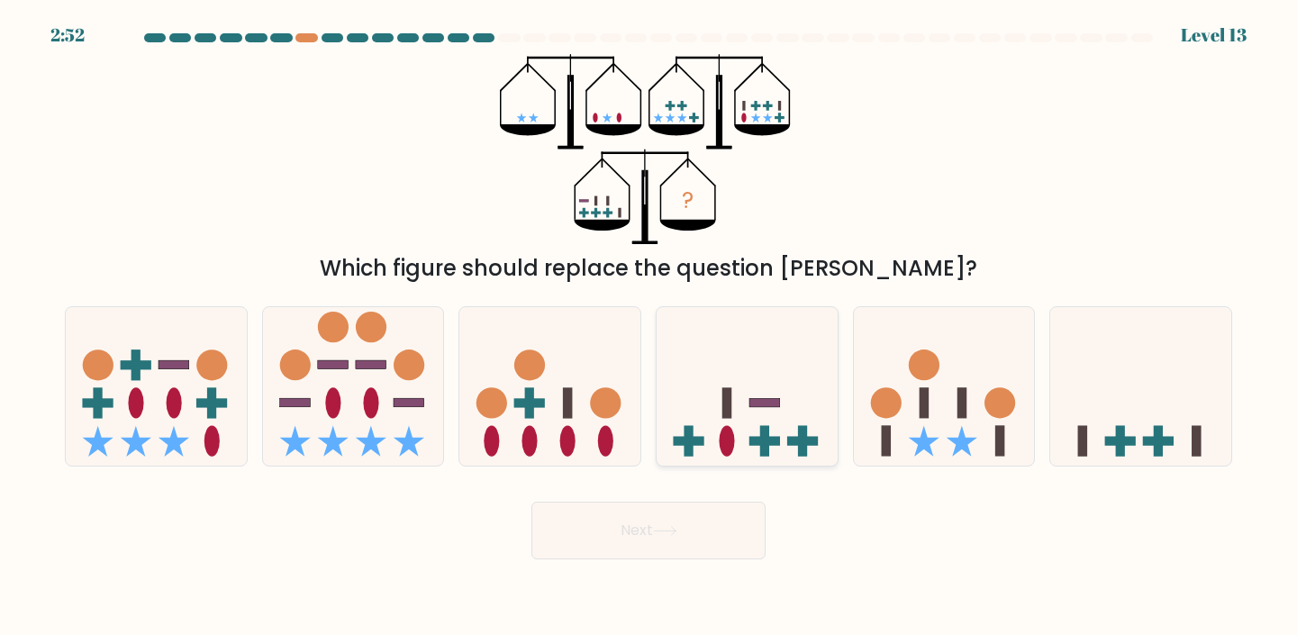
click at [694, 405] on icon at bounding box center [747, 387] width 181 height 150
click at [650, 327] on input "d." at bounding box center [649, 322] width 1 height 9
radio input "true"
click at [682, 545] on button "Next" at bounding box center [649, 531] width 234 height 58
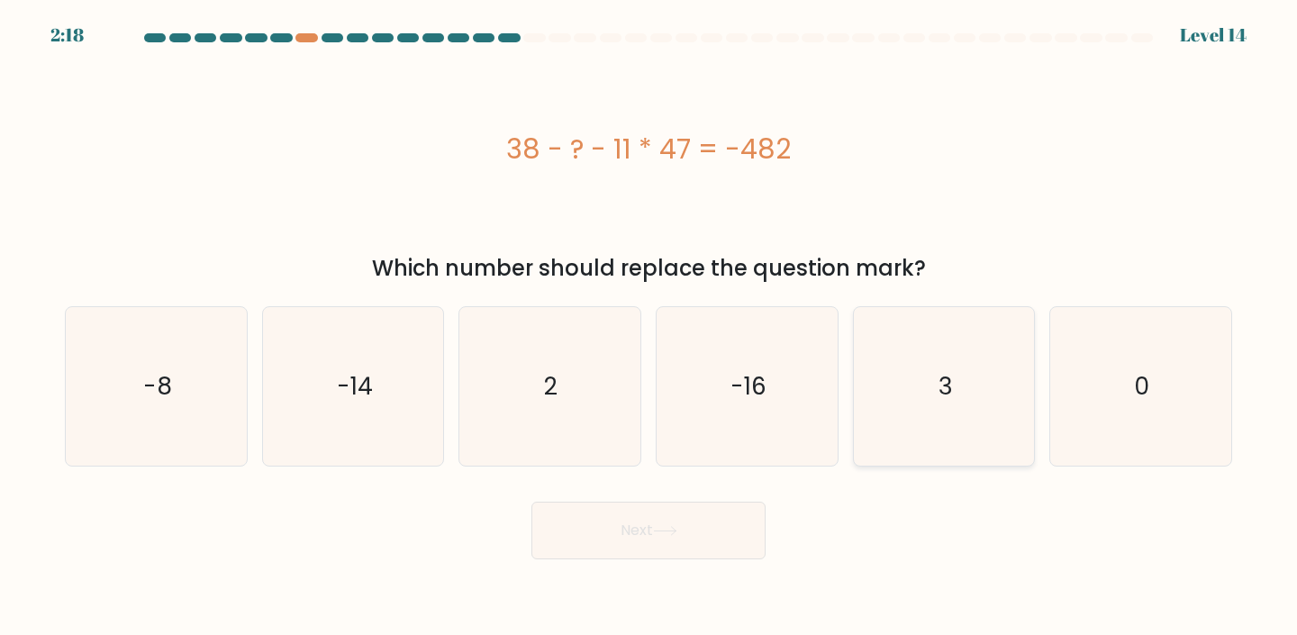
click at [996, 352] on icon "3" at bounding box center [944, 386] width 159 height 159
click at [650, 327] on input "e. 3" at bounding box center [649, 322] width 1 height 9
radio input "true"
click at [696, 537] on button "Next" at bounding box center [649, 531] width 234 height 58
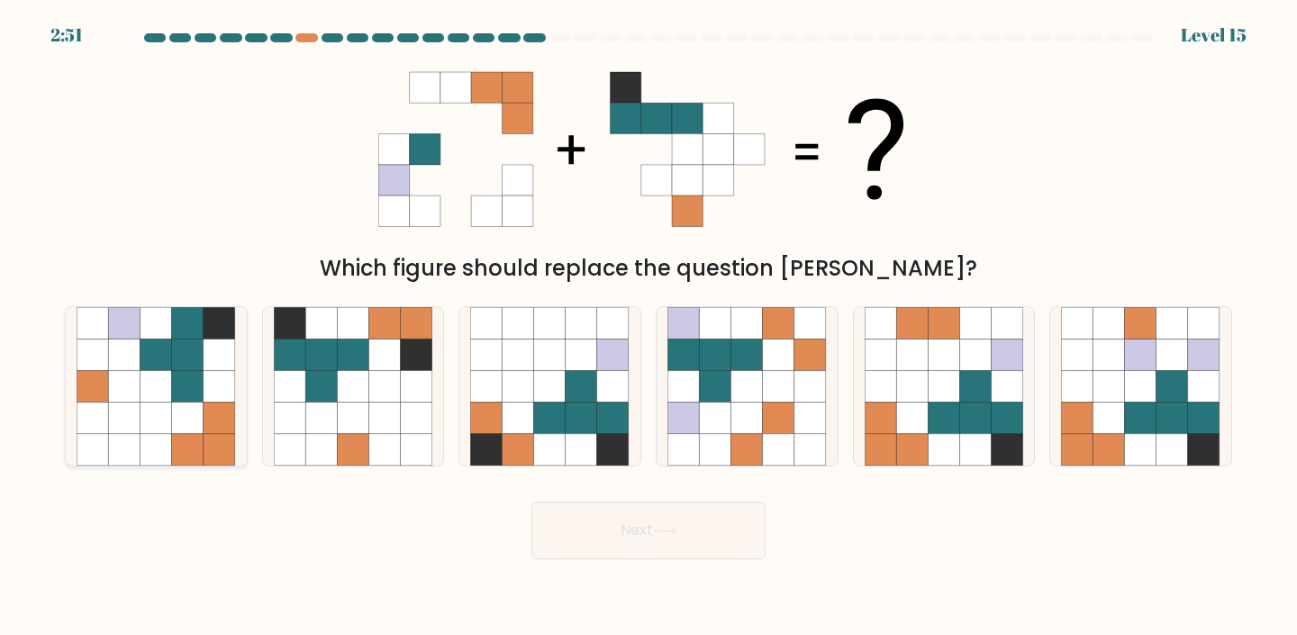
click at [231, 387] on icon at bounding box center [220, 386] width 32 height 32
click at [649, 327] on input "a." at bounding box center [649, 322] width 1 height 9
radio input "true"
click at [584, 547] on button "Next" at bounding box center [649, 531] width 234 height 58
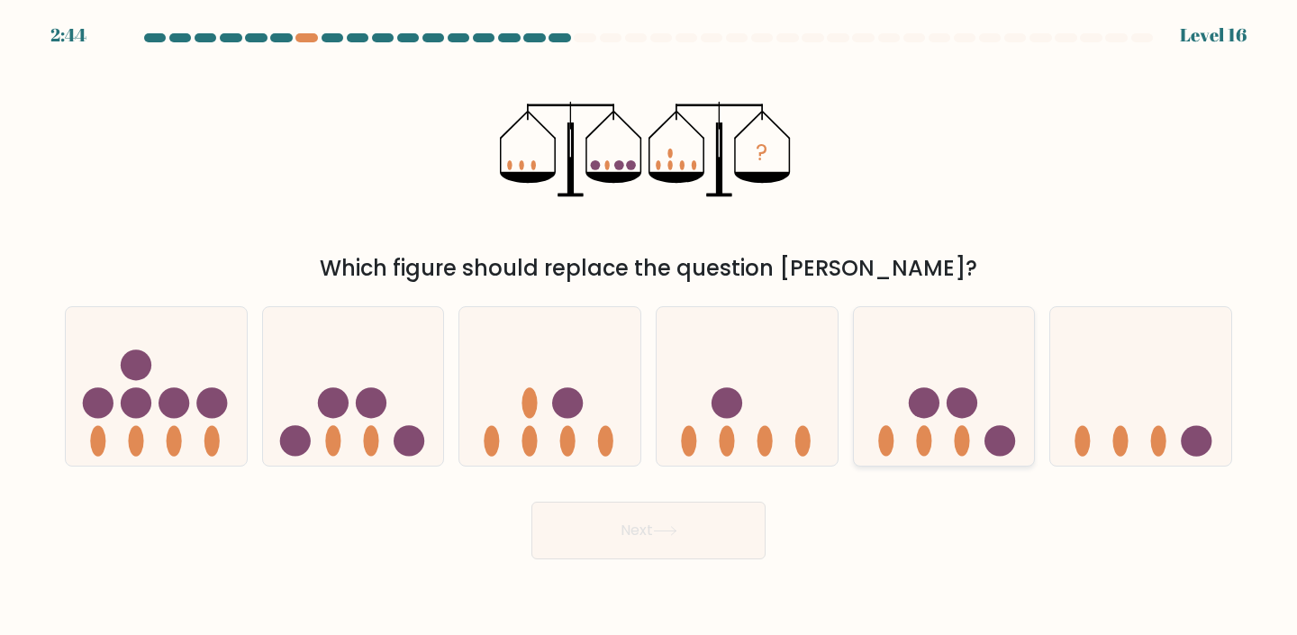
click at [983, 374] on icon at bounding box center [944, 387] width 181 height 150
click at [650, 327] on input "e." at bounding box center [649, 322] width 1 height 9
radio input "true"
click at [707, 513] on button "Next" at bounding box center [649, 531] width 234 height 58
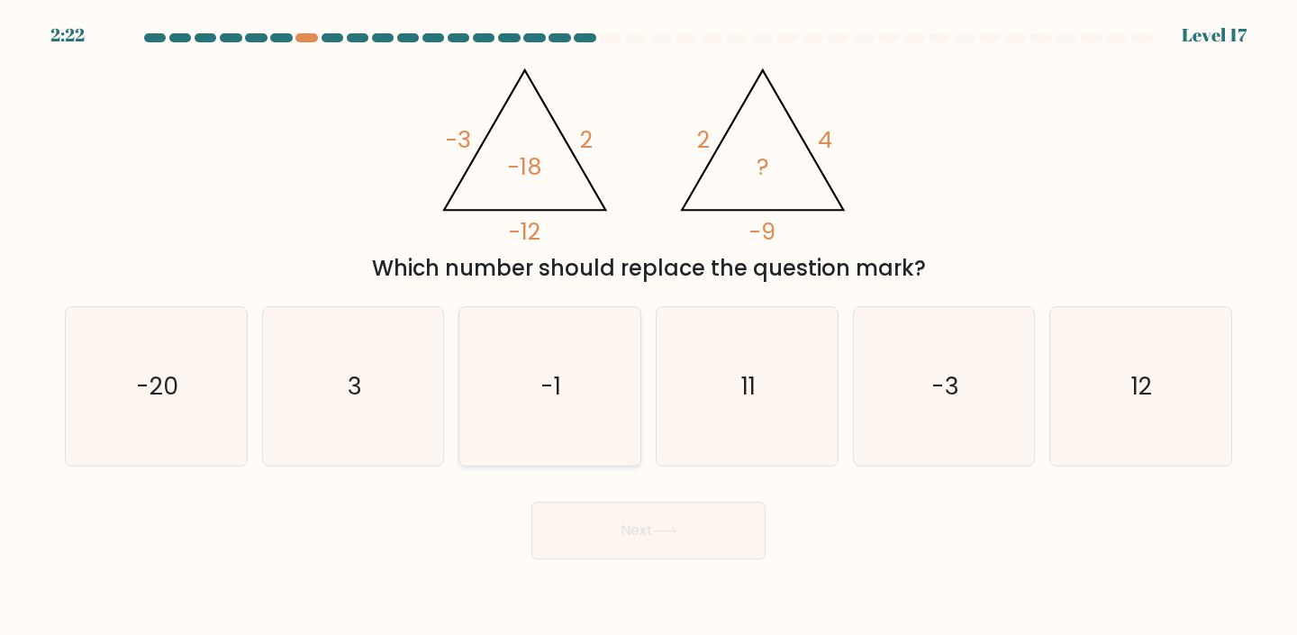
click at [554, 355] on icon "-1" at bounding box center [549, 386] width 159 height 159
click at [649, 327] on input "c. -1" at bounding box center [649, 322] width 1 height 9
radio input "true"
click at [601, 544] on button "Next" at bounding box center [649, 531] width 234 height 58
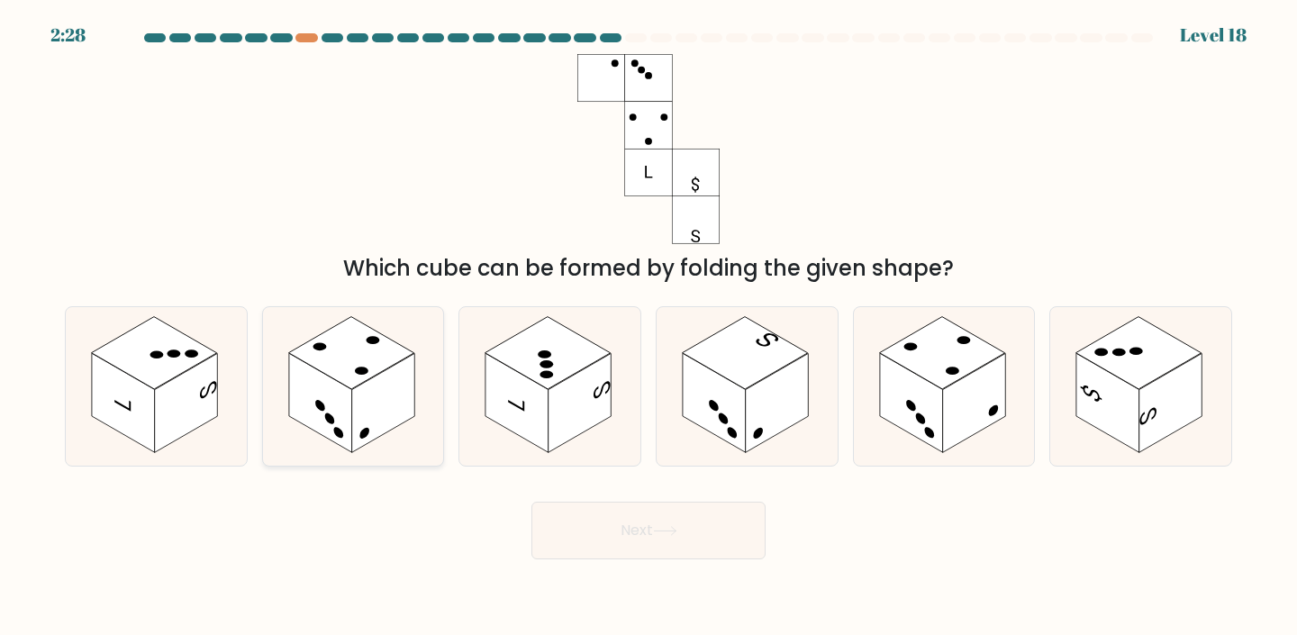
click at [391, 423] on rect at bounding box center [383, 402] width 63 height 99
click at [649, 327] on input "b." at bounding box center [649, 322] width 1 height 9
radio input "true"
click at [606, 524] on button "Next" at bounding box center [649, 531] width 234 height 58
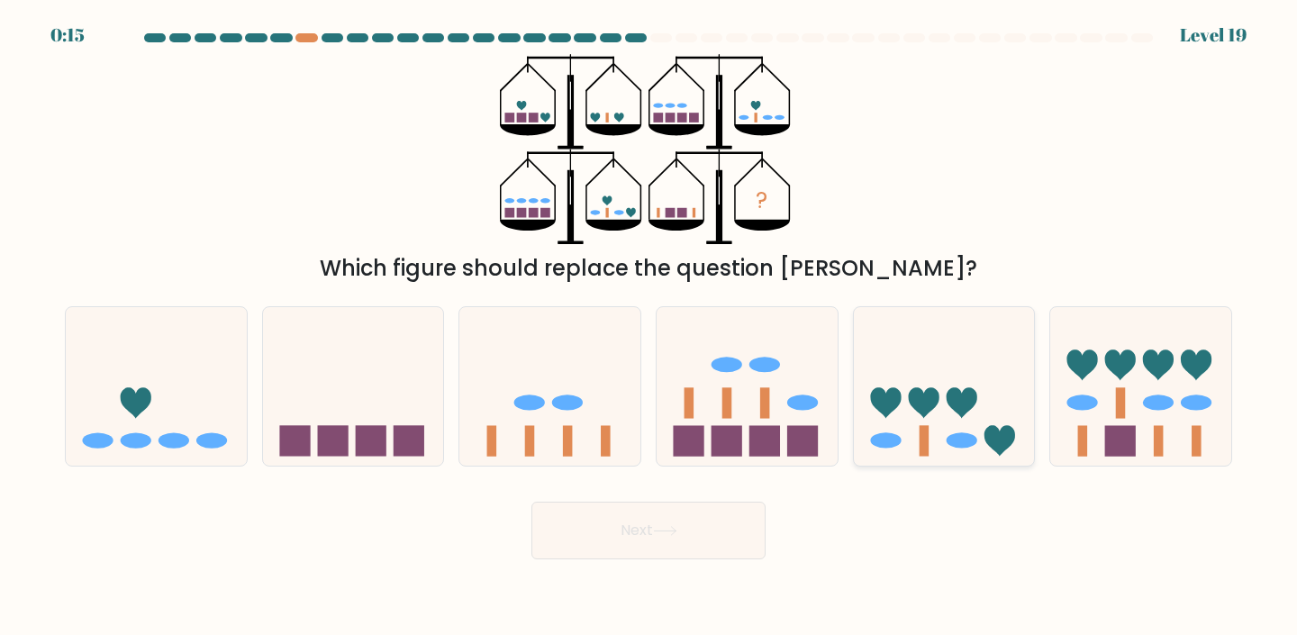
click at [949, 350] on icon at bounding box center [944, 387] width 181 height 150
click at [650, 327] on input "e." at bounding box center [649, 322] width 1 height 9
radio input "true"
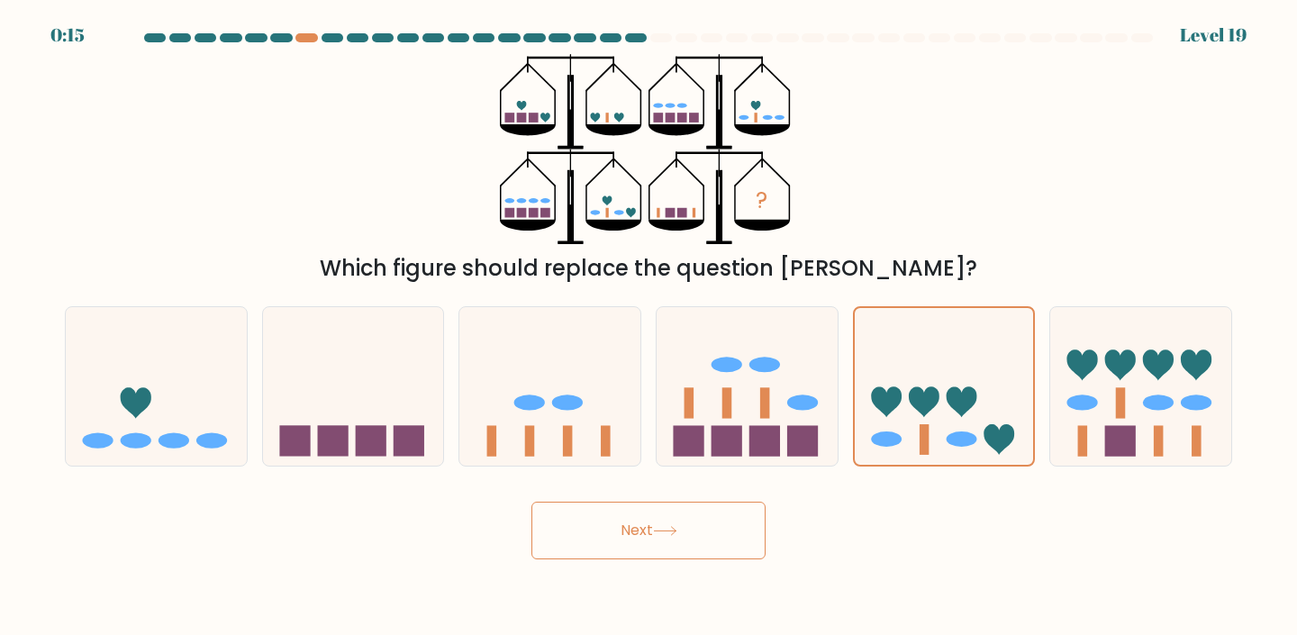
click at [721, 516] on button "Next" at bounding box center [649, 531] width 234 height 58
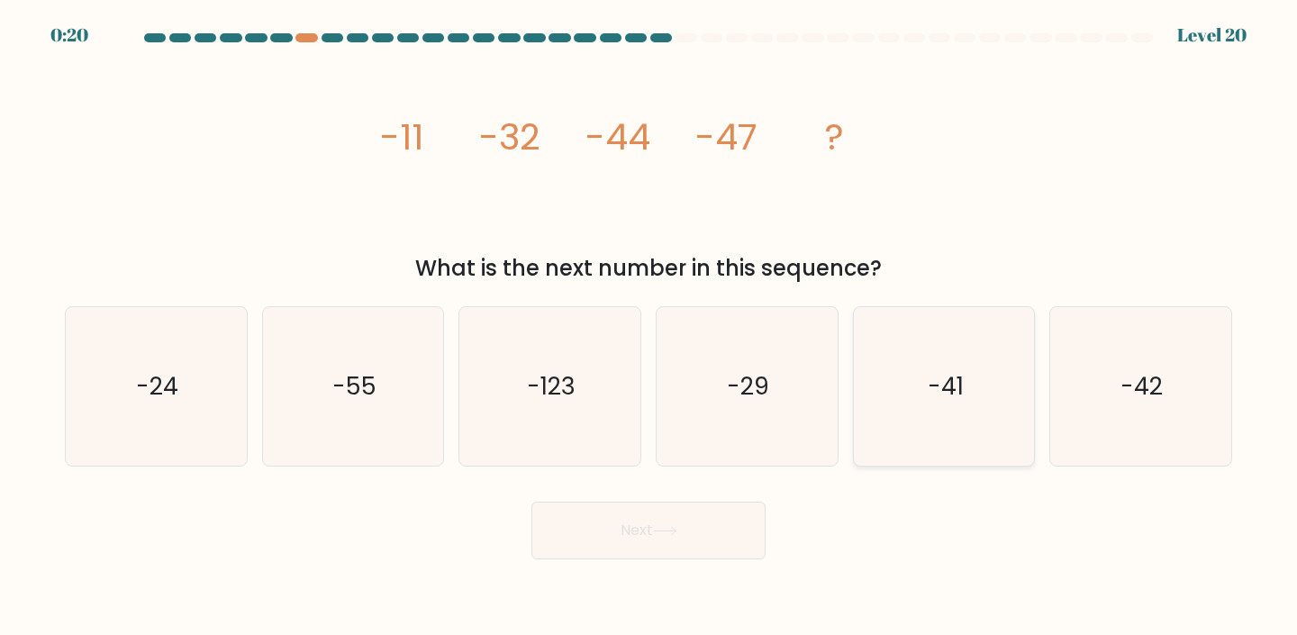
click at [979, 405] on icon "-41" at bounding box center [944, 386] width 159 height 159
click at [650, 327] on input "e. -41" at bounding box center [649, 322] width 1 height 9
radio input "true"
click at [698, 517] on button "Next" at bounding box center [649, 531] width 234 height 58
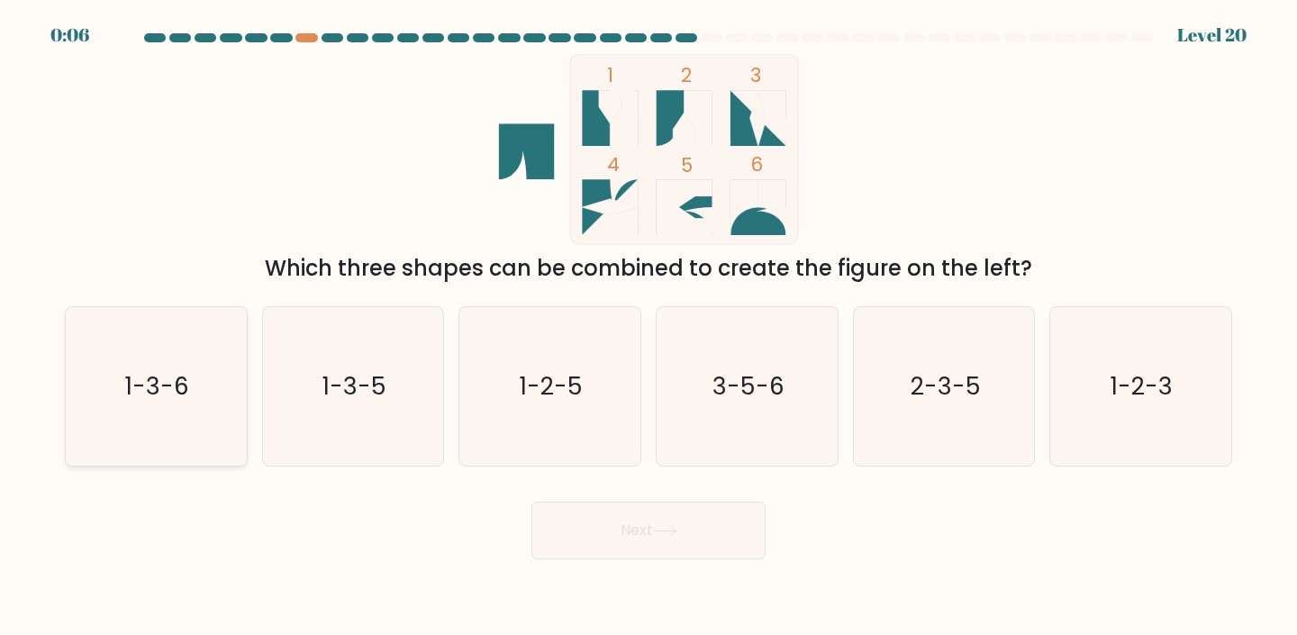
click at [222, 364] on icon "1-3-6" at bounding box center [156, 386] width 159 height 159
click at [649, 327] on input "a. 1-3-6" at bounding box center [649, 322] width 1 height 9
radio input "true"
click at [557, 404] on icon "1-2-5" at bounding box center [549, 386] width 159 height 159
click at [649, 327] on input "c. 1-2-5" at bounding box center [649, 322] width 1 height 9
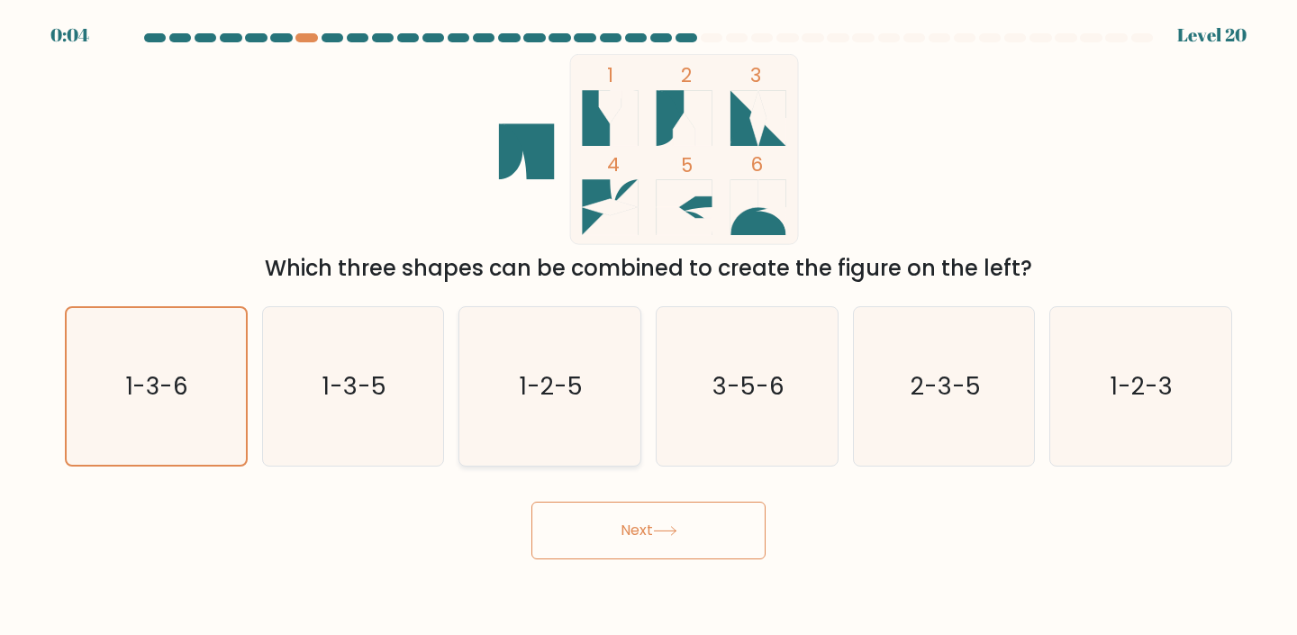
radio input "true"
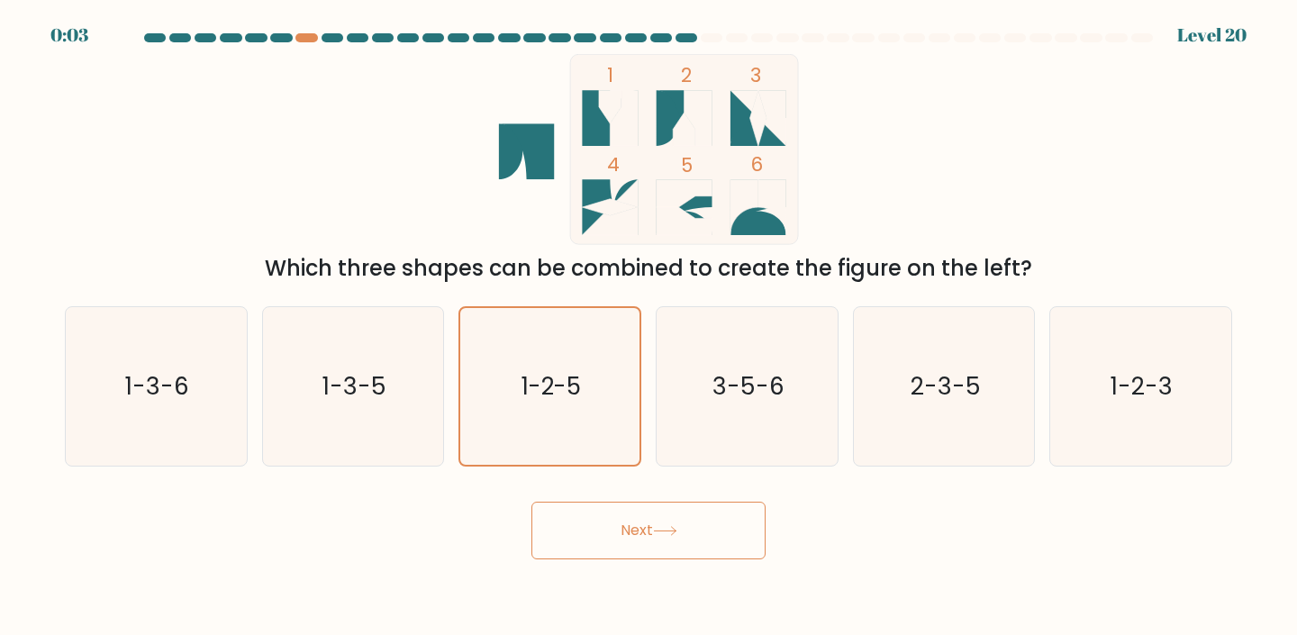
click at [632, 517] on button "Next" at bounding box center [649, 531] width 234 height 58
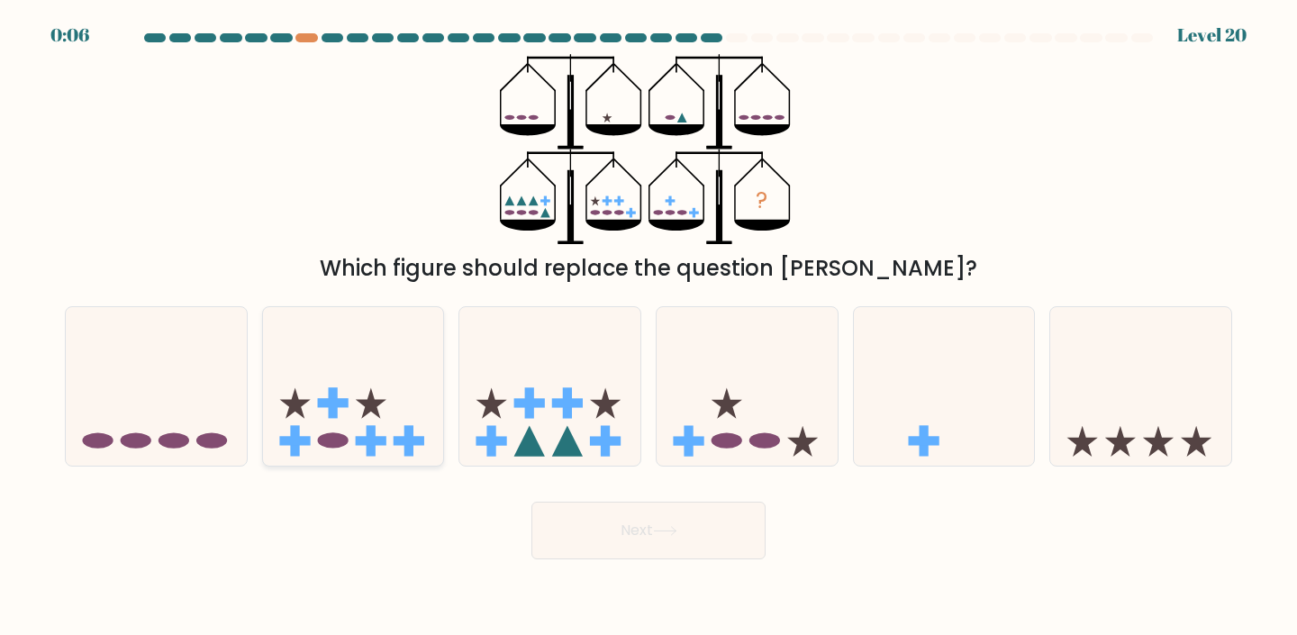
click at [395, 426] on icon at bounding box center [353, 387] width 181 height 150
click at [649, 327] on input "b." at bounding box center [649, 322] width 1 height 9
radio input "true"
click at [582, 530] on button "Next" at bounding box center [649, 531] width 234 height 58
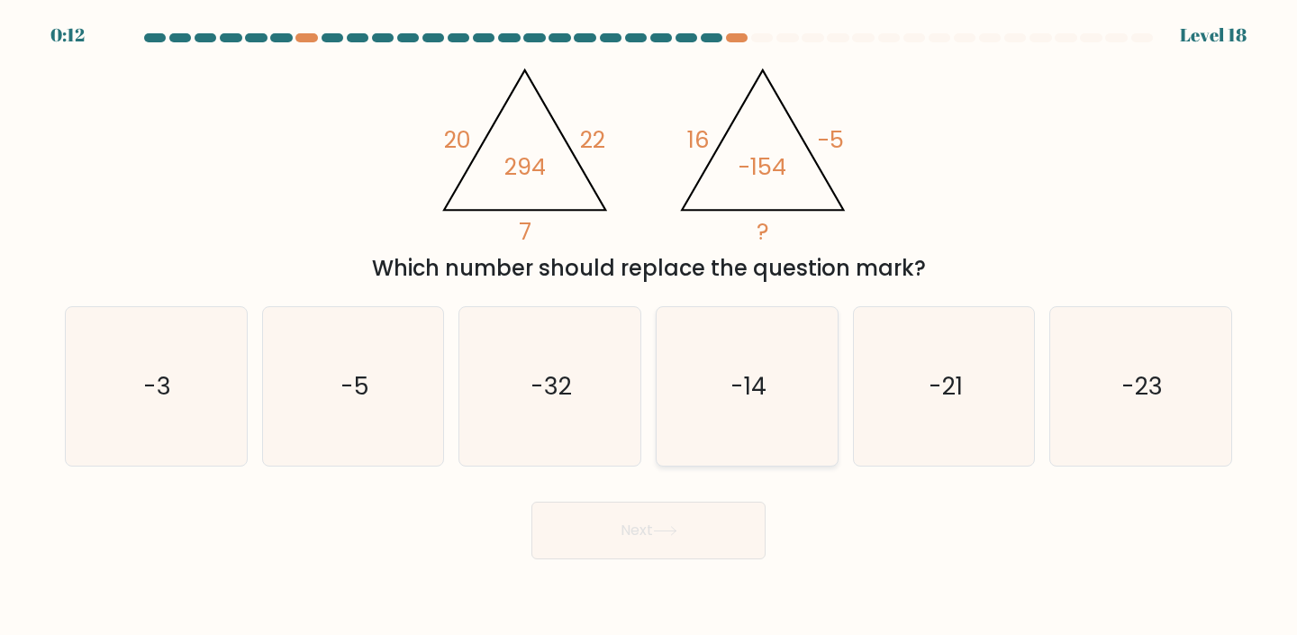
click at [772, 441] on icon "-14" at bounding box center [747, 386] width 159 height 159
click at [650, 327] on input "d. -14" at bounding box center [649, 322] width 1 height 9
radio input "true"
click at [714, 541] on button "Next" at bounding box center [649, 531] width 234 height 58
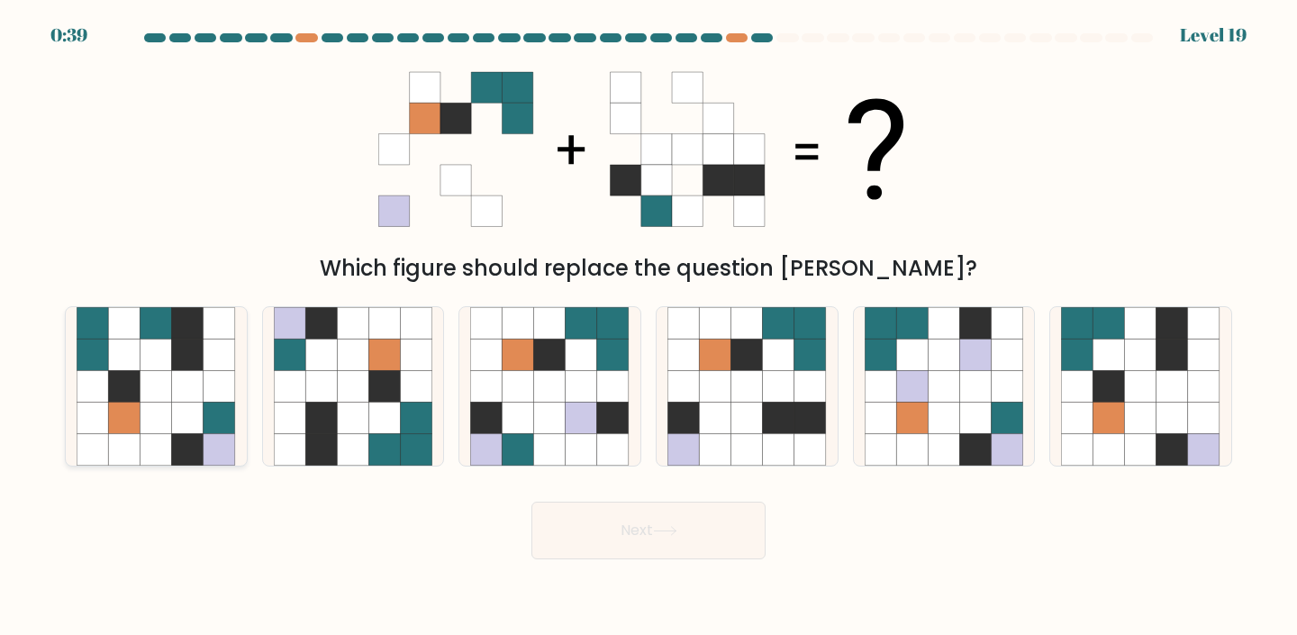
click at [195, 440] on icon at bounding box center [188, 450] width 32 height 32
click at [649, 327] on input "a." at bounding box center [649, 322] width 1 height 9
radio input "true"
click at [631, 553] on button "Next" at bounding box center [649, 531] width 234 height 58
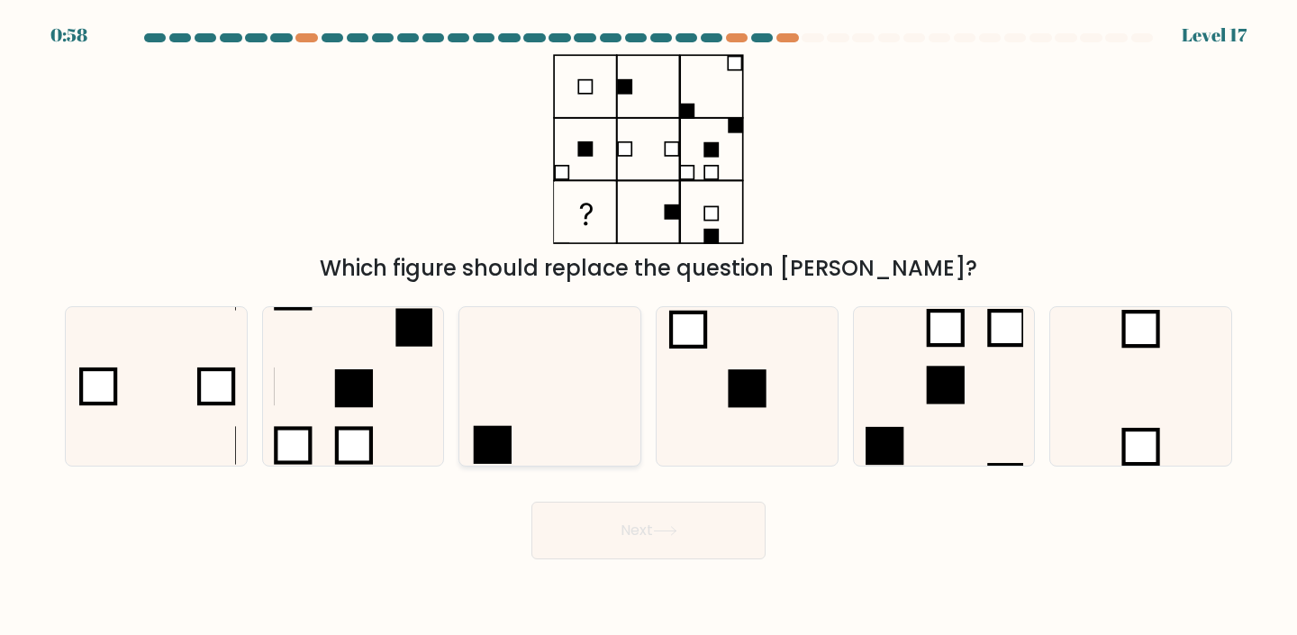
click at [524, 345] on icon at bounding box center [549, 386] width 159 height 159
click at [649, 327] on input "c." at bounding box center [649, 322] width 1 height 9
radio input "true"
click at [632, 537] on button "Next" at bounding box center [649, 531] width 234 height 58
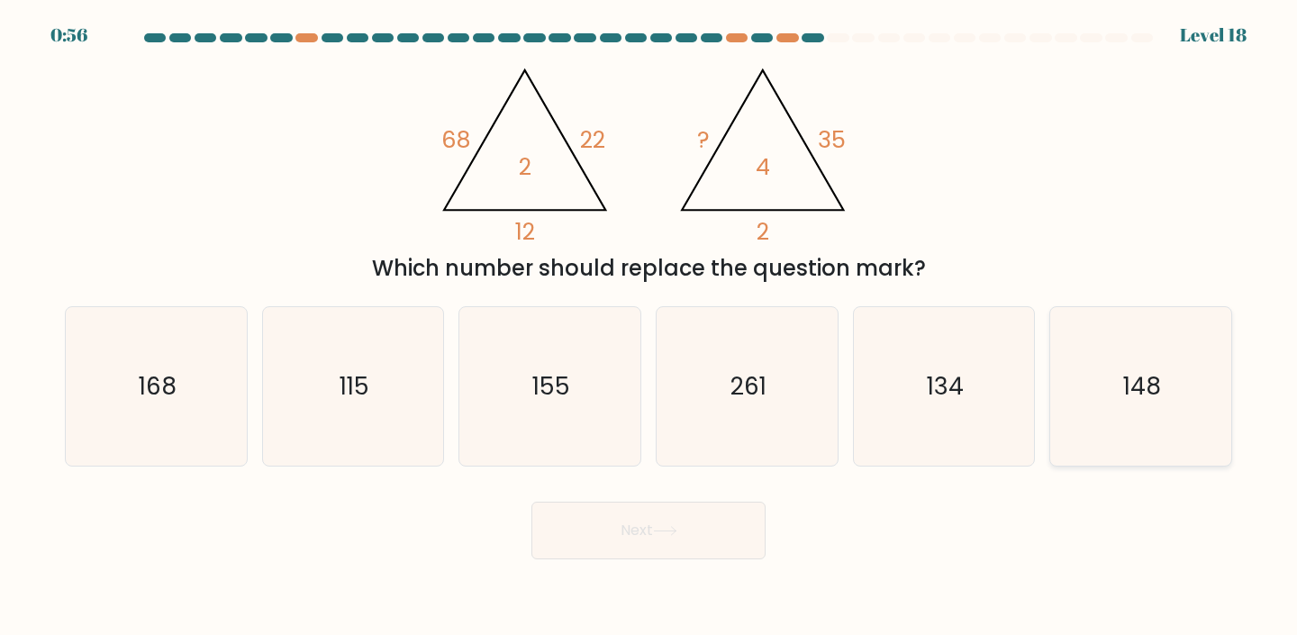
click at [1116, 390] on icon "148" at bounding box center [1140, 386] width 159 height 159
click at [650, 327] on input "f. 148" at bounding box center [649, 322] width 1 height 9
radio input "true"
click at [686, 550] on button "Next" at bounding box center [649, 531] width 234 height 58
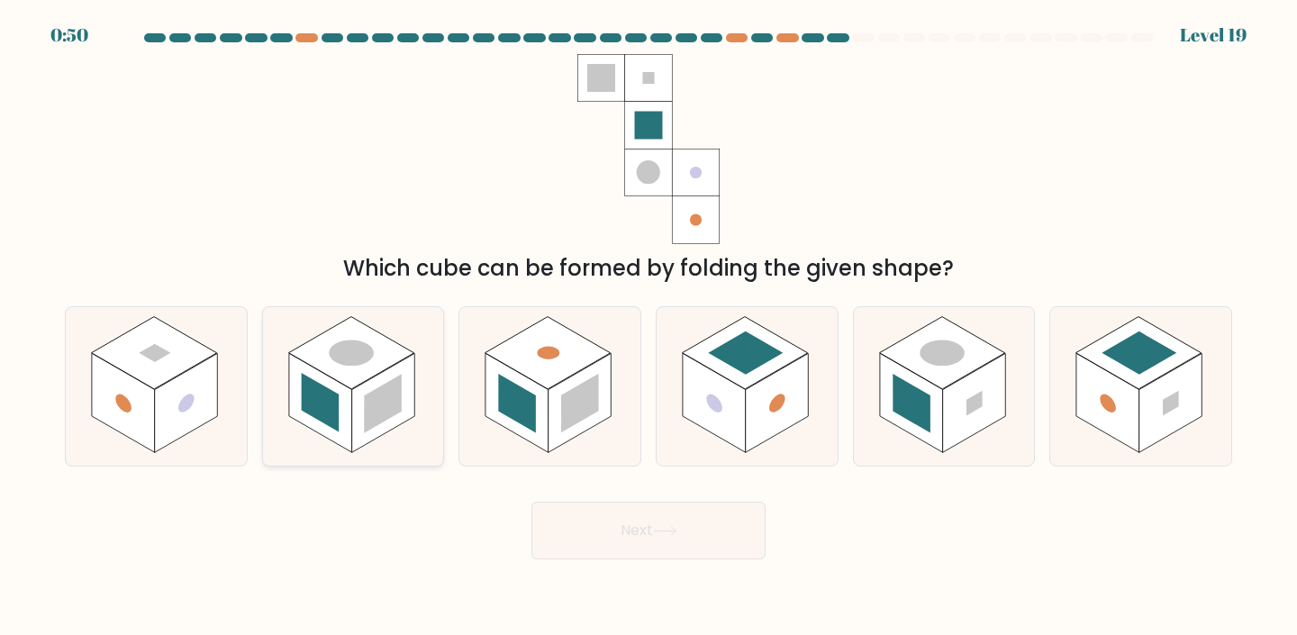
click at [359, 423] on rect at bounding box center [383, 402] width 63 height 99
click at [649, 327] on input "b." at bounding box center [649, 322] width 1 height 9
radio input "true"
click at [552, 539] on button "Next" at bounding box center [649, 531] width 234 height 58
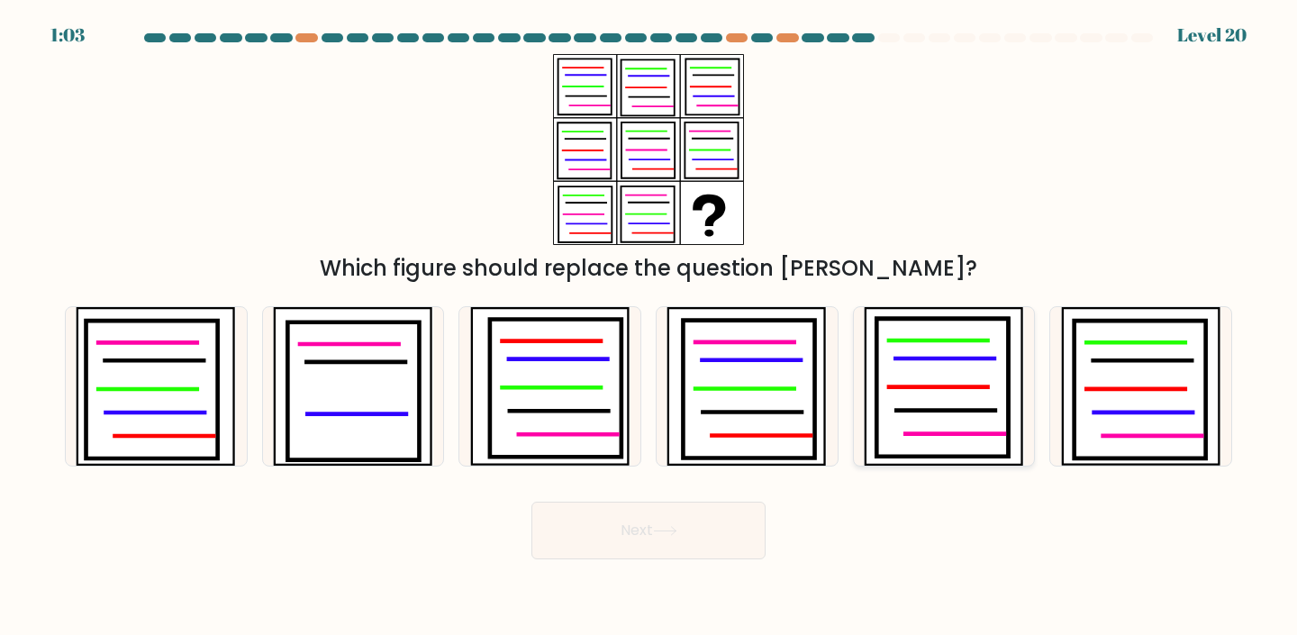
click at [951, 382] on icon at bounding box center [943, 387] width 132 height 138
click at [650, 327] on input "e." at bounding box center [649, 322] width 1 height 9
radio input "true"
click at [1115, 383] on icon at bounding box center [1140, 390] width 132 height 138
click at [650, 327] on input "f." at bounding box center [649, 322] width 1 height 9
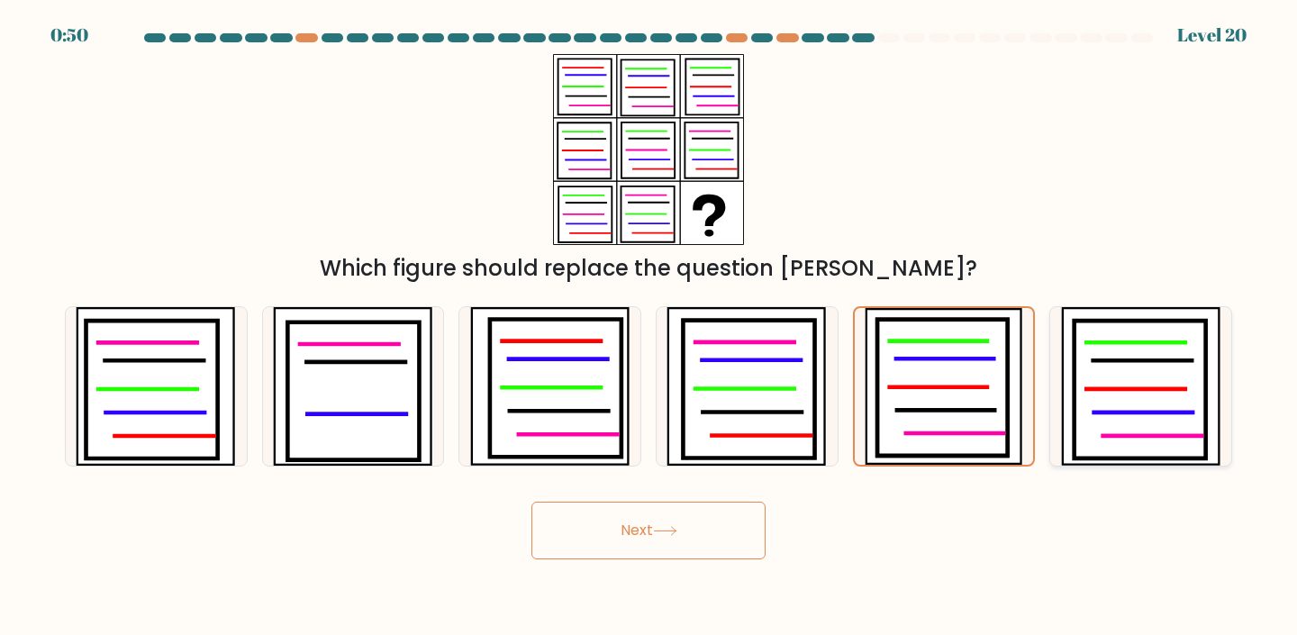
radio input "true"
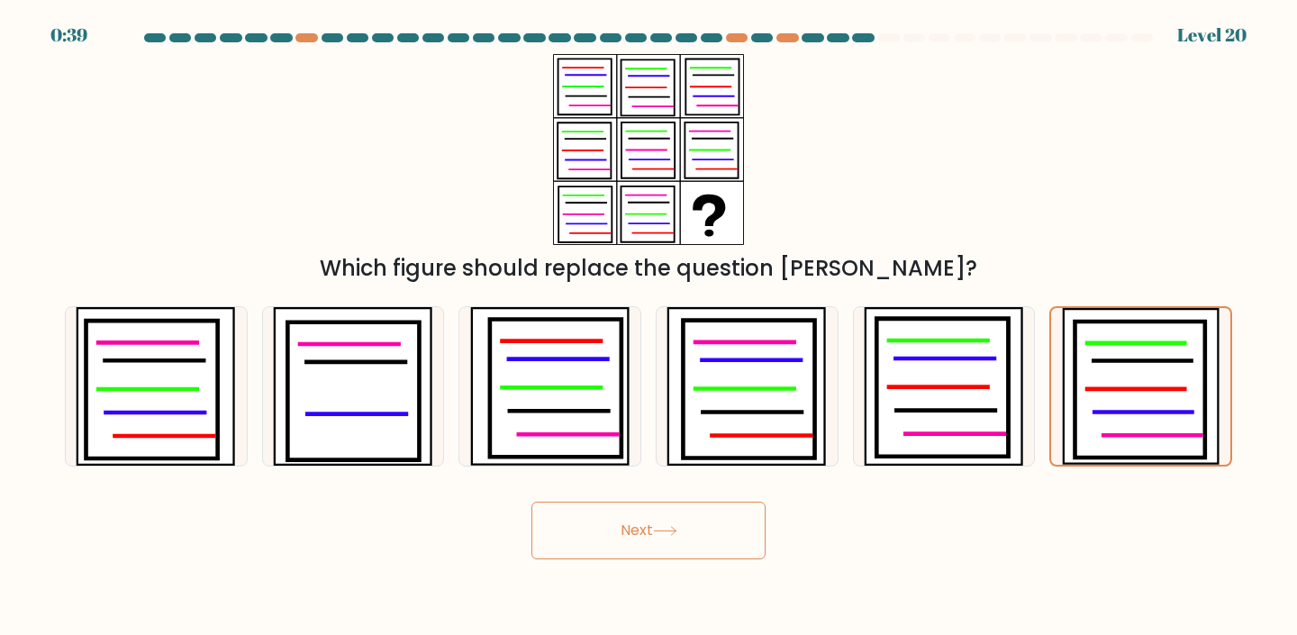
click at [727, 509] on button "Next" at bounding box center [649, 531] width 234 height 58
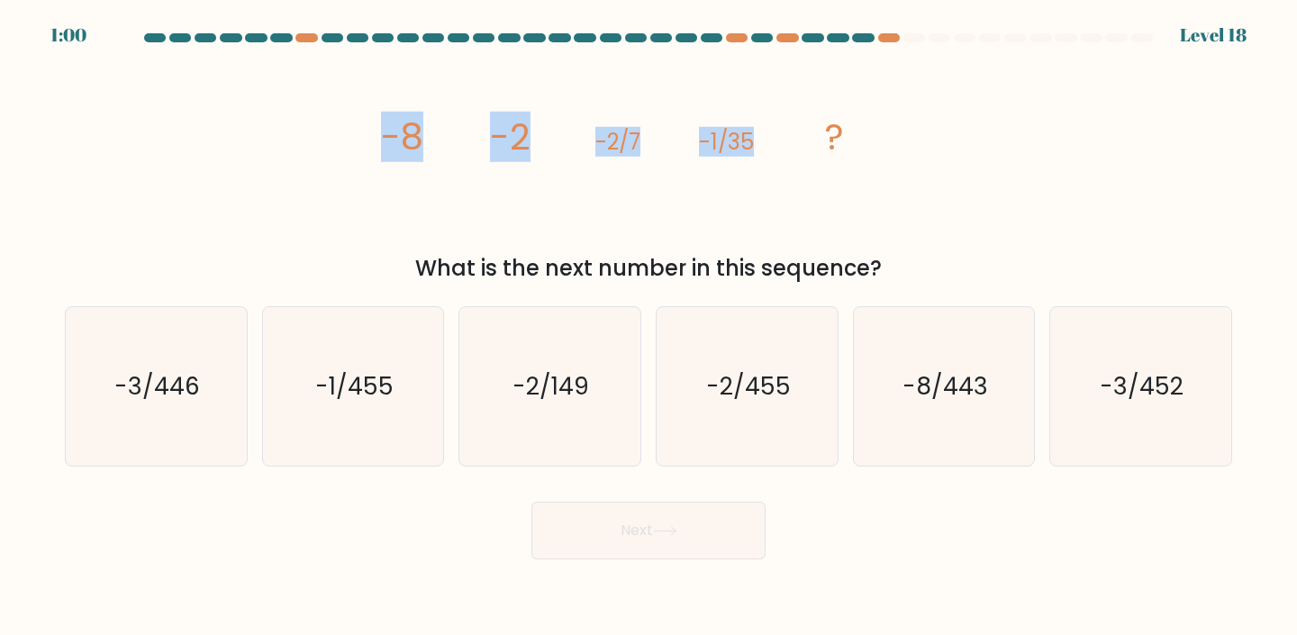
drag, startPoint x: 754, startPoint y: 141, endPoint x: 384, endPoint y: 135, distance: 370.4
click at [384, 135] on g "-8 -2 -2/7 -1/35 ?" at bounding box center [612, 137] width 463 height 50
copy g "-8 -2 -2/7 -1/35"
click at [370, 378] on text "-1/455" at bounding box center [354, 385] width 78 height 33
click at [649, 327] on input "b. -1/455" at bounding box center [649, 322] width 1 height 9
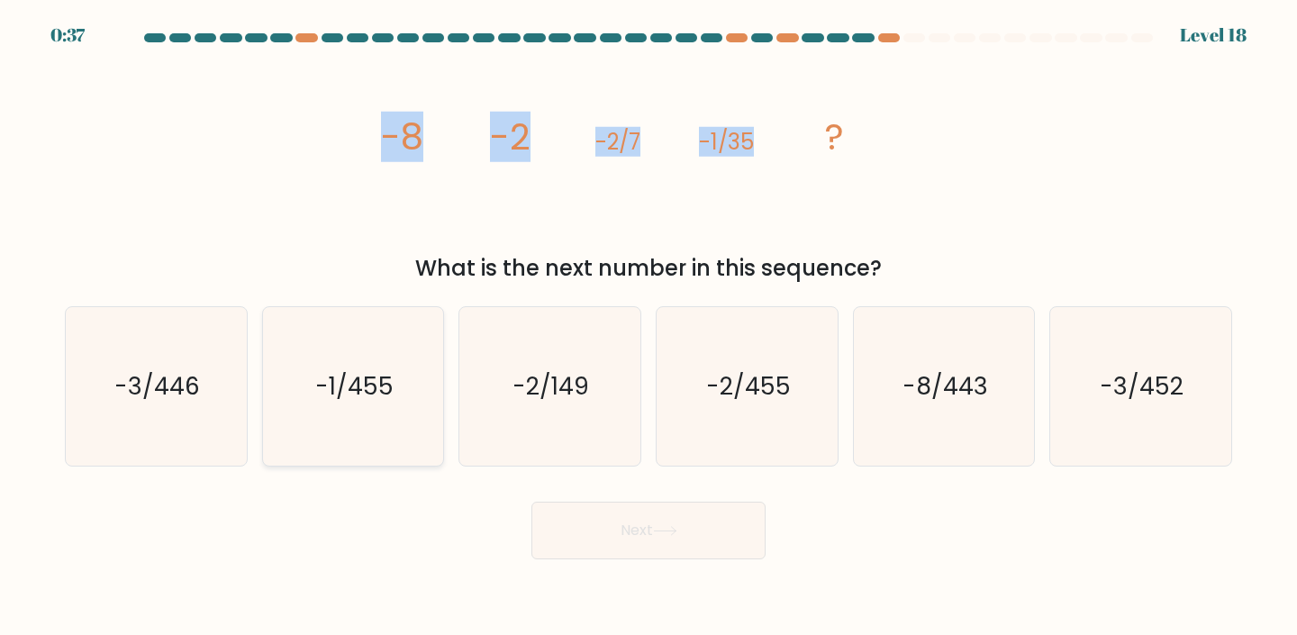
radio input "true"
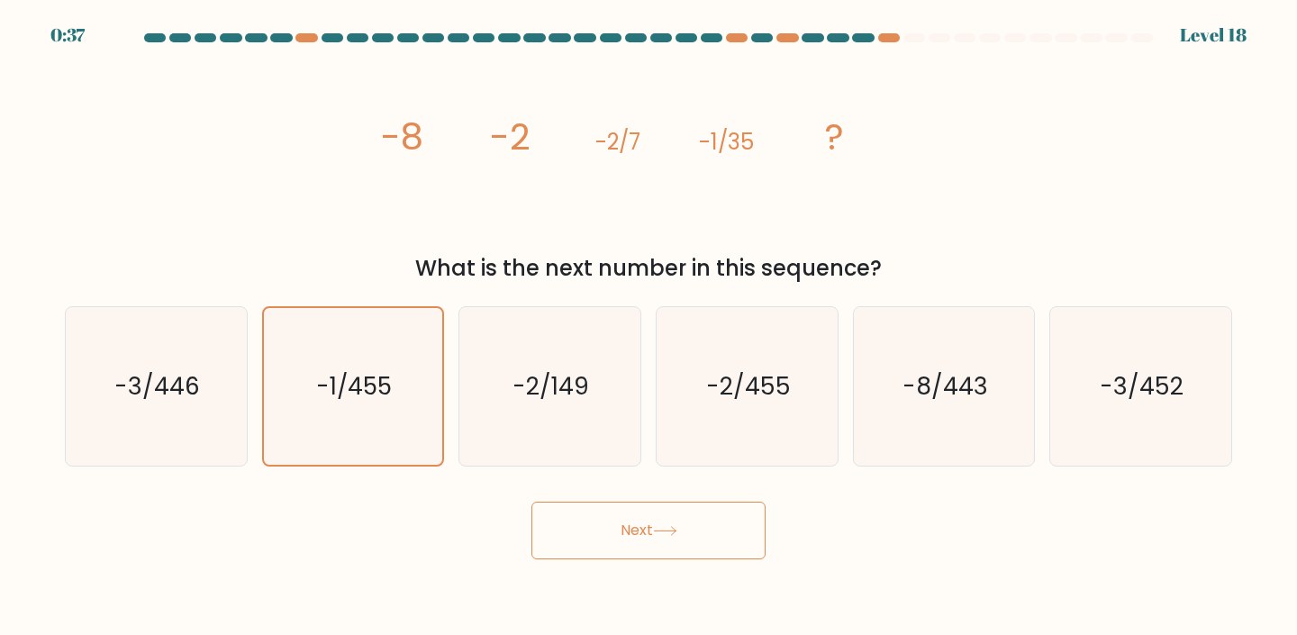
click at [608, 511] on button "Next" at bounding box center [649, 531] width 234 height 58
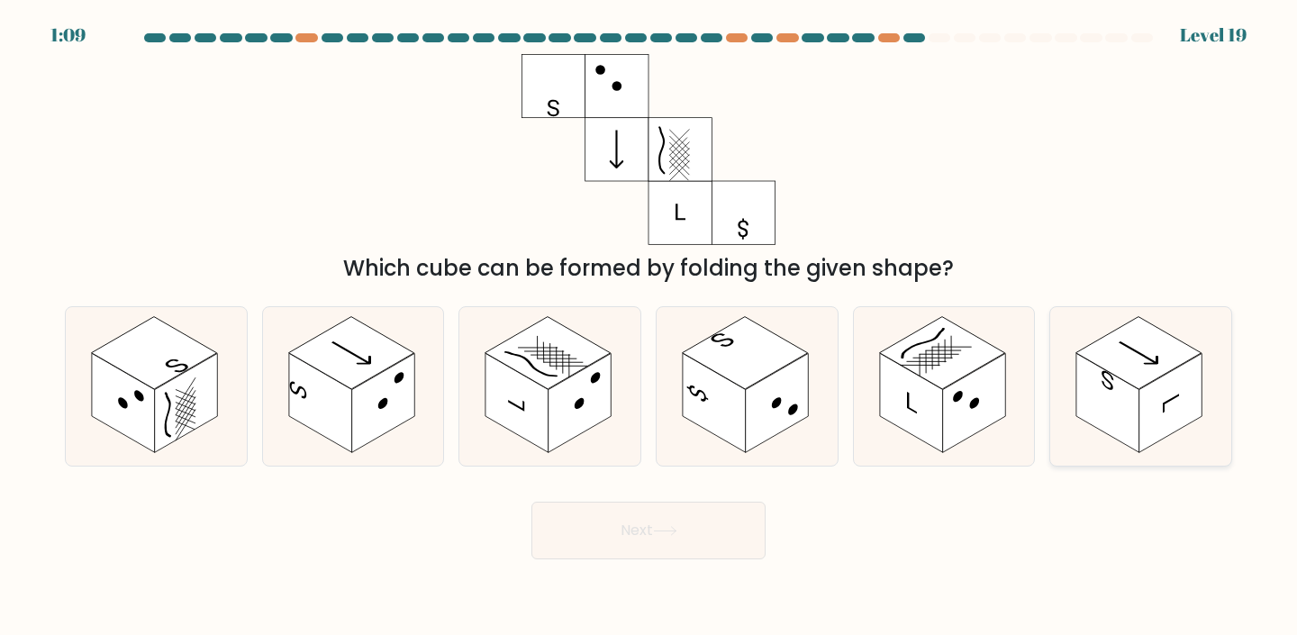
click at [1133, 404] on rect at bounding box center [1108, 402] width 63 height 99
click at [650, 327] on input "f." at bounding box center [649, 322] width 1 height 9
radio input "true"
click at [690, 549] on button "Next" at bounding box center [649, 531] width 234 height 58
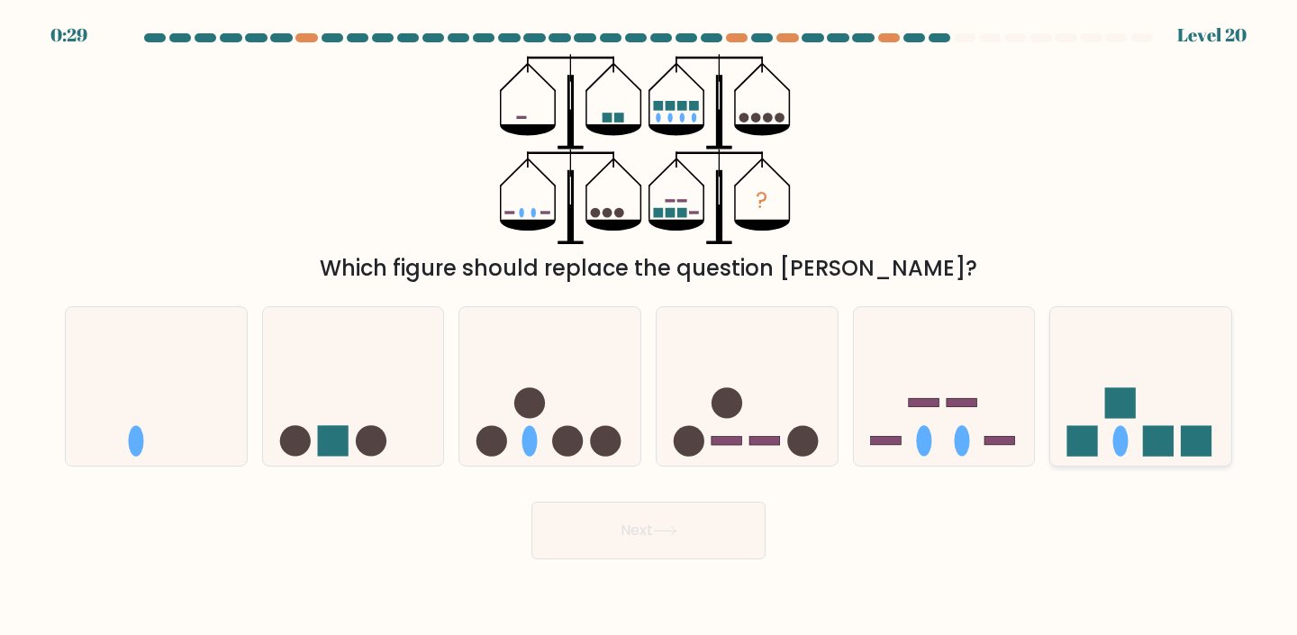
click at [1108, 400] on rect at bounding box center [1120, 402] width 31 height 31
click at [650, 327] on input "f." at bounding box center [649, 322] width 1 height 9
radio input "true"
click at [776, 415] on icon at bounding box center [747, 387] width 181 height 150
click at [650, 327] on input "d." at bounding box center [649, 322] width 1 height 9
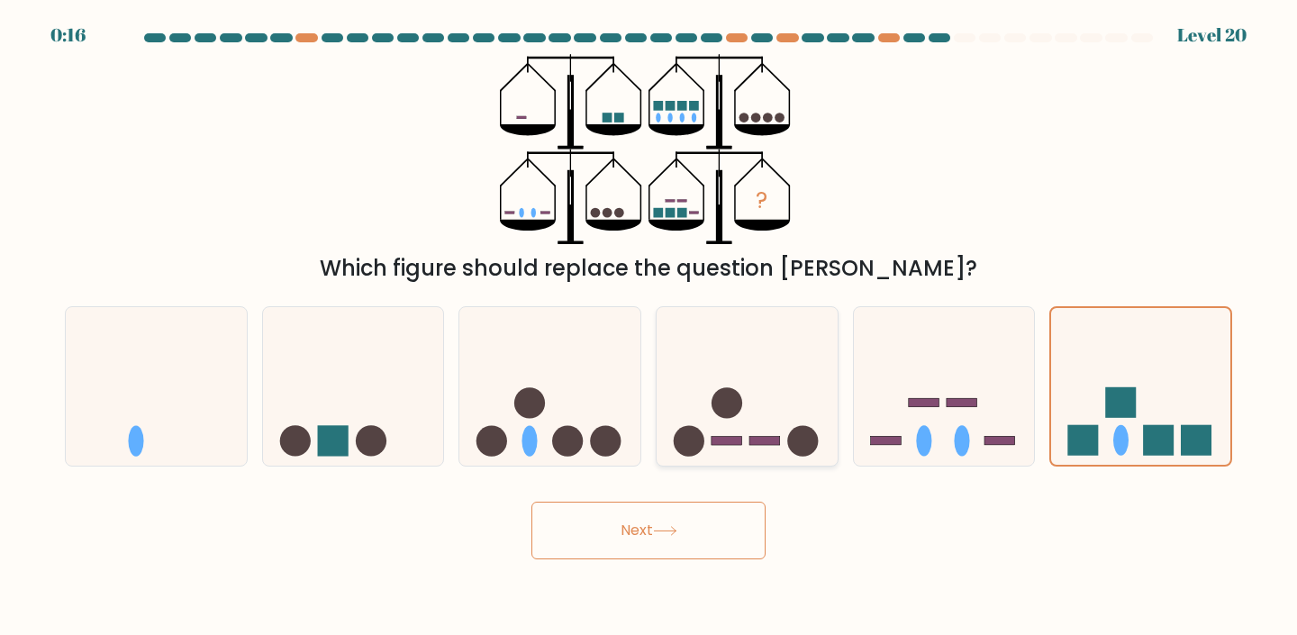
radio input "true"
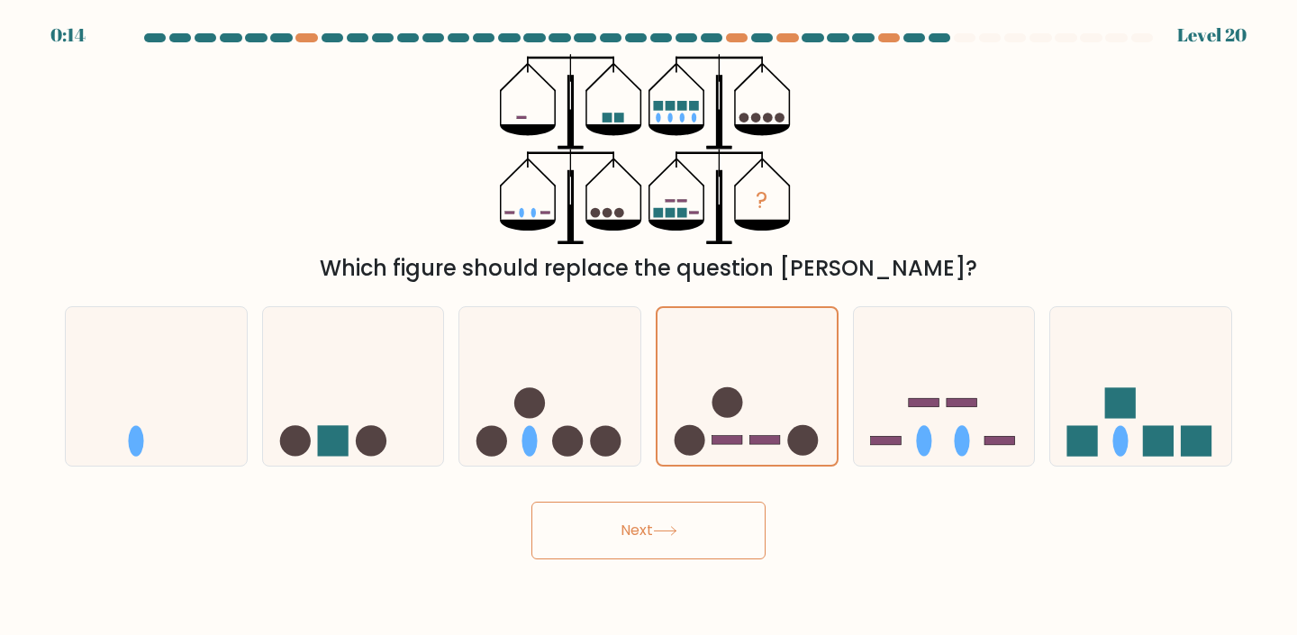
click at [738, 527] on button "Next" at bounding box center [649, 531] width 234 height 58
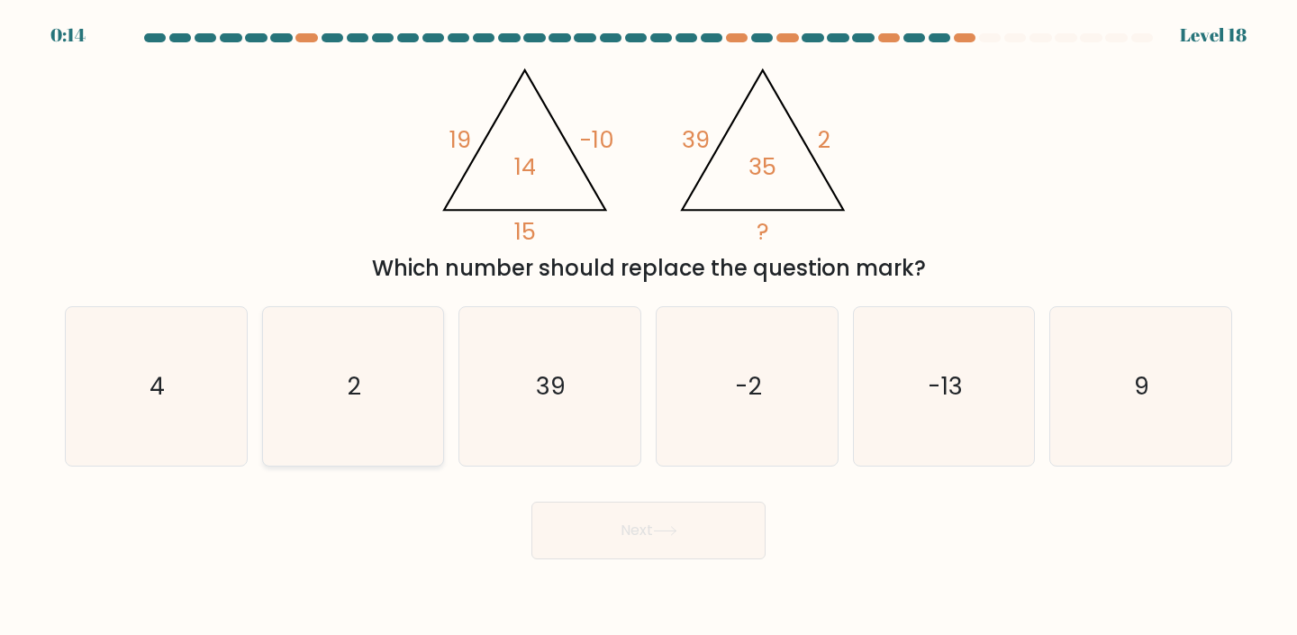
click at [397, 439] on icon "2" at bounding box center [353, 386] width 159 height 159
click at [649, 327] on input "b. 2" at bounding box center [649, 322] width 1 height 9
radio input "true"
click at [760, 427] on icon "-2" at bounding box center [747, 386] width 159 height 159
click at [650, 327] on input "d. -2" at bounding box center [649, 322] width 1 height 9
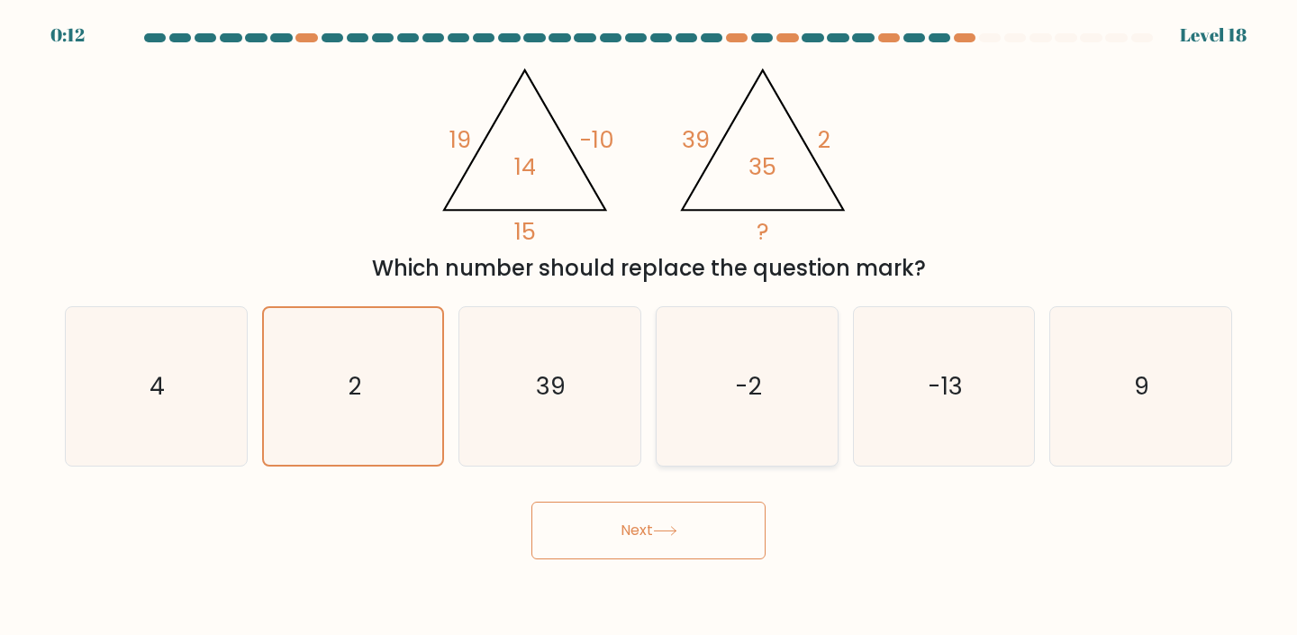
radio input "true"
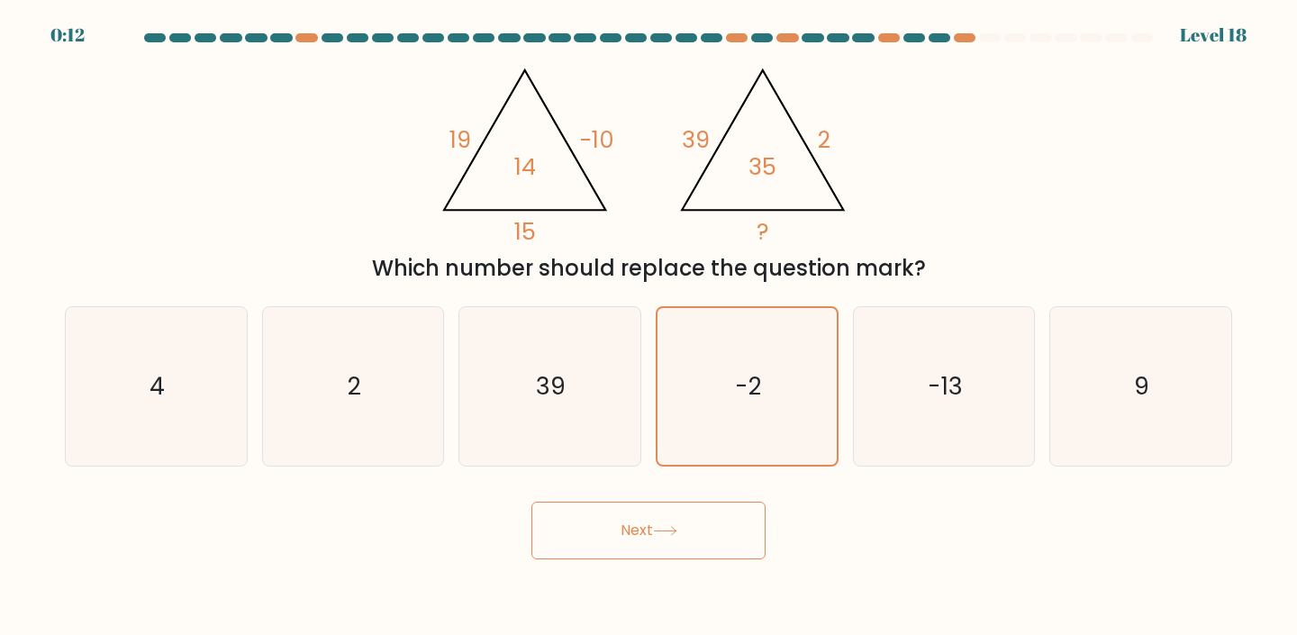
click at [724, 536] on button "Next" at bounding box center [649, 531] width 234 height 58
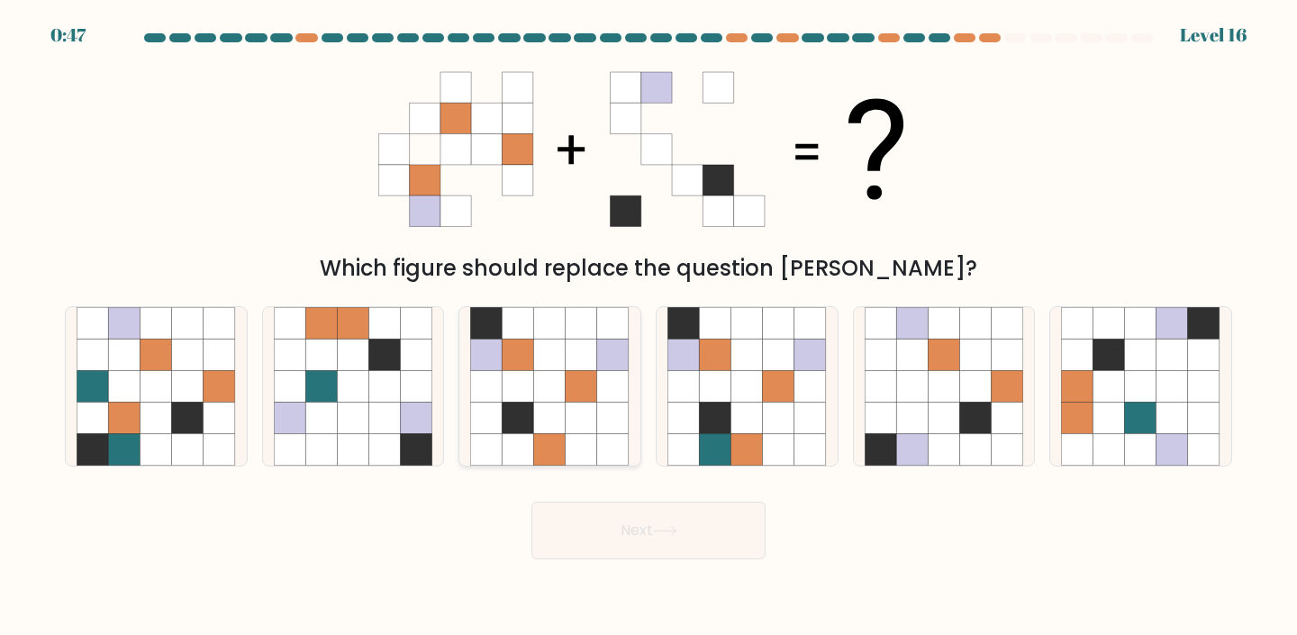
click at [579, 354] on icon at bounding box center [582, 355] width 32 height 32
click at [649, 327] on input "c." at bounding box center [649, 322] width 1 height 9
radio input "true"
click at [939, 400] on icon at bounding box center [944, 386] width 32 height 32
click at [650, 327] on input "e." at bounding box center [649, 322] width 1 height 9
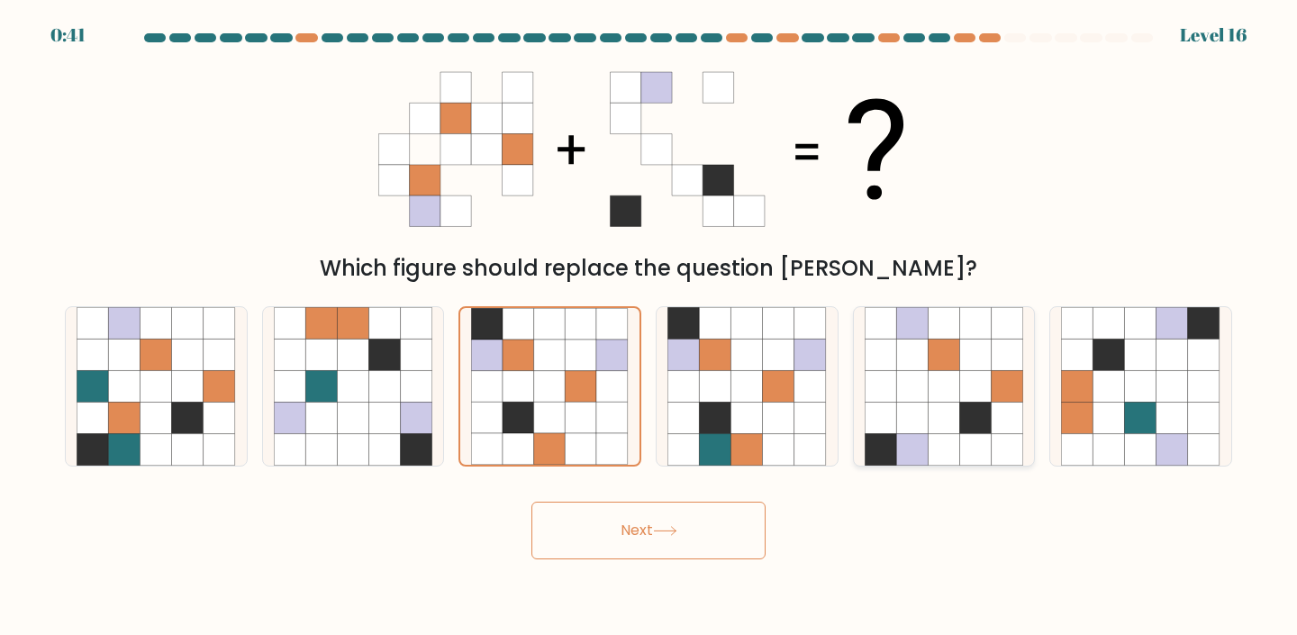
radio input "true"
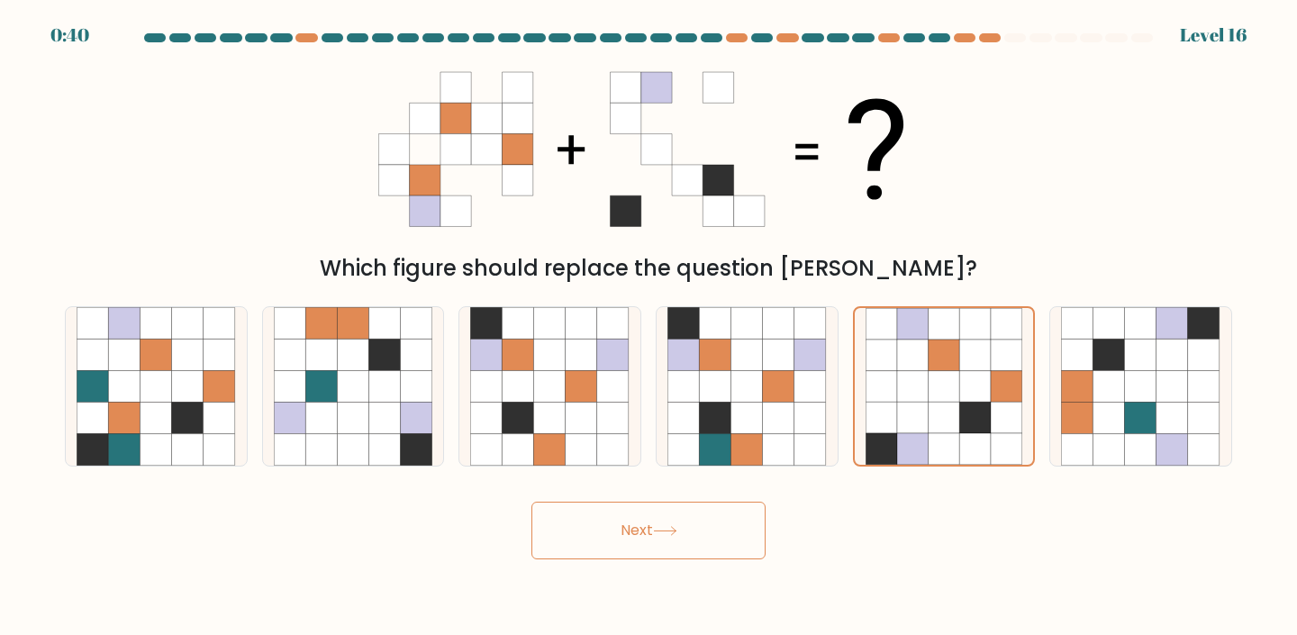
click at [727, 529] on button "Next" at bounding box center [649, 531] width 234 height 58
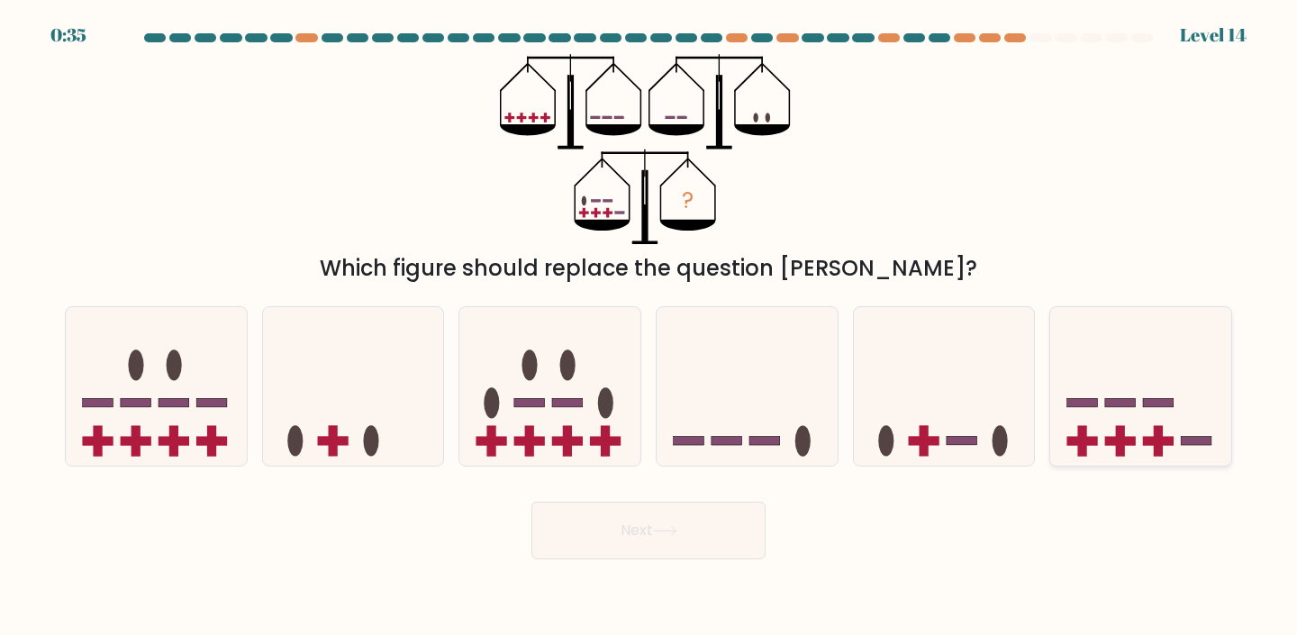
click at [1133, 452] on icon at bounding box center [1141, 387] width 181 height 150
click at [650, 327] on input "f." at bounding box center [649, 322] width 1 height 9
radio input "true"
click at [632, 530] on button "Next" at bounding box center [649, 531] width 234 height 58
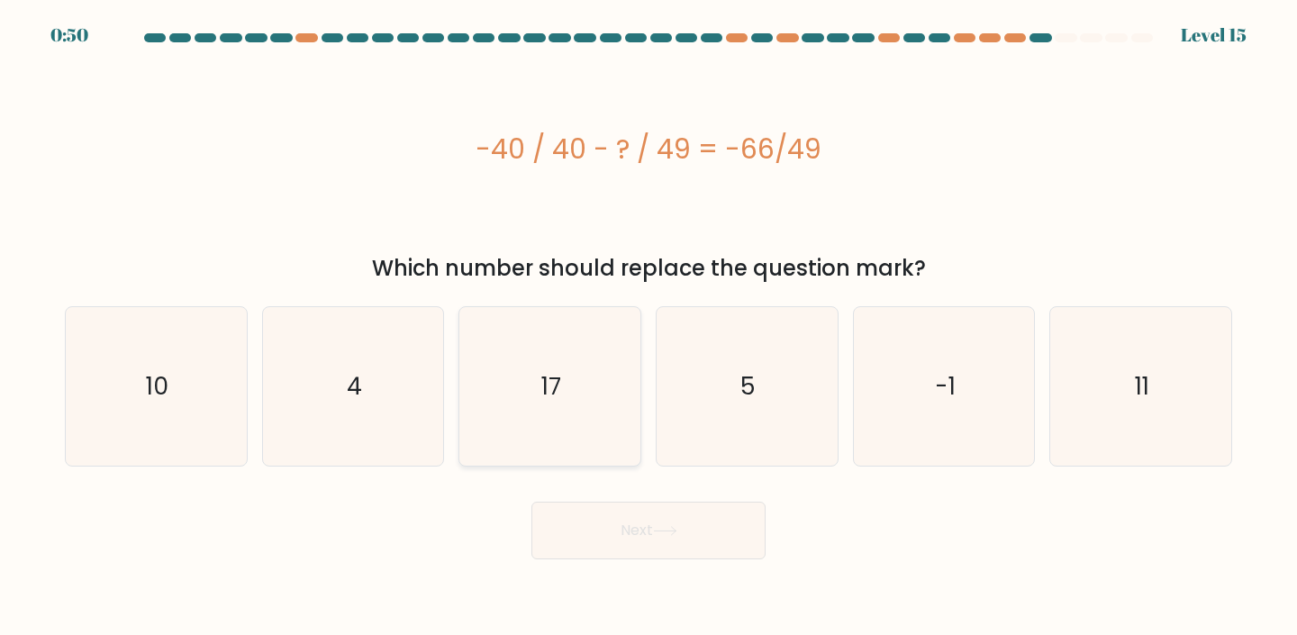
click at [506, 413] on icon "17" at bounding box center [549, 386] width 159 height 159
click at [649, 327] on input "c. 17" at bounding box center [649, 322] width 1 height 9
radio input "true"
click at [605, 527] on button "Next" at bounding box center [649, 531] width 234 height 58
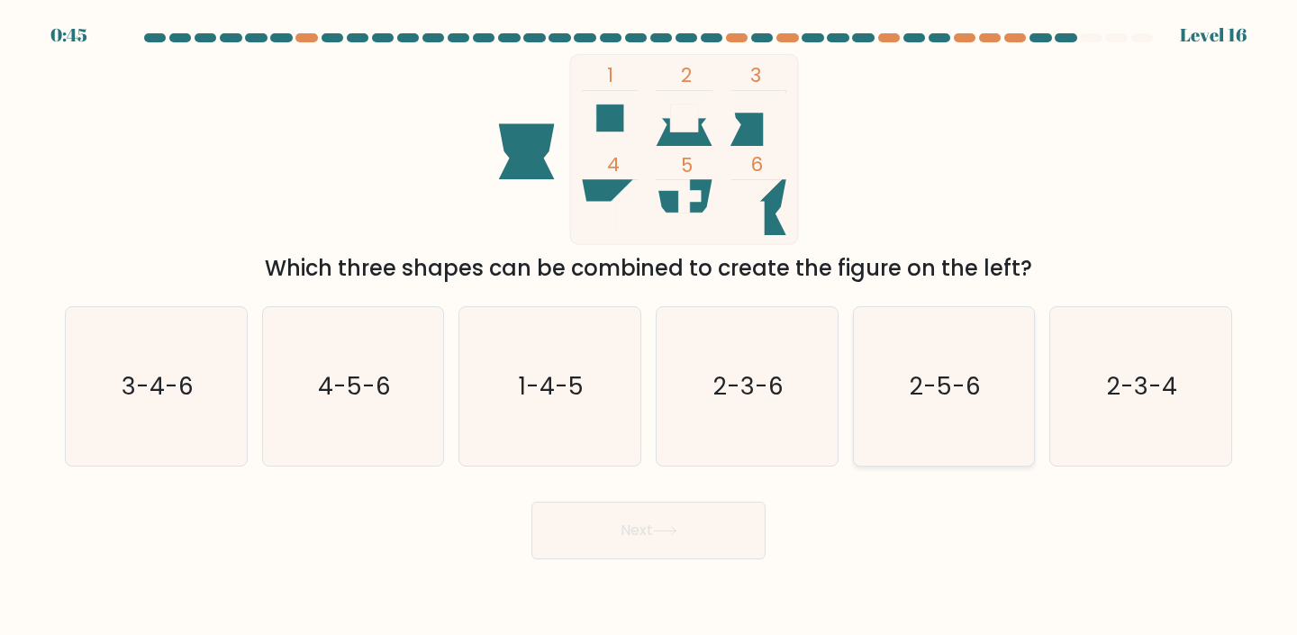
click at [955, 369] on text "2-5-6" at bounding box center [945, 385] width 71 height 33
click at [650, 327] on input "e. 2-5-6" at bounding box center [649, 322] width 1 height 9
radio input "true"
click at [751, 521] on button "Next" at bounding box center [649, 531] width 234 height 58
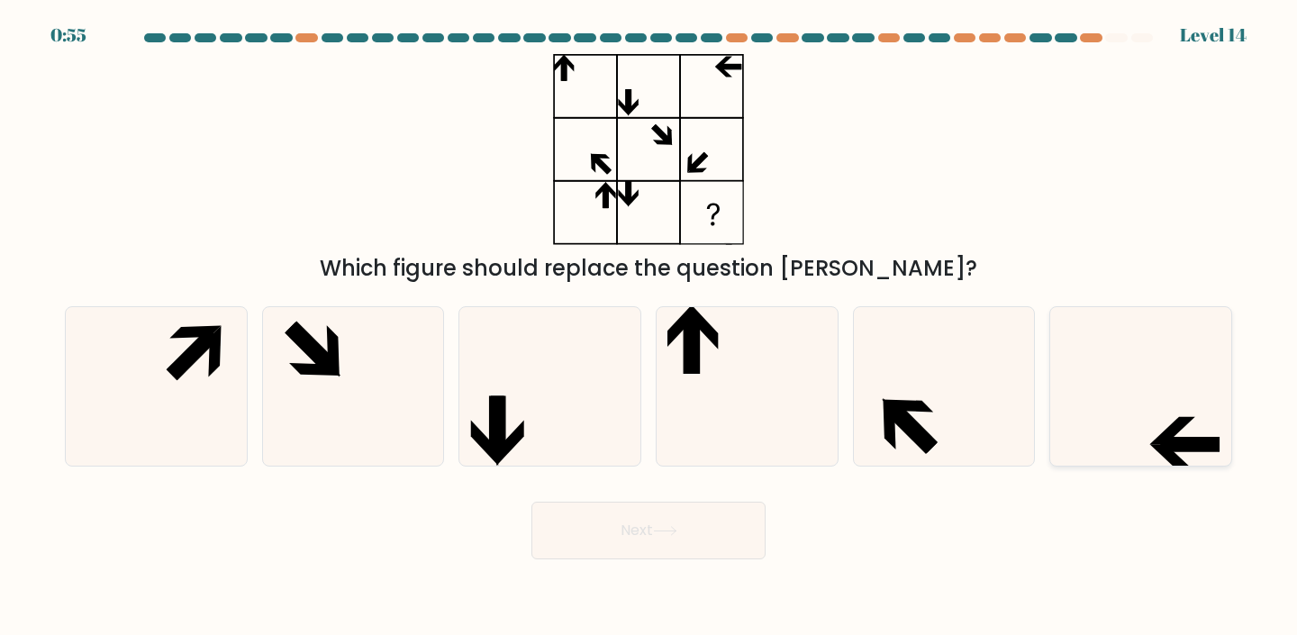
click at [1074, 371] on icon at bounding box center [1140, 386] width 159 height 159
click at [650, 327] on input "f." at bounding box center [649, 322] width 1 height 9
radio input "true"
click at [679, 550] on button "Next" at bounding box center [649, 531] width 234 height 58
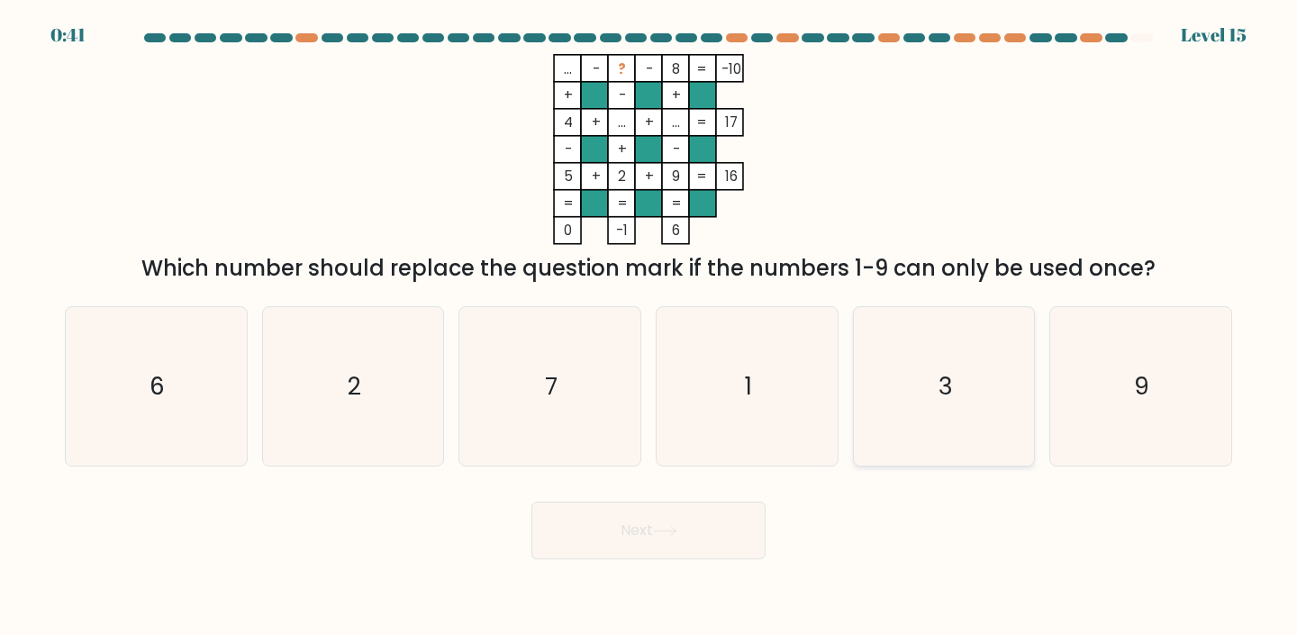
click at [923, 350] on icon "3" at bounding box center [944, 386] width 159 height 159
click at [650, 327] on input "e. 3" at bounding box center [649, 322] width 1 height 9
radio input "true"
click at [692, 553] on button "Next" at bounding box center [649, 531] width 234 height 58
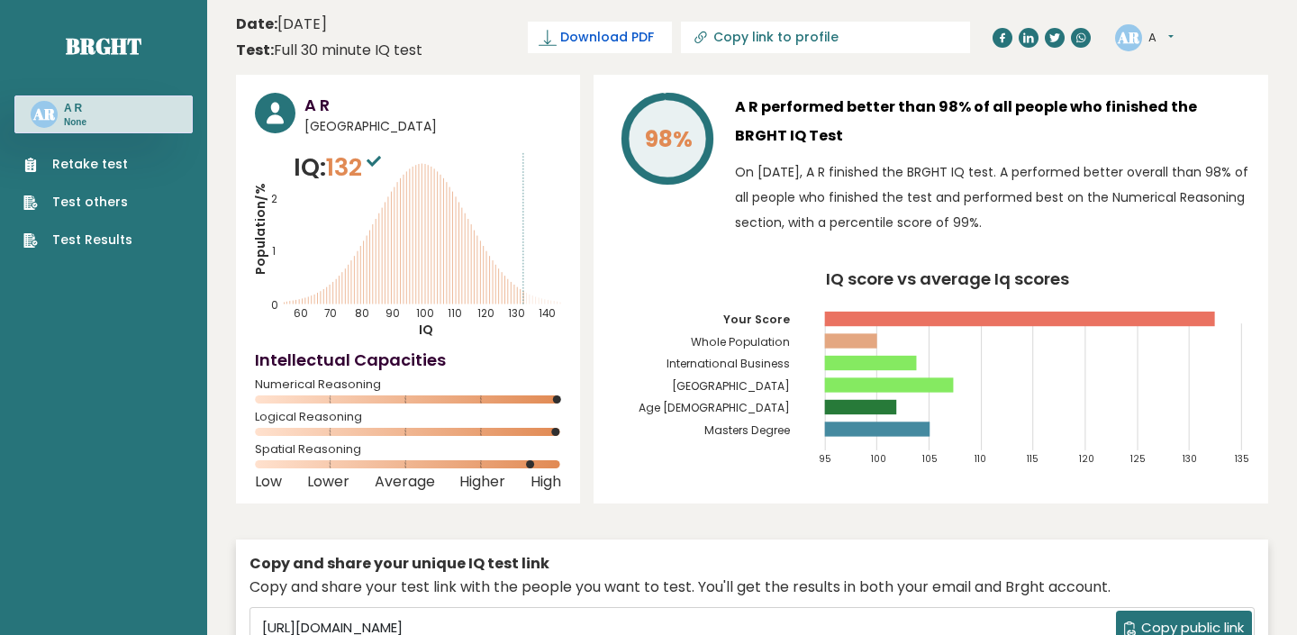
click at [638, 42] on span "Download PDF" at bounding box center [607, 37] width 94 height 19
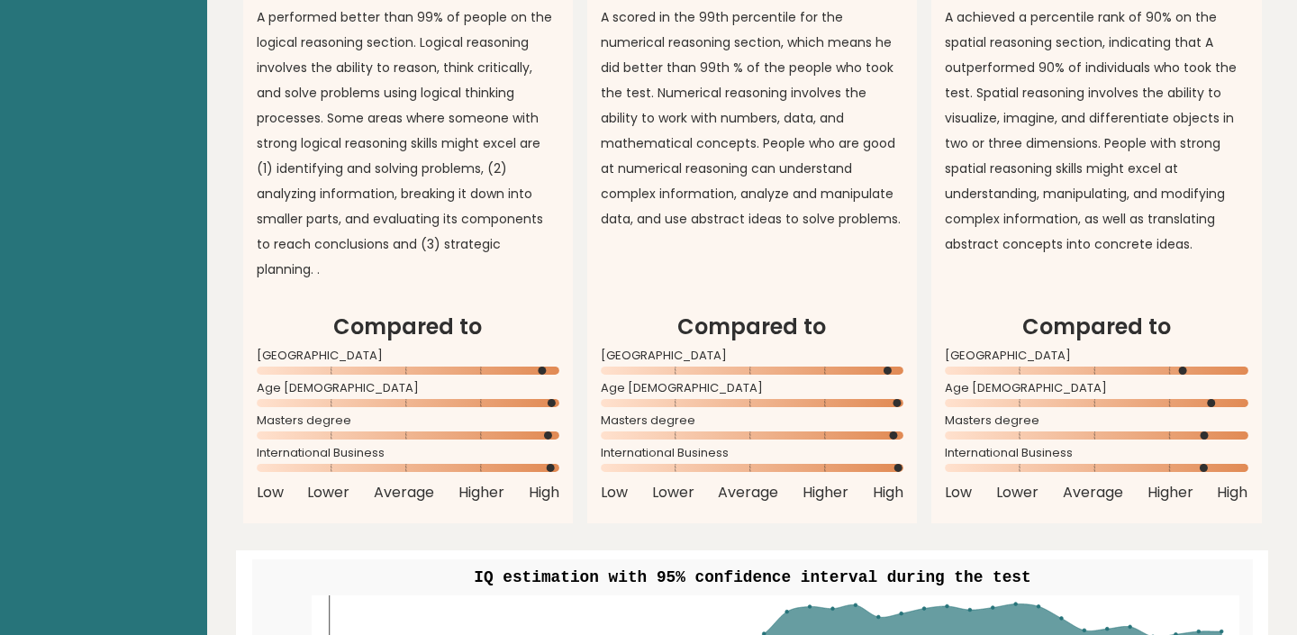
scroll to position [1601, 0]
click at [496, 400] on rect at bounding box center [408, 404] width 303 height 8
click at [548, 400] on circle at bounding box center [552, 404] width 8 height 8
drag, startPoint x: 257, startPoint y: 383, endPoint x: 348, endPoint y: 382, distance: 91.0
click at [348, 400] on icon at bounding box center [408, 404] width 303 height 8
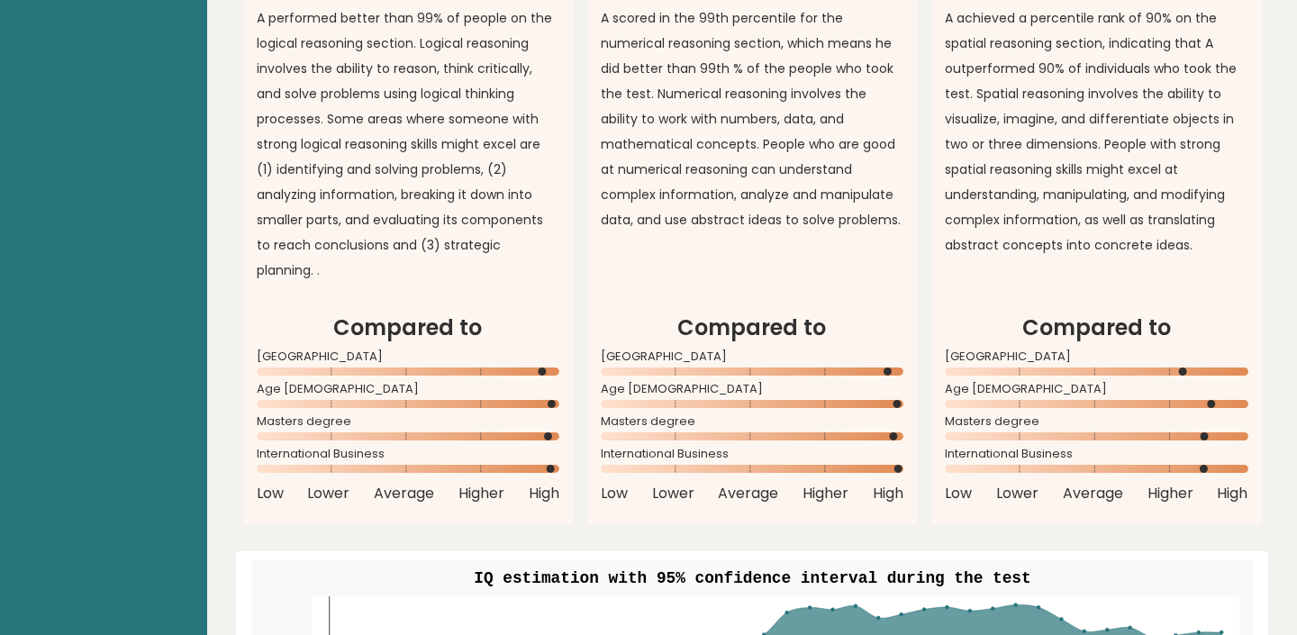
click at [348, 400] on rect at bounding box center [408, 404] width 303 height 8
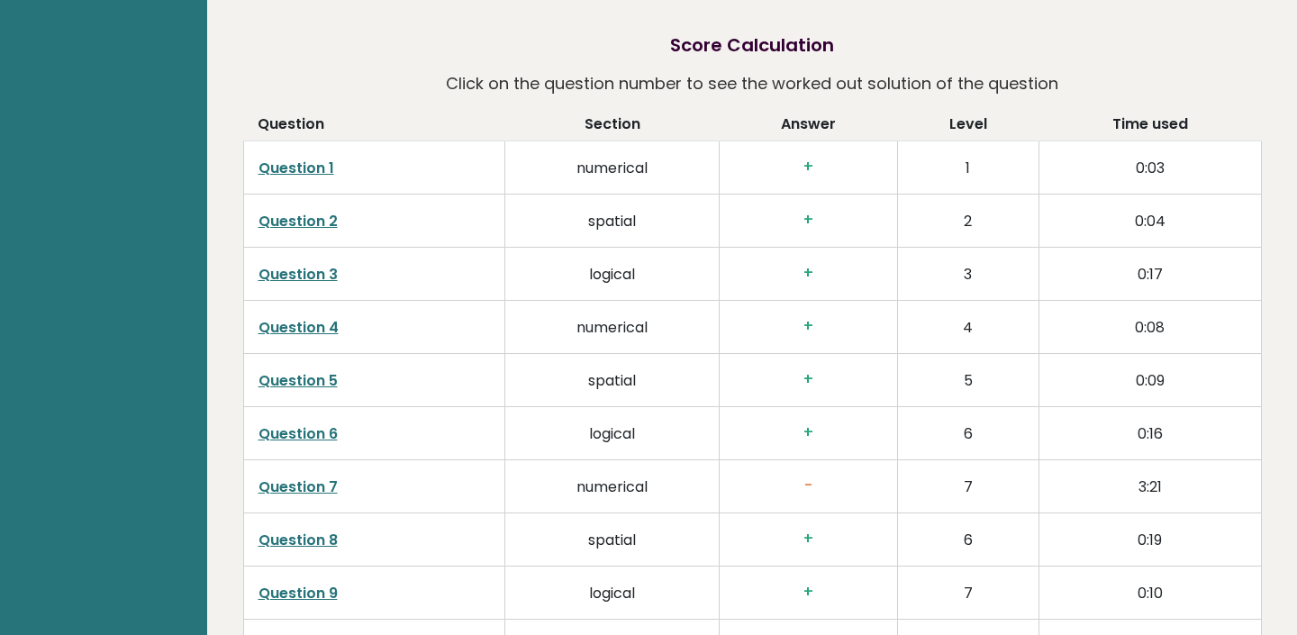
scroll to position [2760, 0]
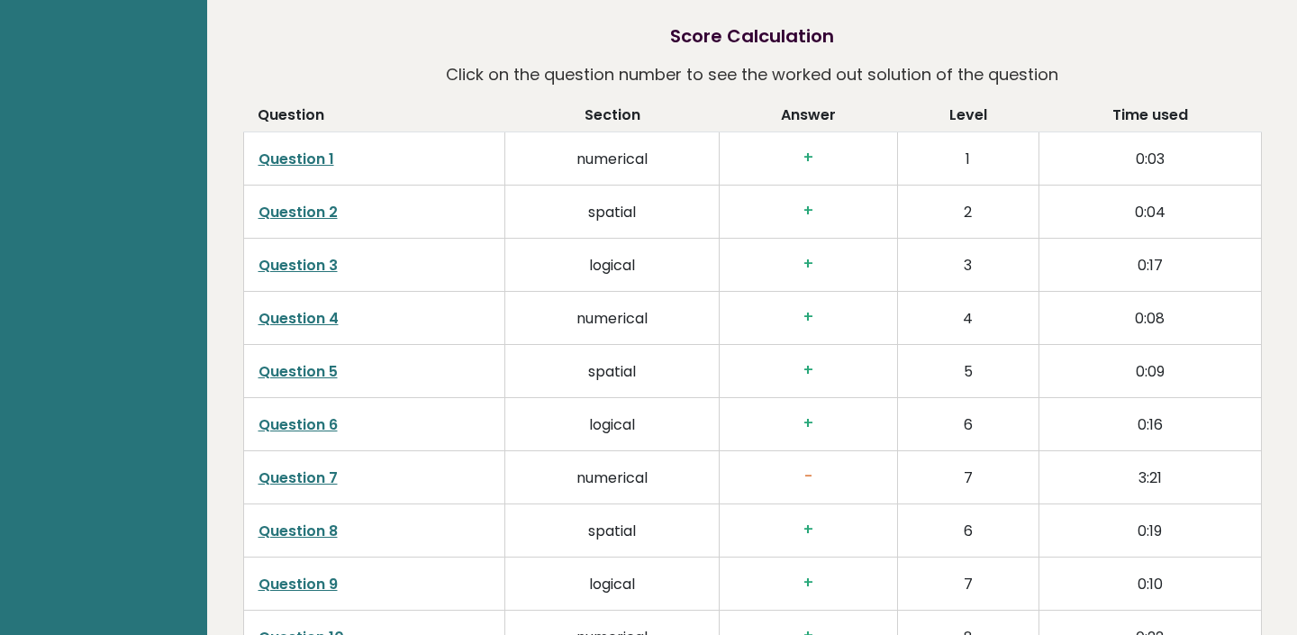
click at [291, 468] on link "Question 7" at bounding box center [298, 478] width 79 height 21
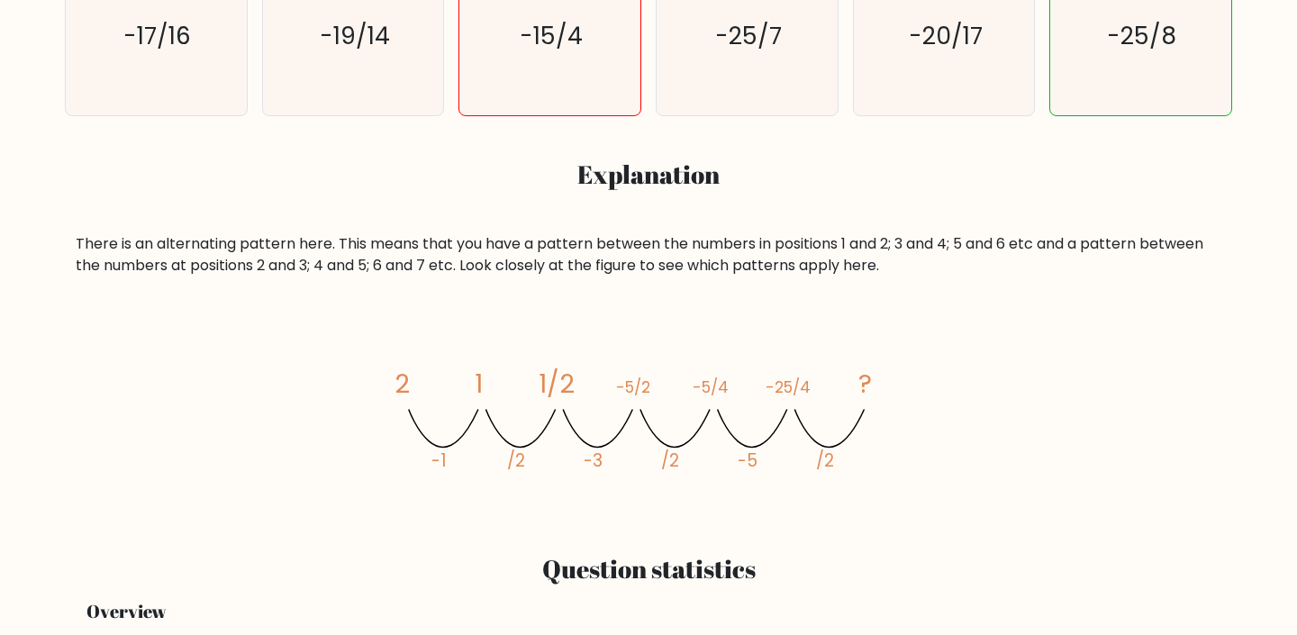
scroll to position [570, 0]
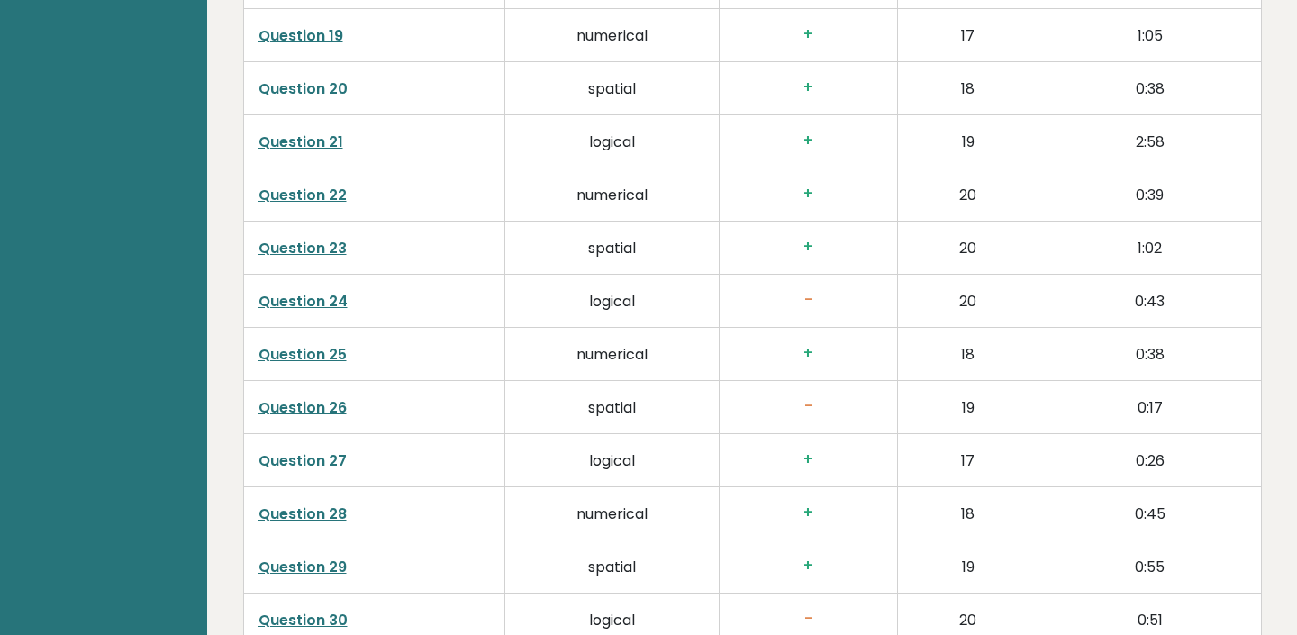
scroll to position [3883, 0]
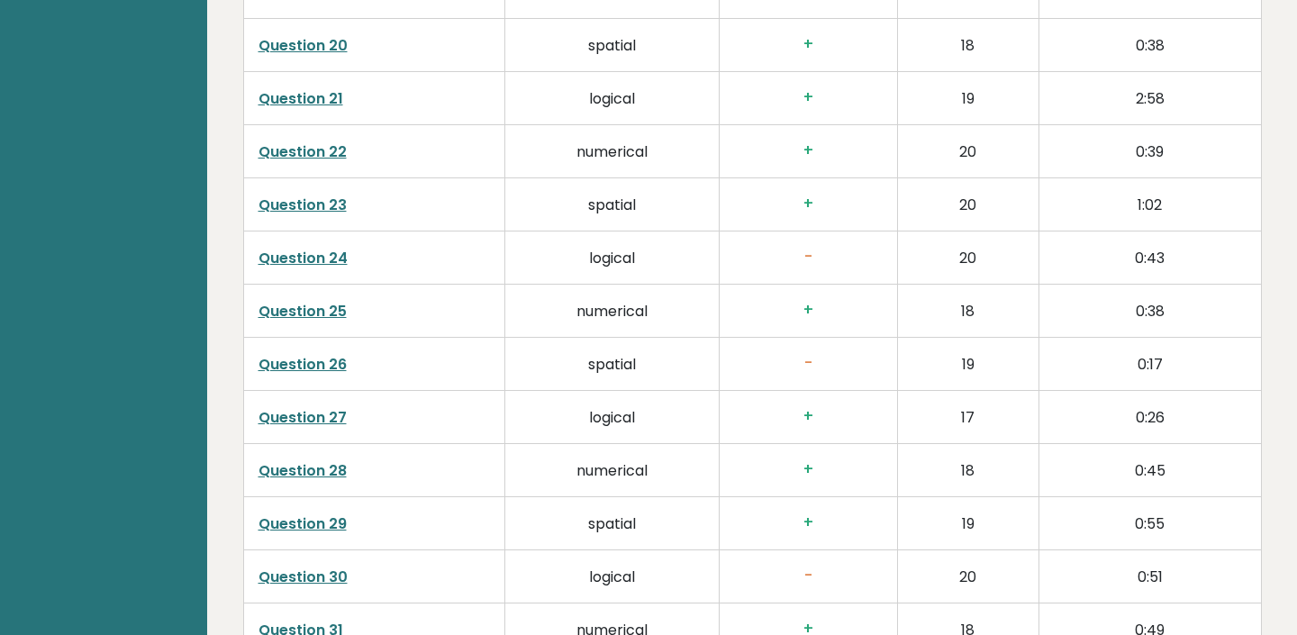
click at [327, 248] on link "Question 24" at bounding box center [303, 258] width 89 height 21
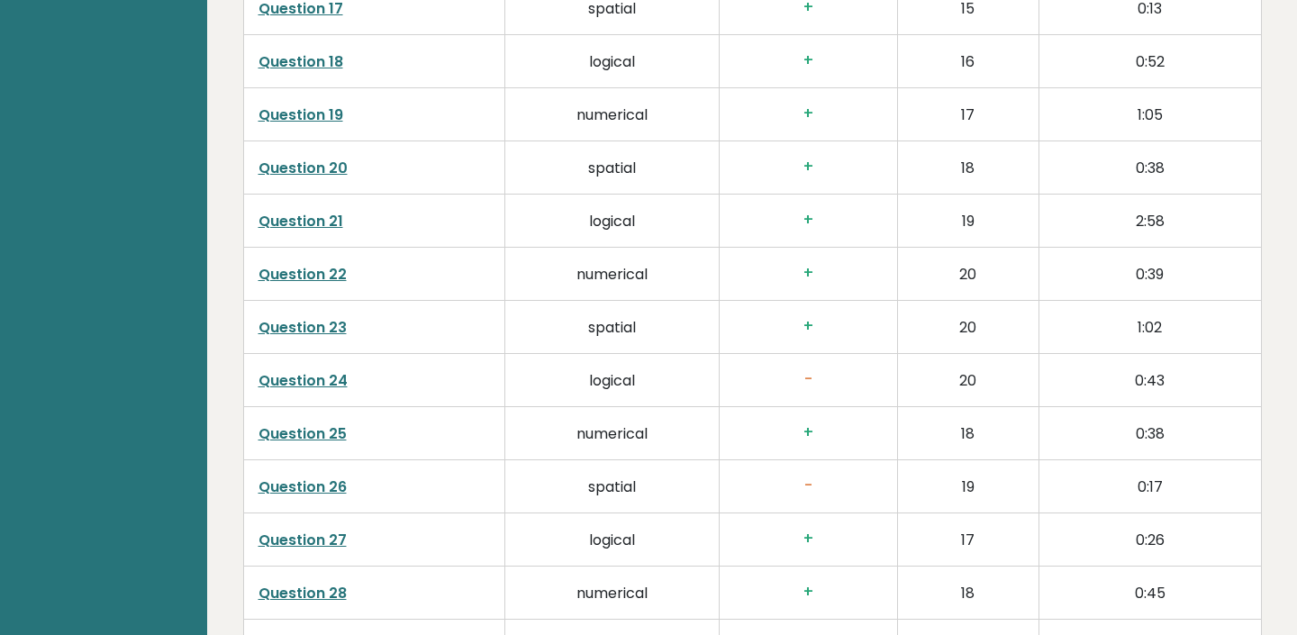
scroll to position [3780, 0]
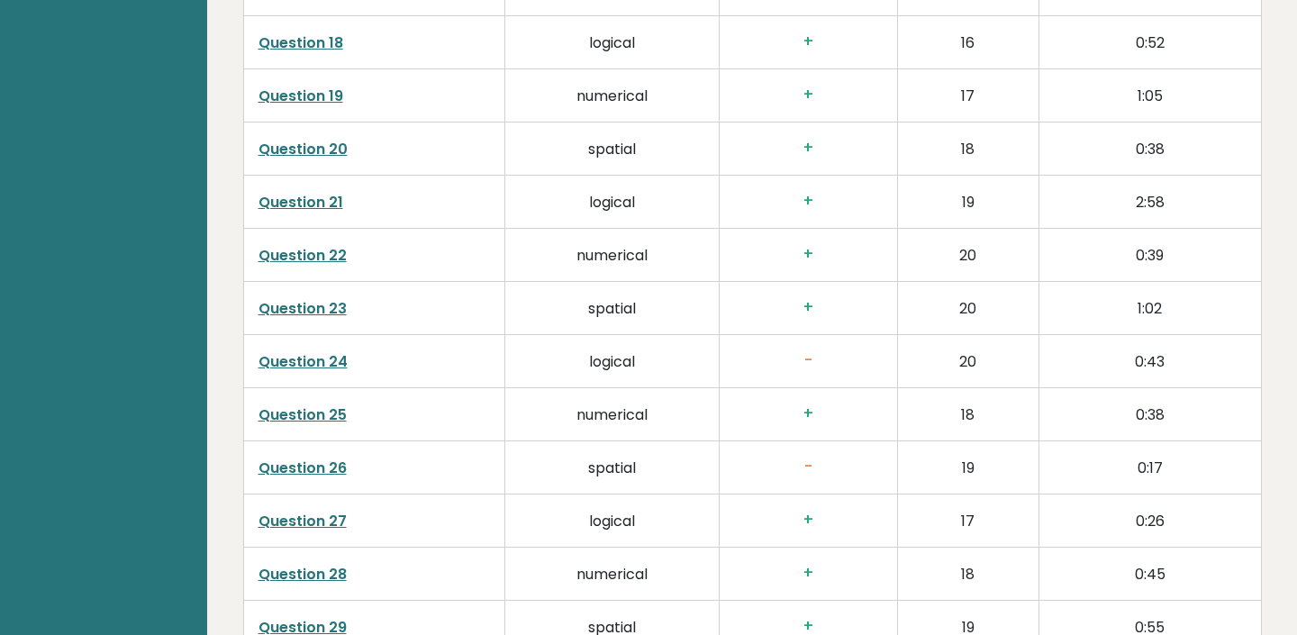
click at [327, 458] on link "Question 26" at bounding box center [303, 468] width 88 height 21
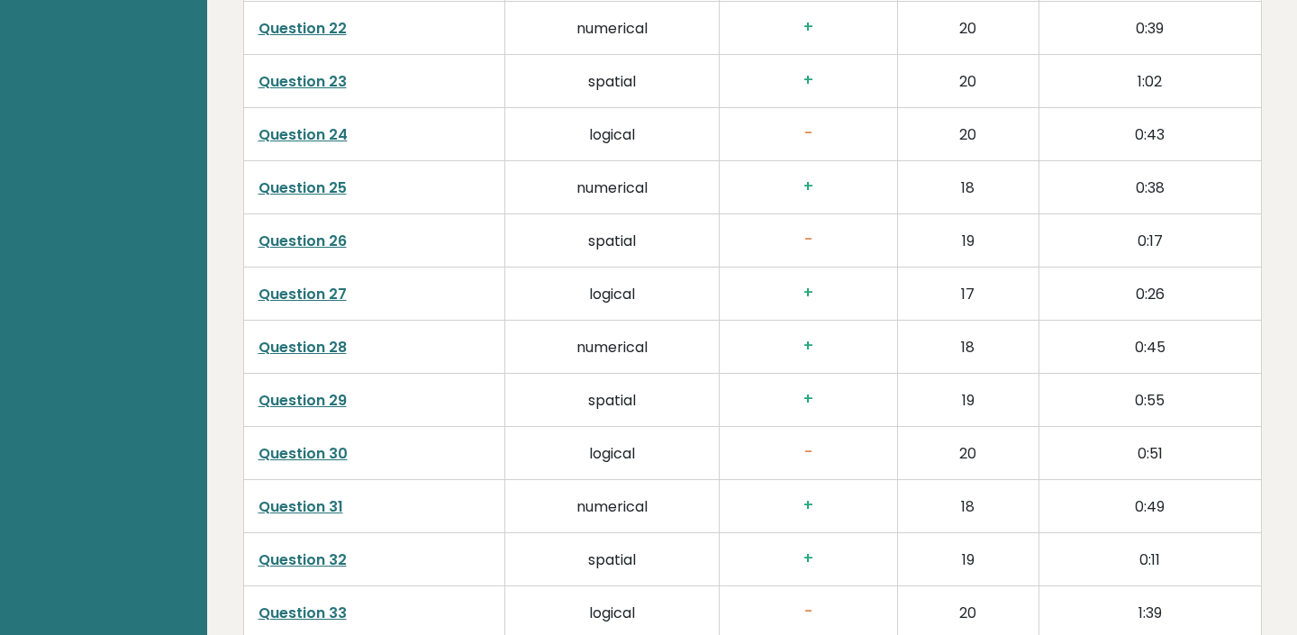
scroll to position [4008, 0]
click at [335, 442] on link "Question 30" at bounding box center [303, 452] width 89 height 21
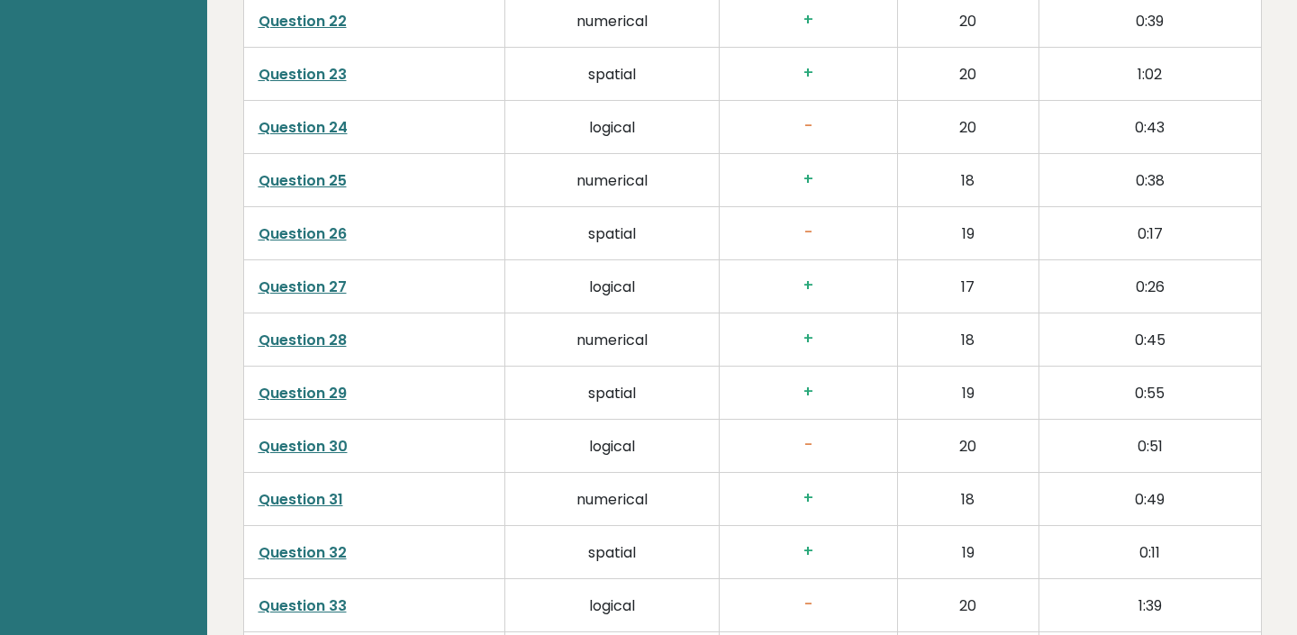
scroll to position [4019, 0]
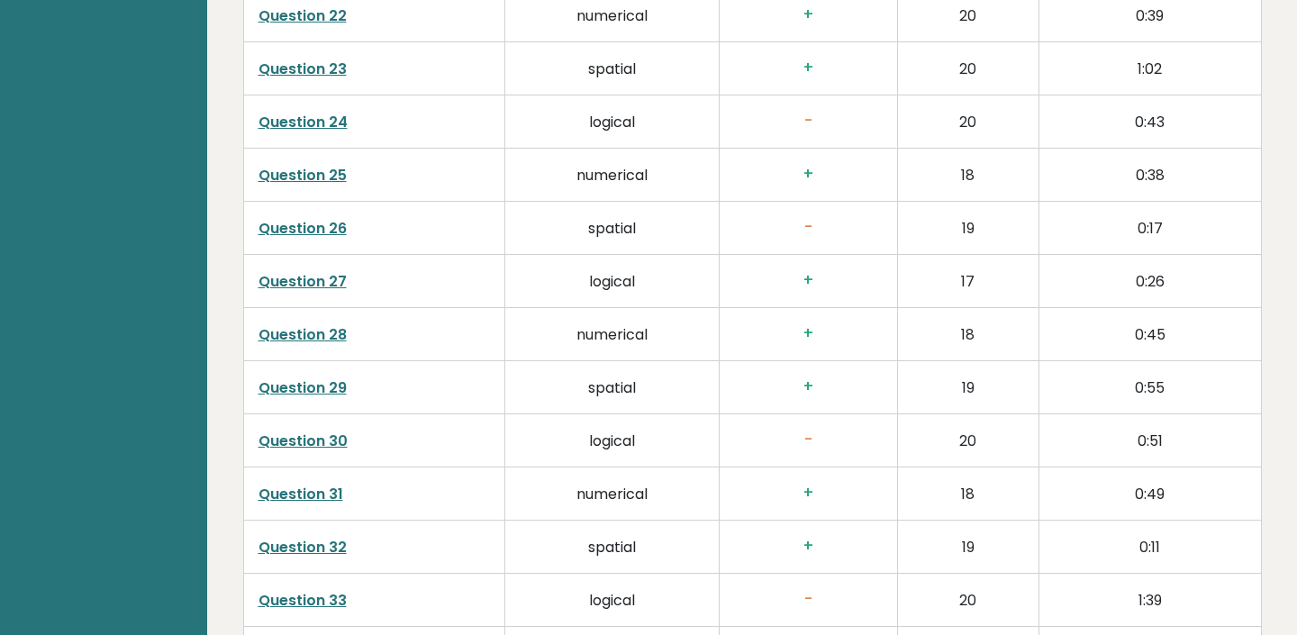
click at [332, 431] on link "Question 30" at bounding box center [303, 441] width 89 height 21
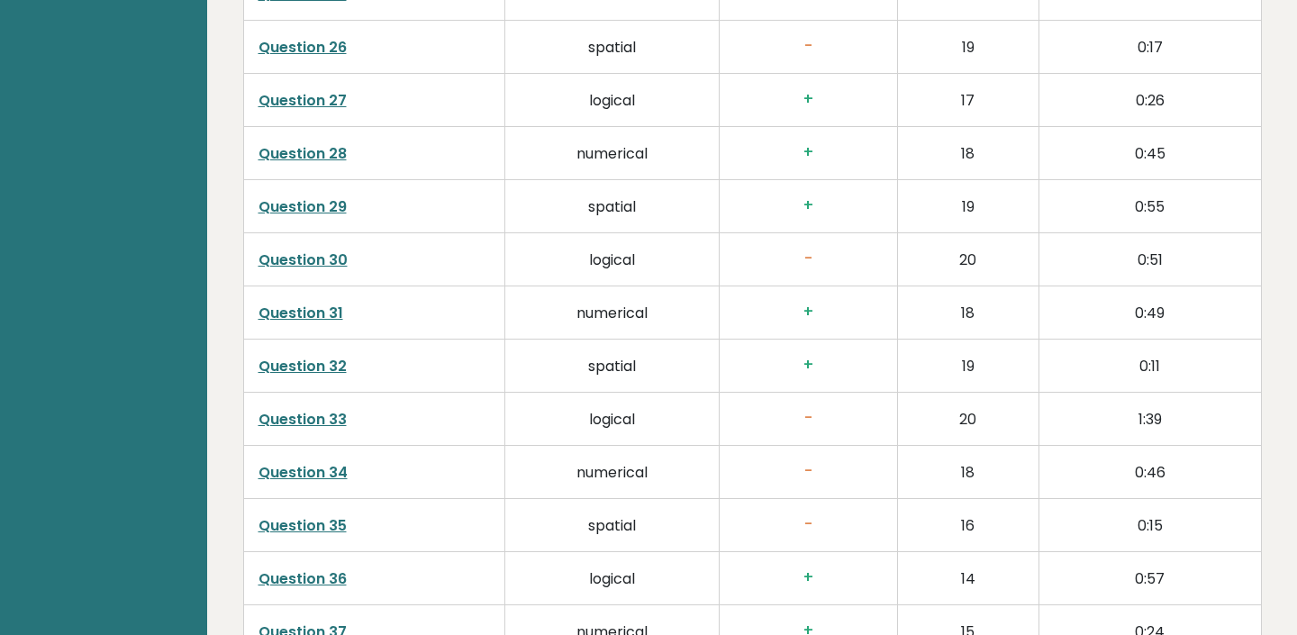
scroll to position [4203, 0]
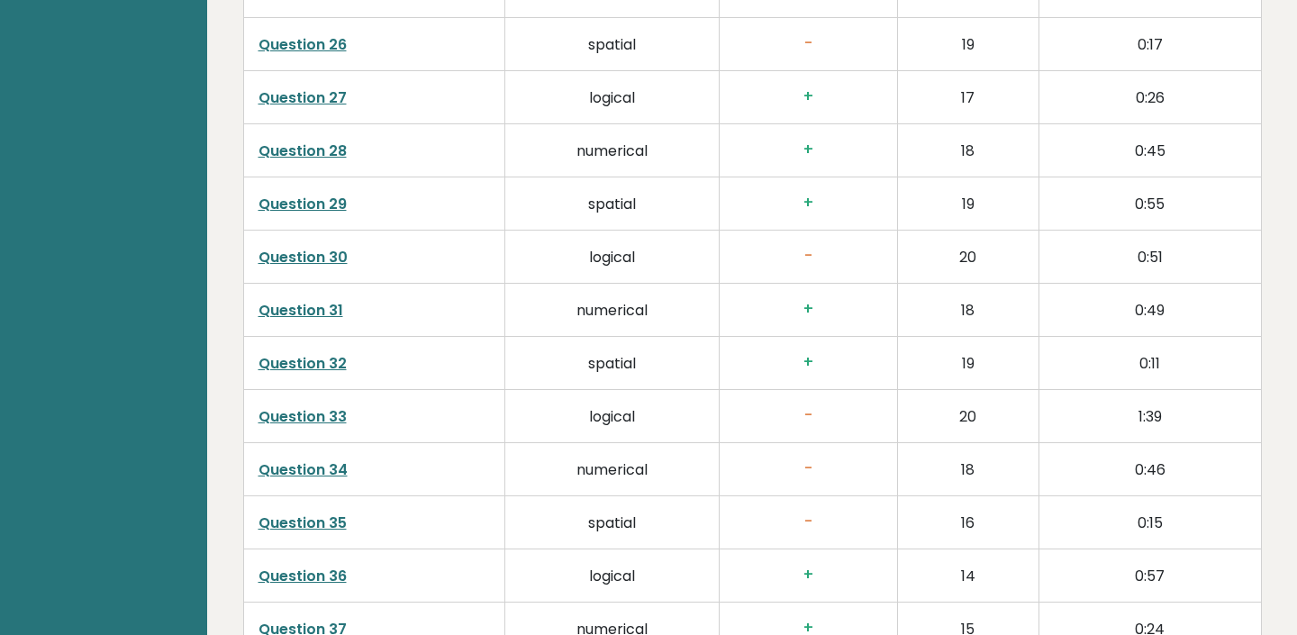
click at [328, 406] on link "Question 33" at bounding box center [303, 416] width 88 height 21
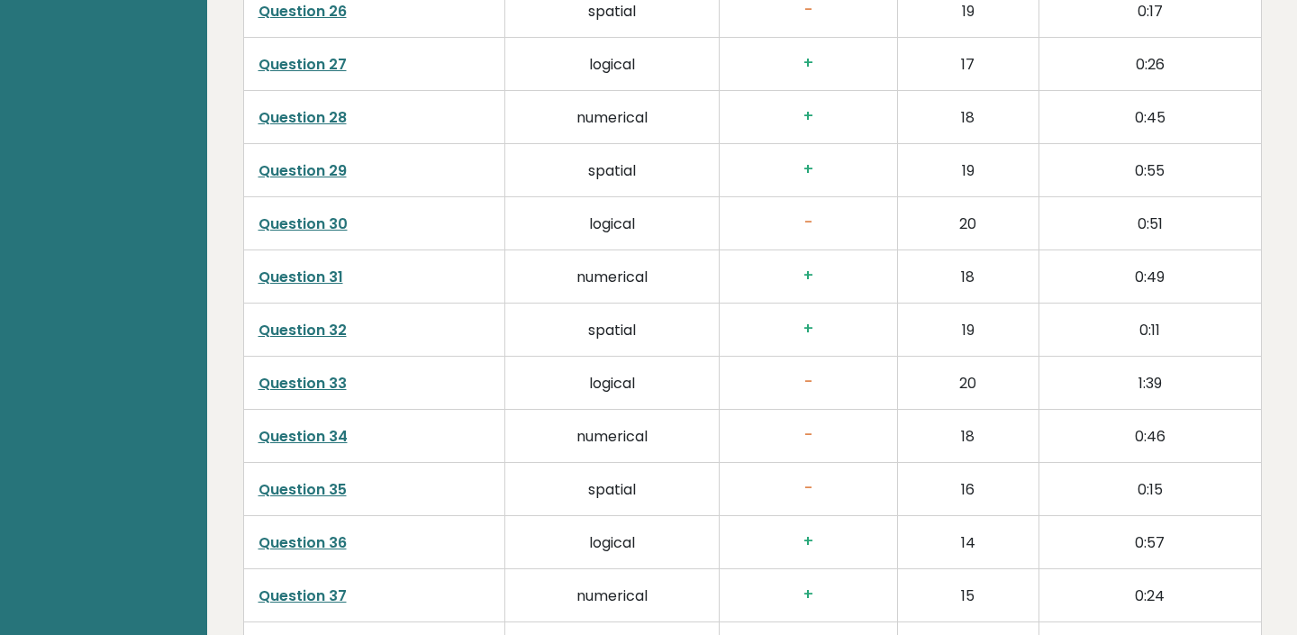
click at [323, 479] on link "Question 35" at bounding box center [303, 489] width 88 height 21
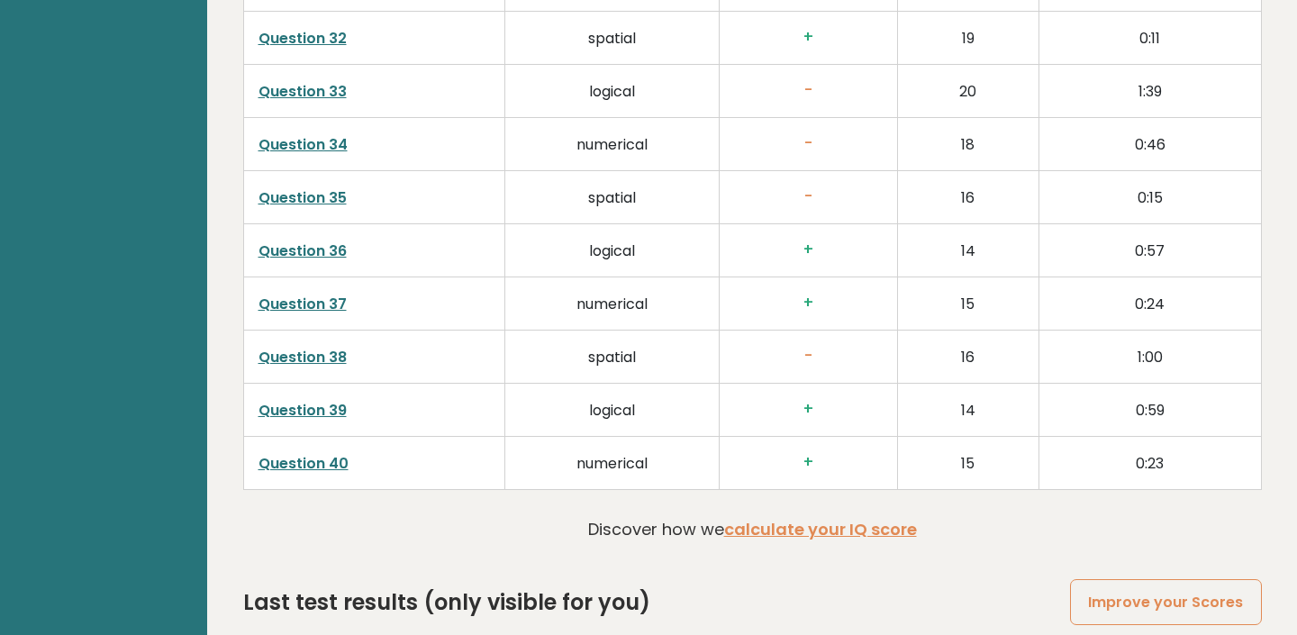
scroll to position [4539, 0]
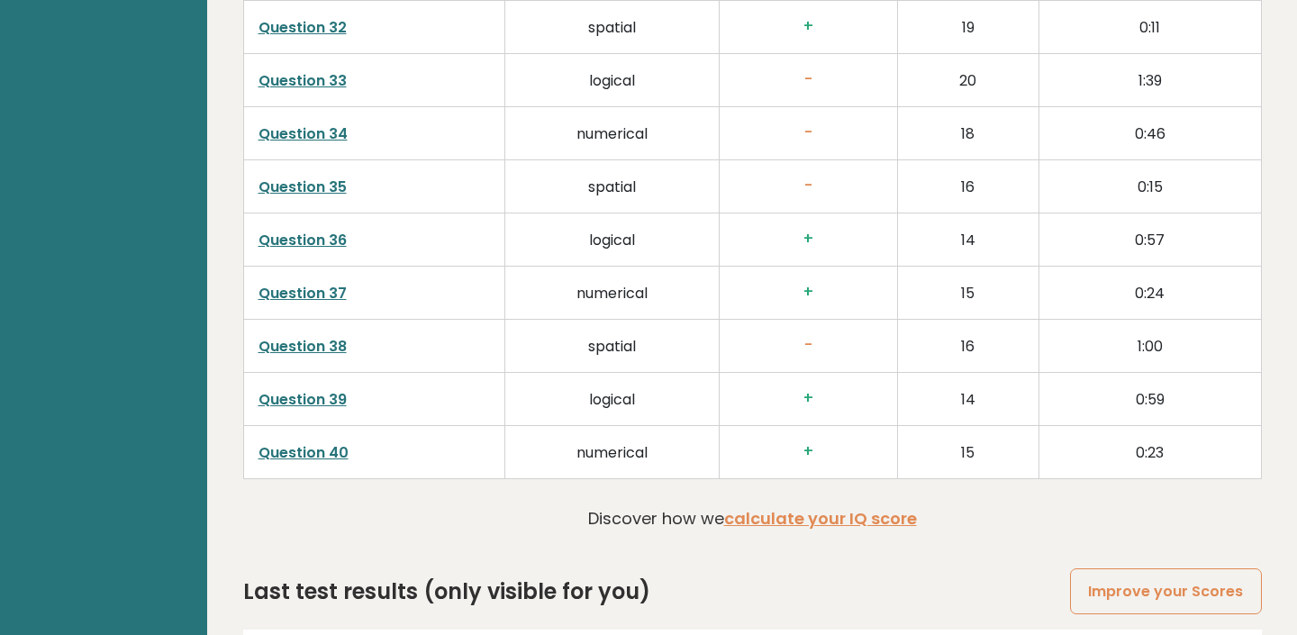
click at [321, 336] on link "Question 38" at bounding box center [303, 346] width 88 height 21
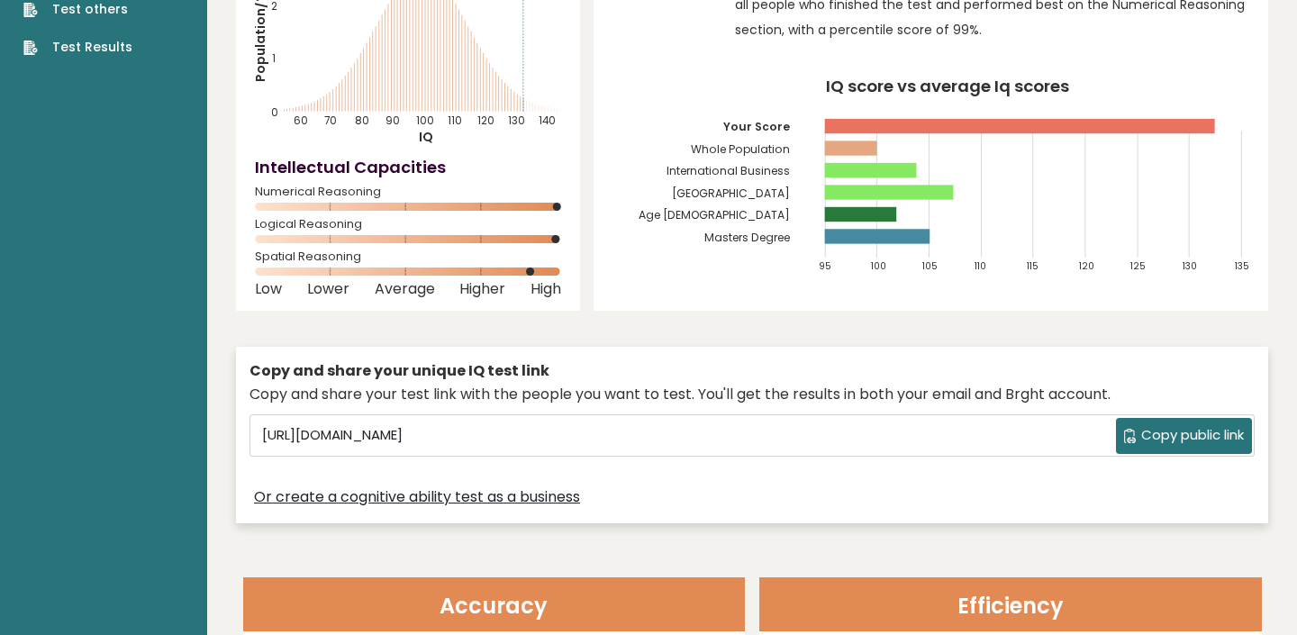
scroll to position [0, 0]
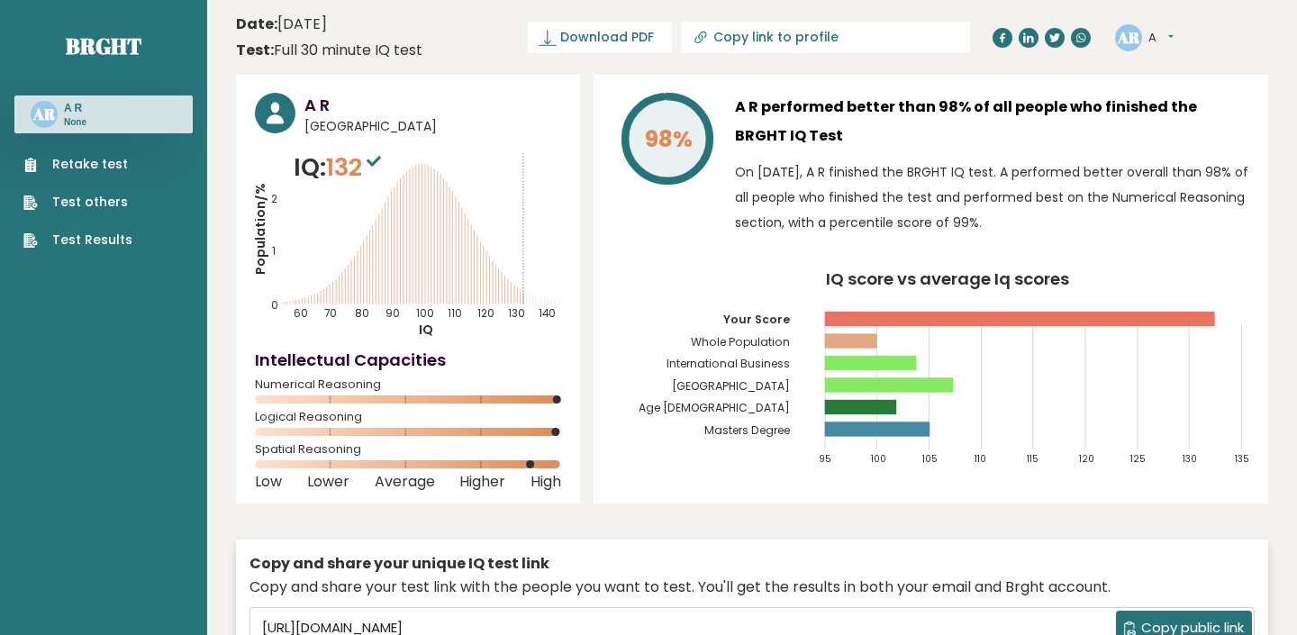
click at [106, 201] on link "Test others" at bounding box center [77, 202] width 109 height 19
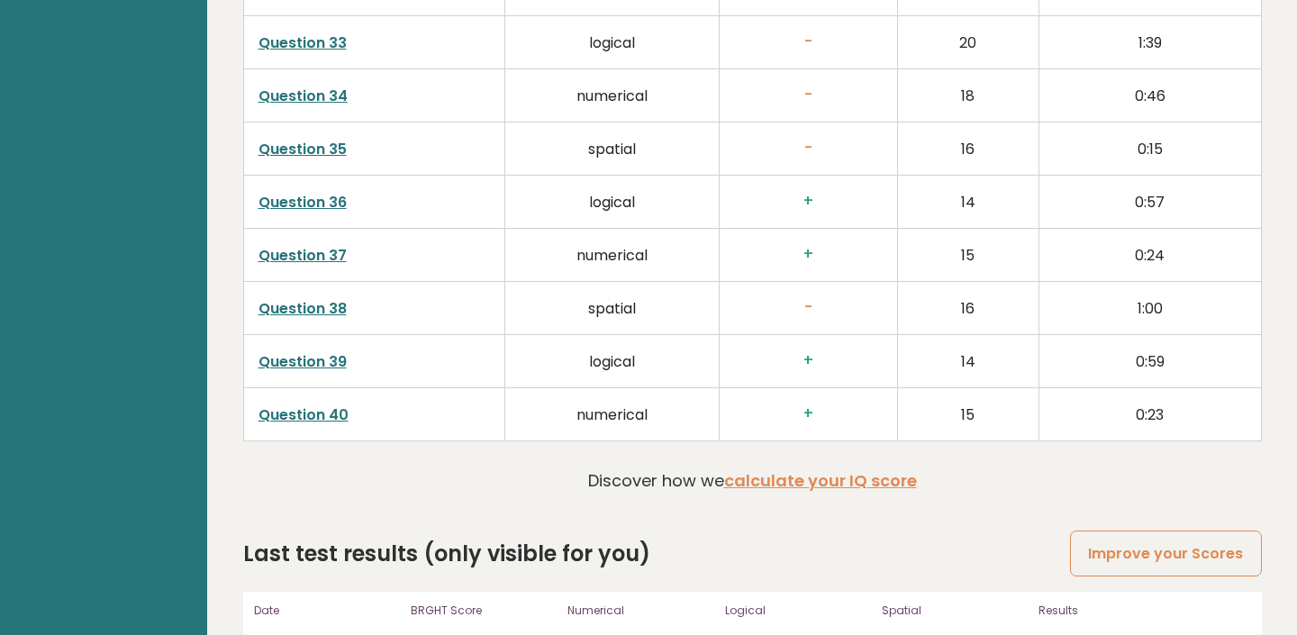
scroll to position [4701, 0]
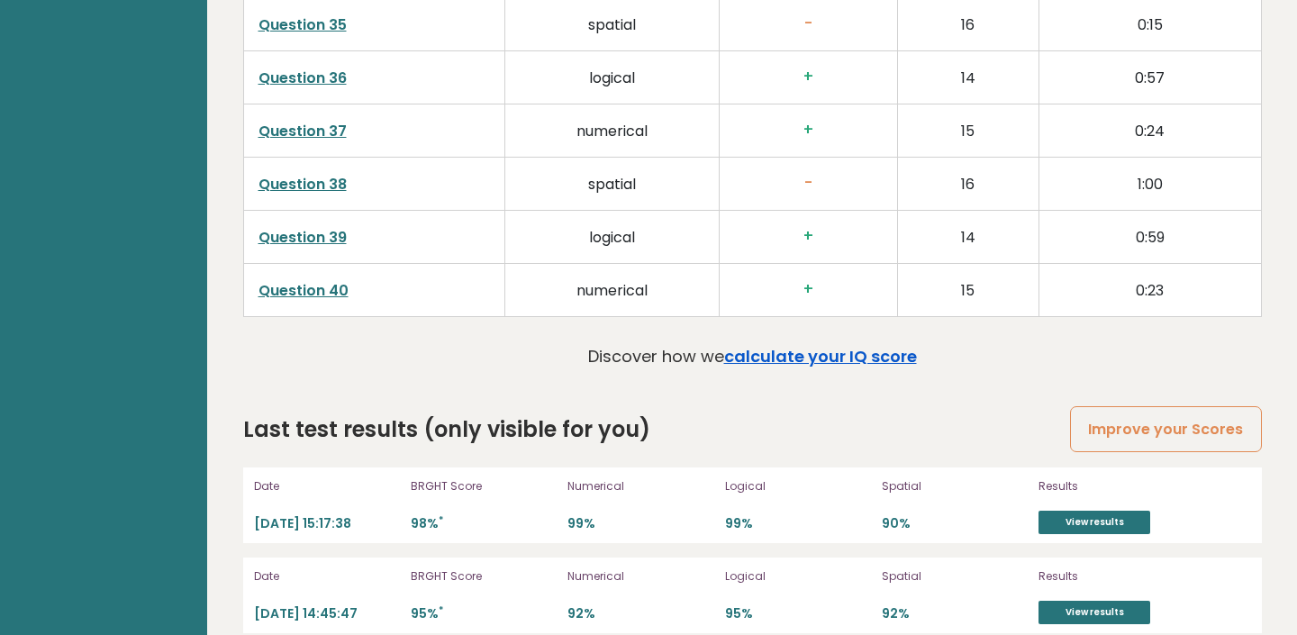
click at [756, 345] on link "calculate your IQ score" at bounding box center [820, 356] width 193 height 23
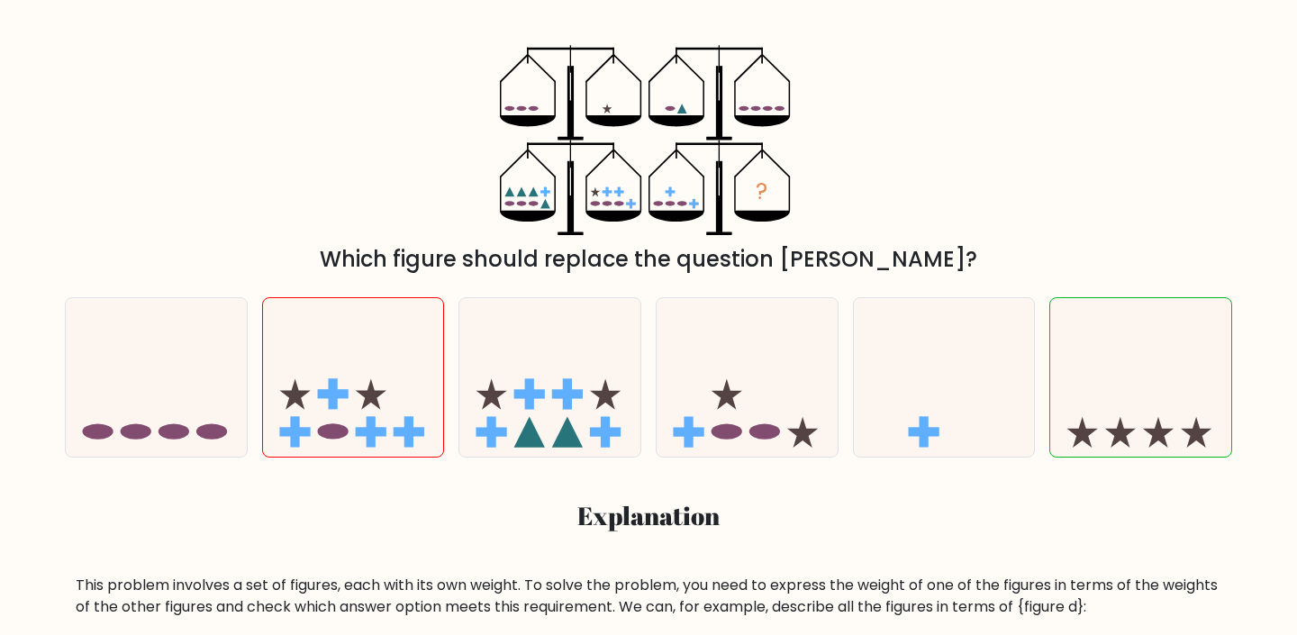
scroll to position [301, 0]
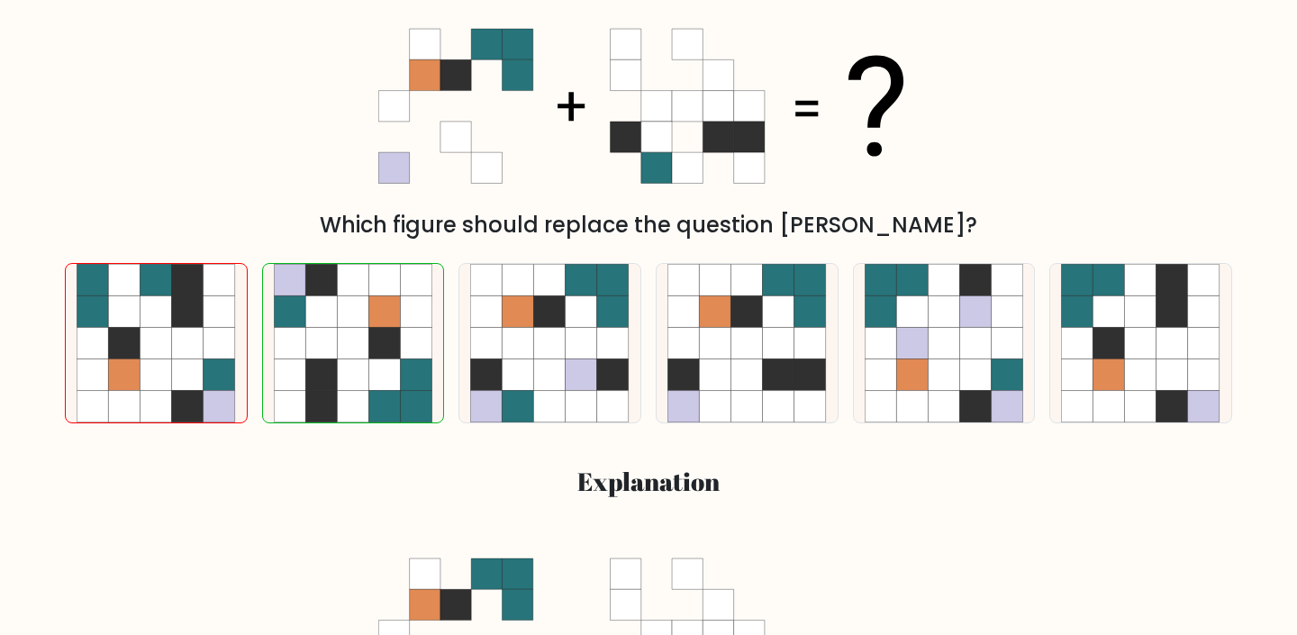
scroll to position [336, 0]
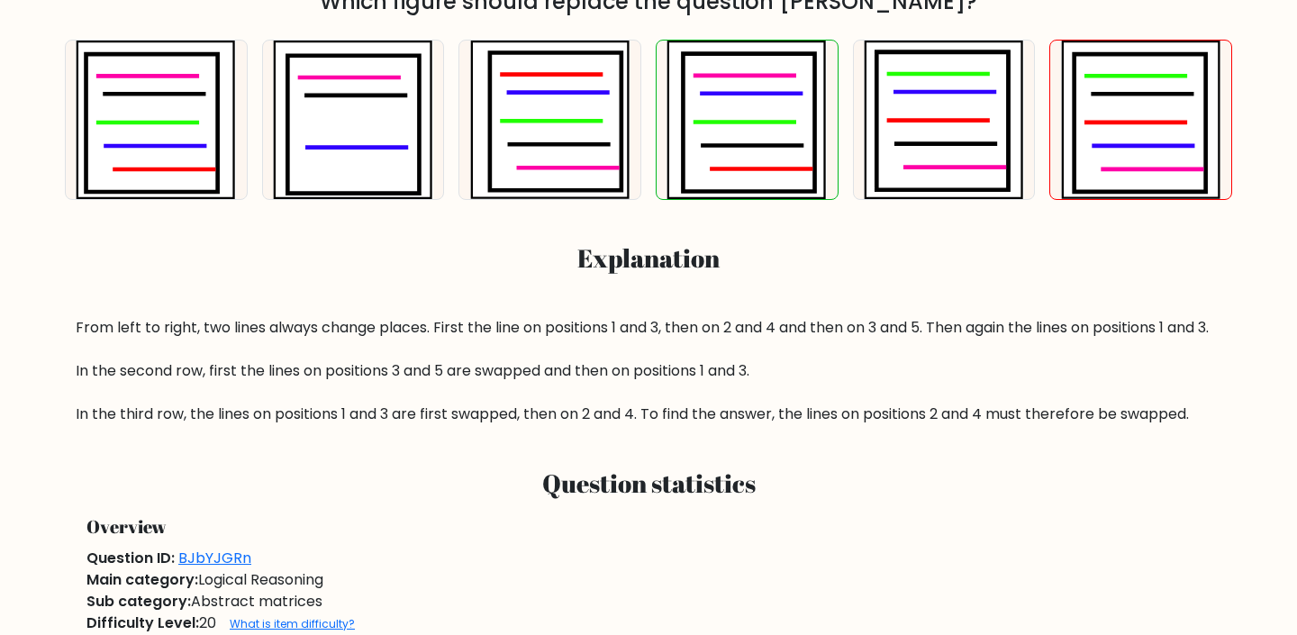
scroll to position [605, 0]
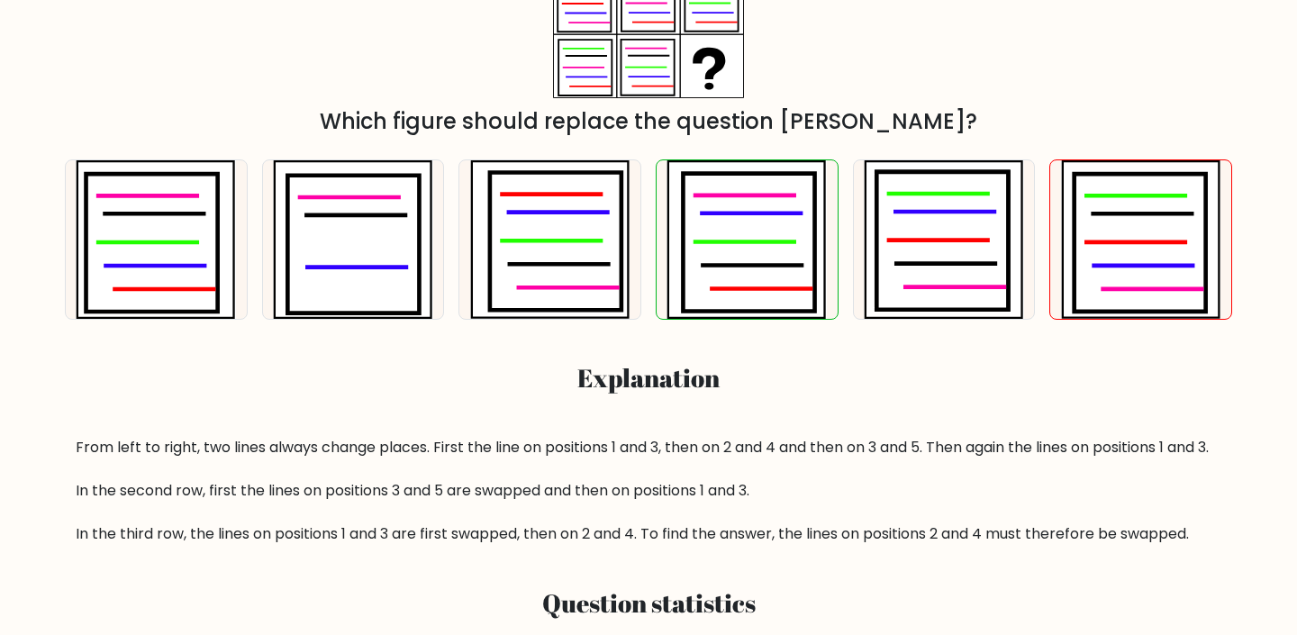
scroll to position [450, 0]
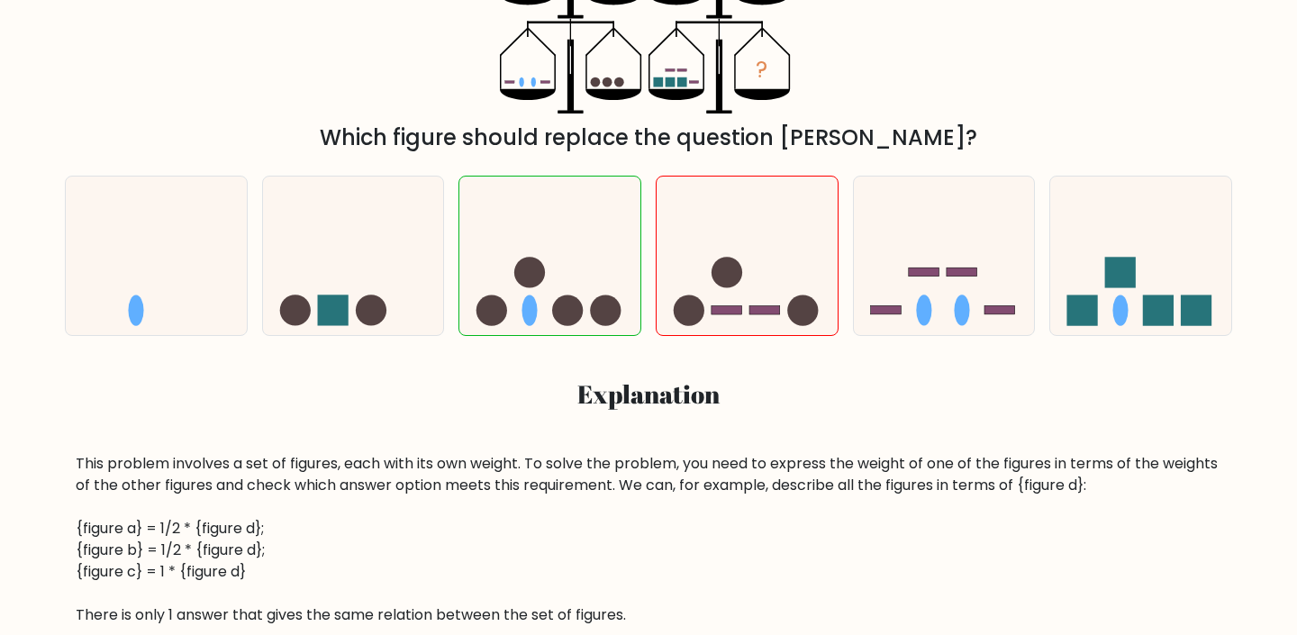
scroll to position [538, 0]
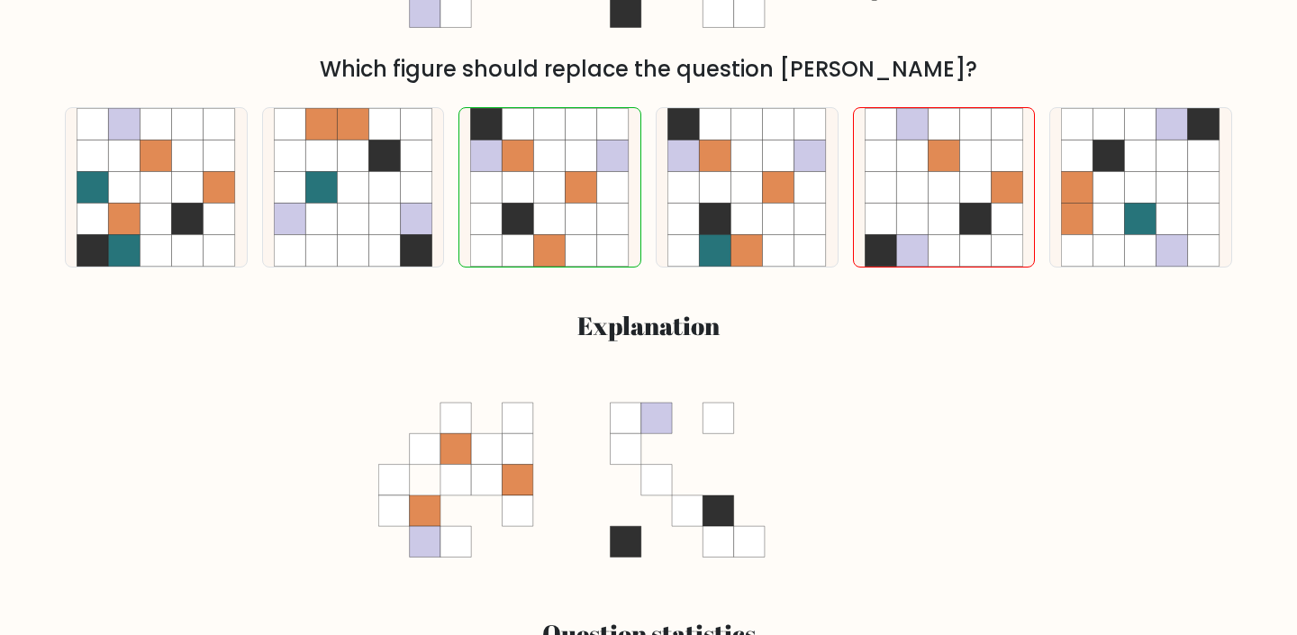
scroll to position [477, 0]
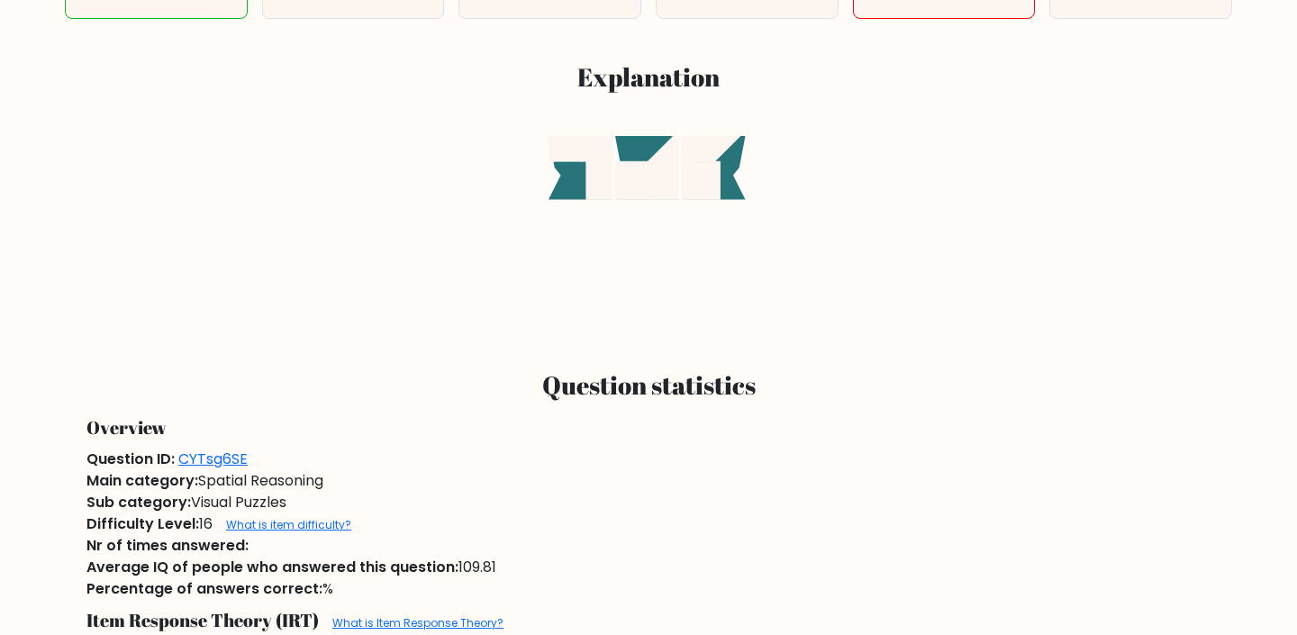
scroll to position [947, 0]
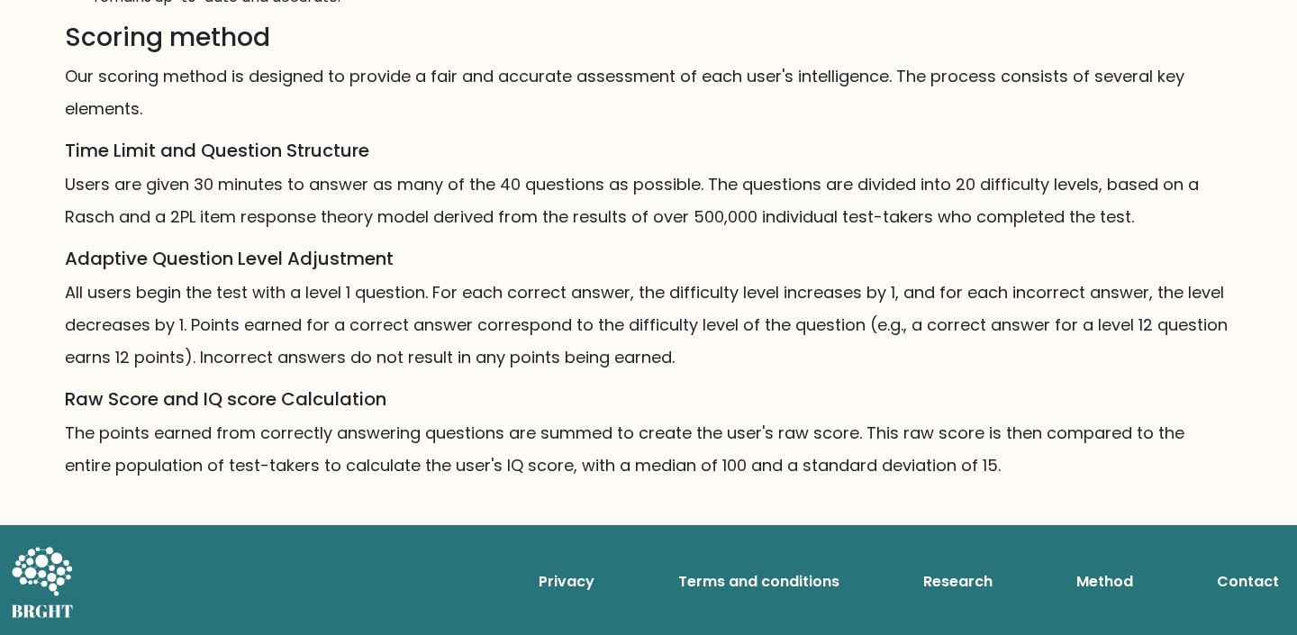
scroll to position [1142, 0]
